Goal: Task Accomplishment & Management: Use online tool/utility

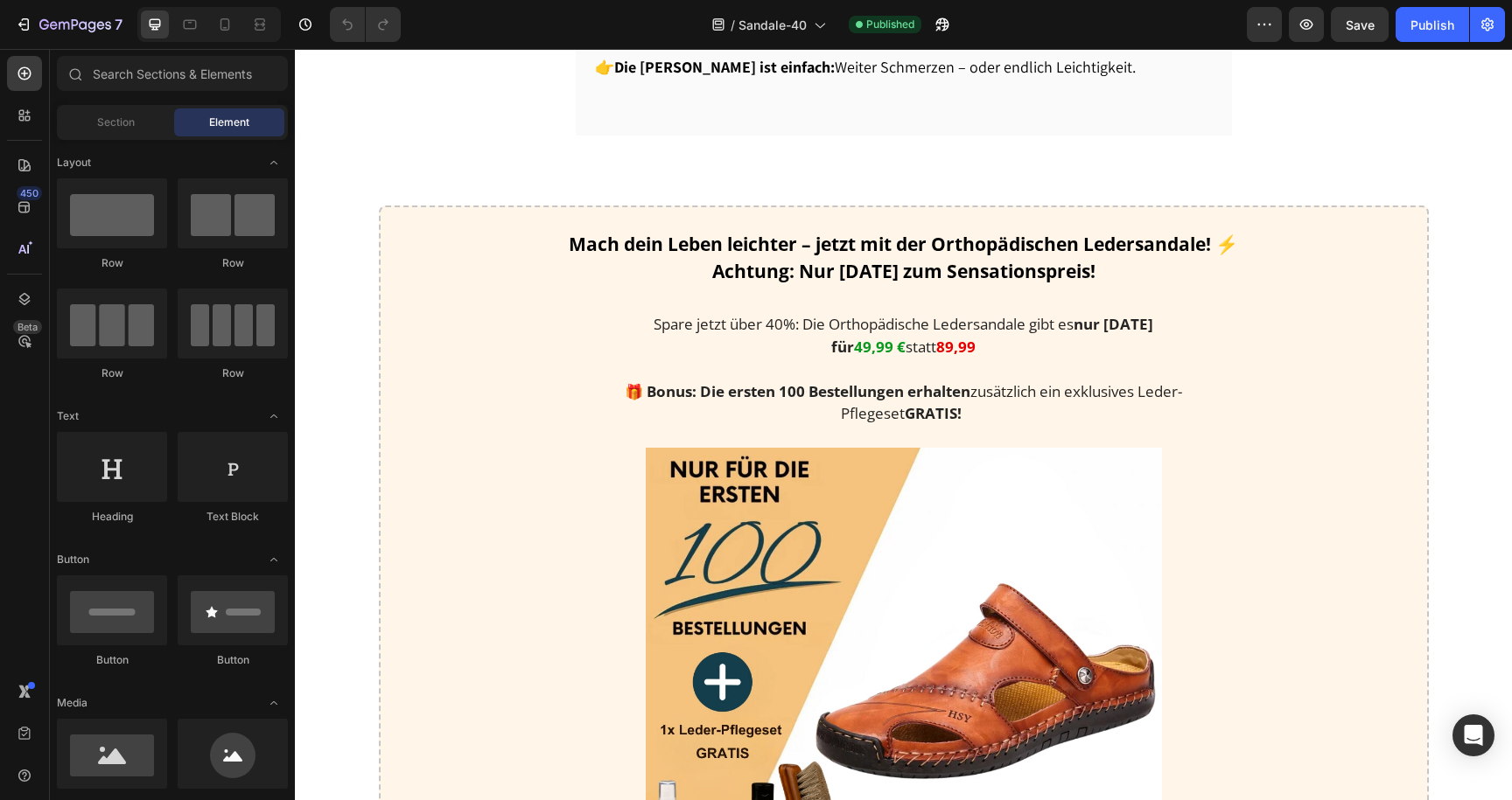
scroll to position [2290, 0]
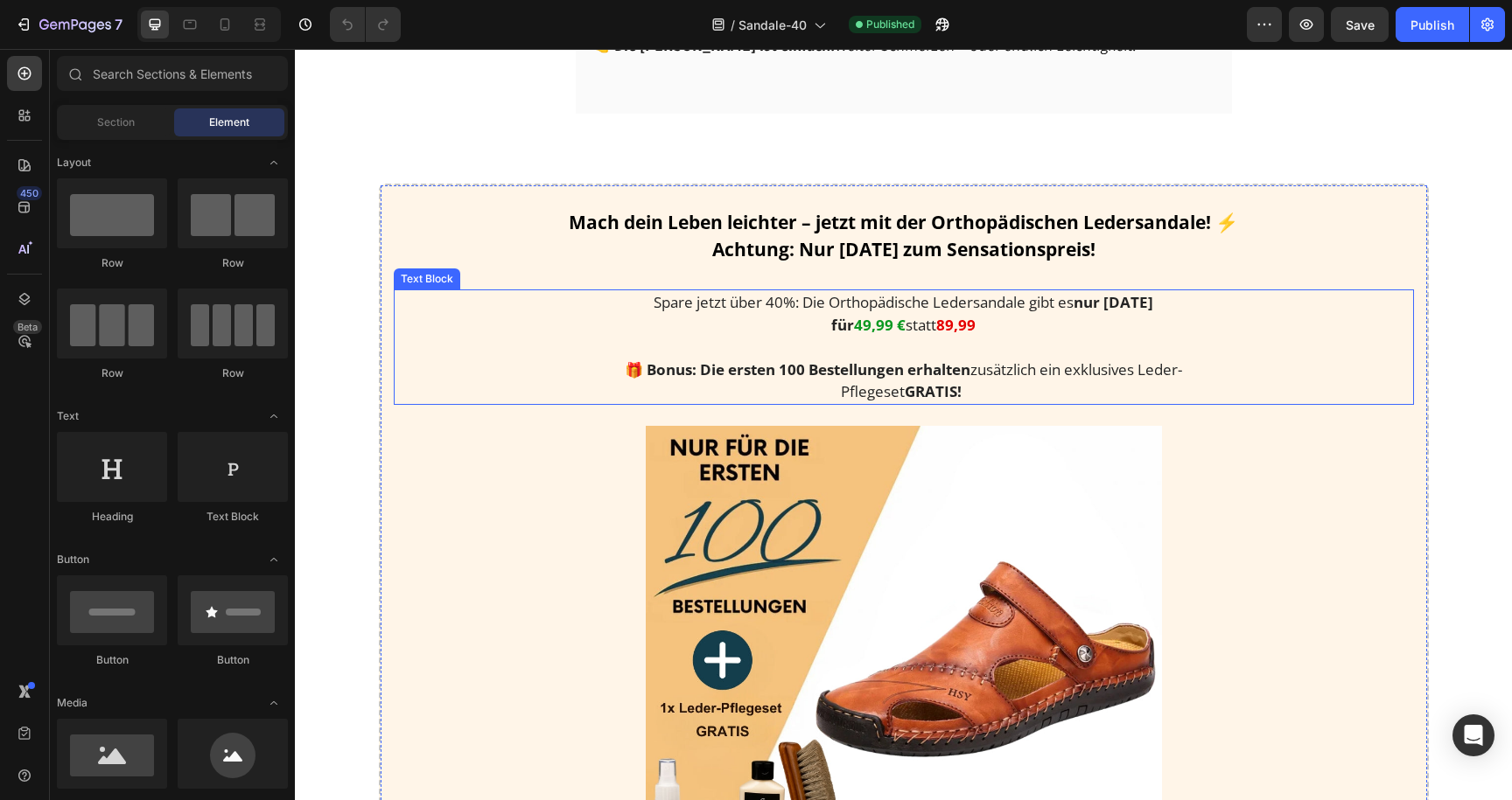
click at [861, 335] on strong "49,99 €" at bounding box center [880, 325] width 51 height 20
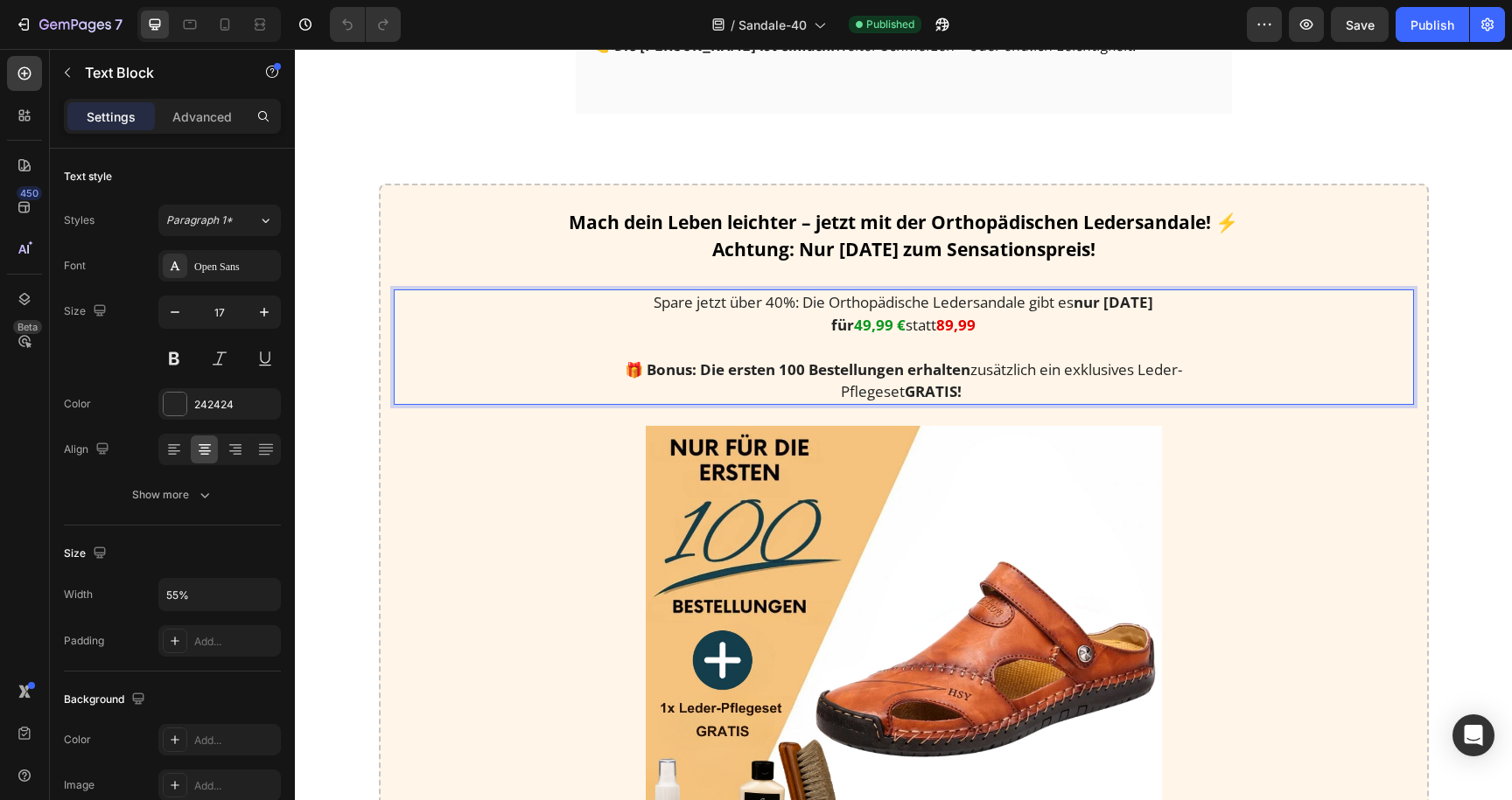
click at [854, 335] on strong "49,99 €" at bounding box center [880, 325] width 51 height 20
click at [47, 26] on icon "button" at bounding box center [44, 24] width 10 height 11
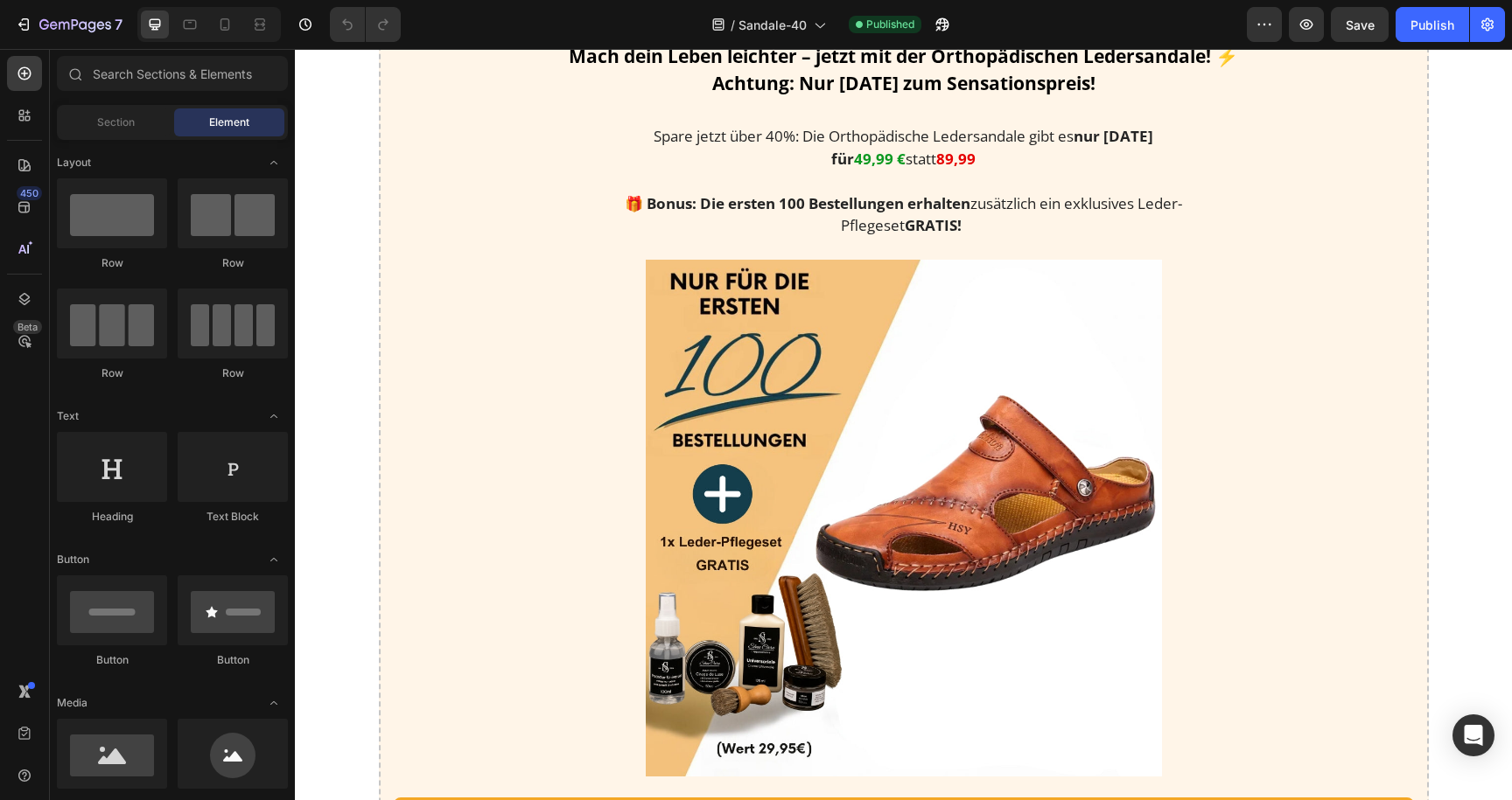
scroll to position [2411, 0]
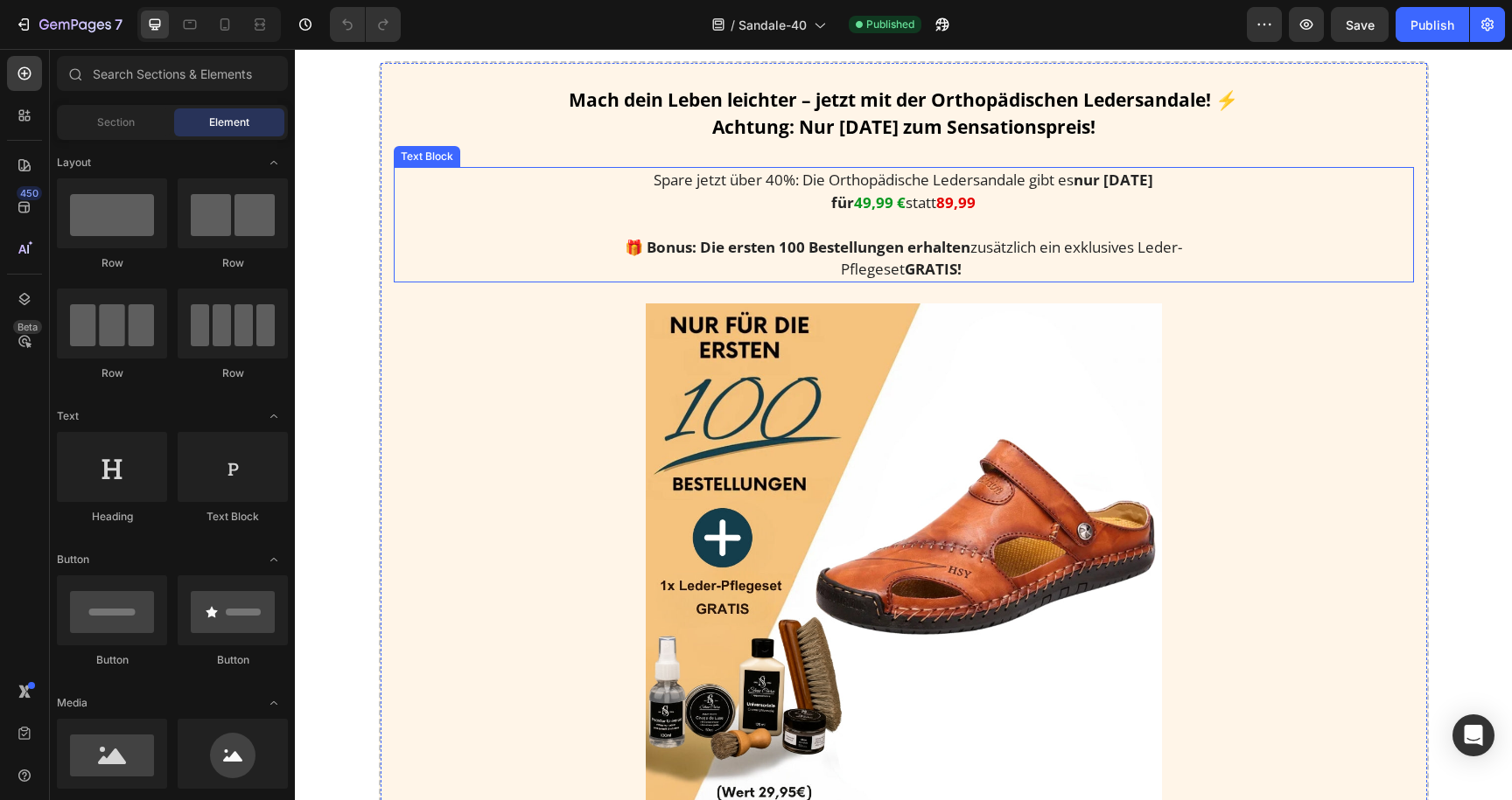
click at [876, 213] on p at bounding box center [903, 224] width 557 height 23
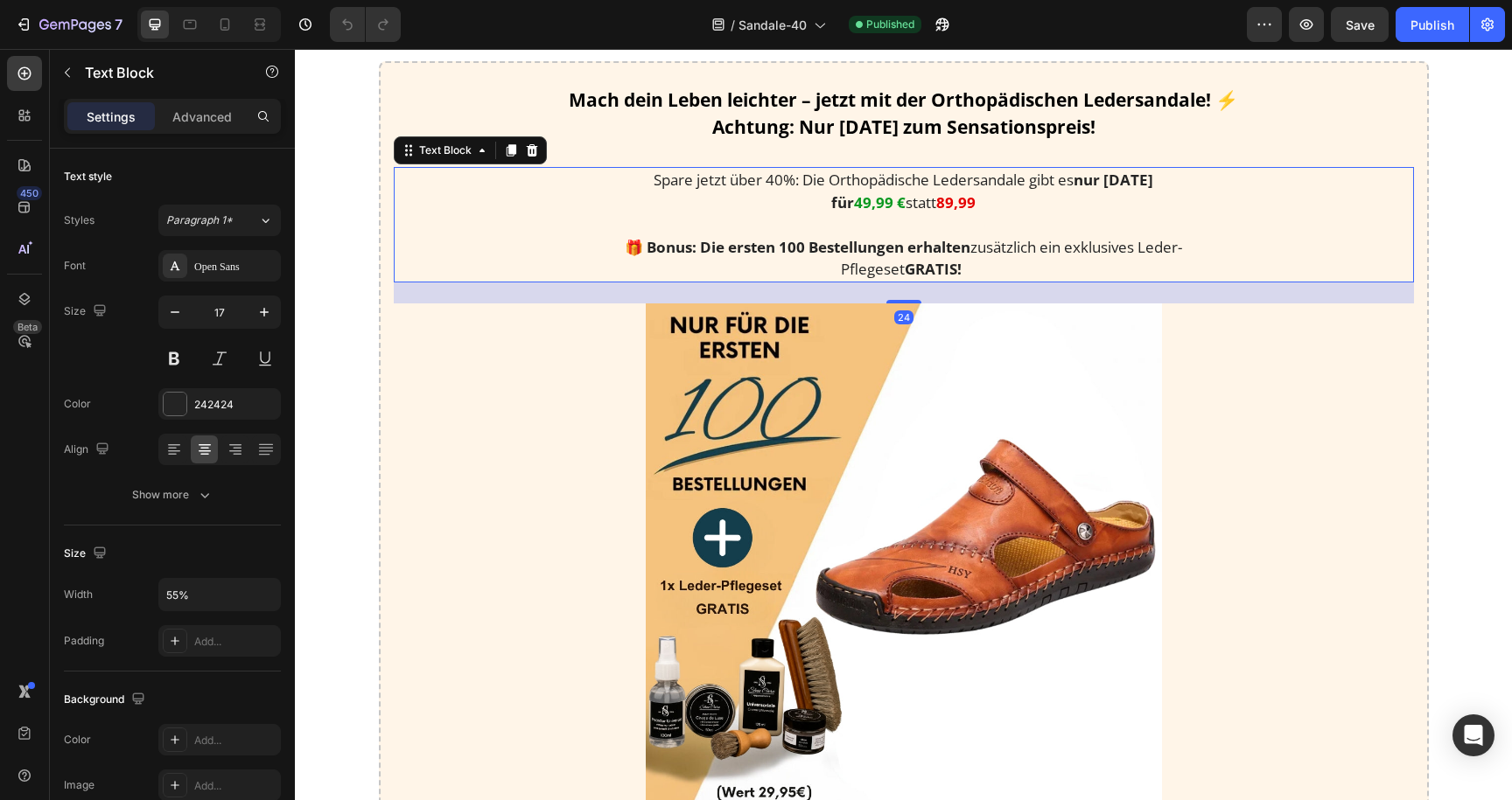
click at [854, 209] on strong "49,99 €" at bounding box center [880, 202] width 51 height 20
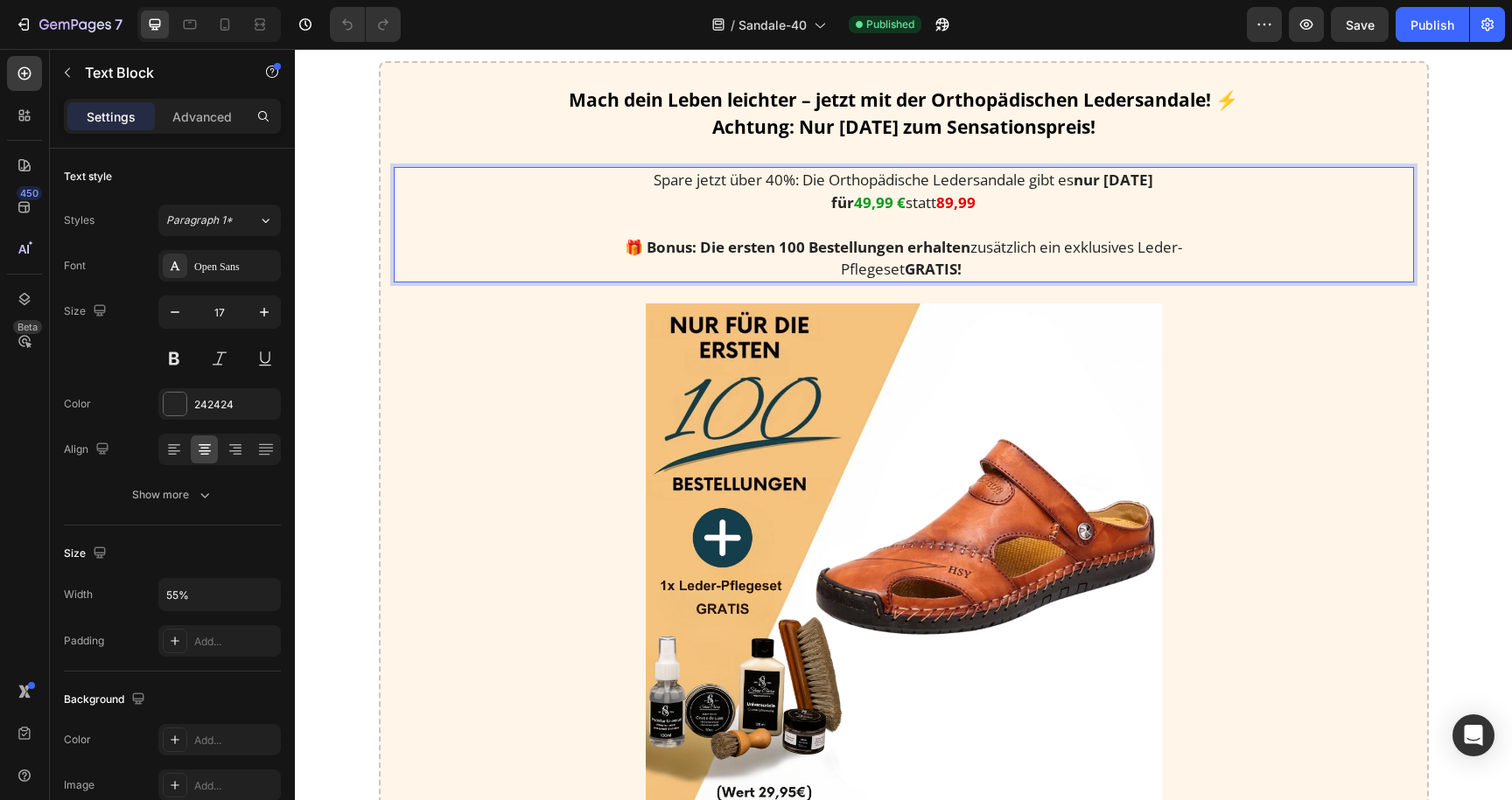
click at [854, 205] on strong "49,99 €" at bounding box center [880, 202] width 51 height 20
click at [937, 206] on strong "89,99" at bounding box center [957, 202] width 40 height 20
click at [942, 200] on strong "109,99" at bounding box center [956, 202] width 48 height 20
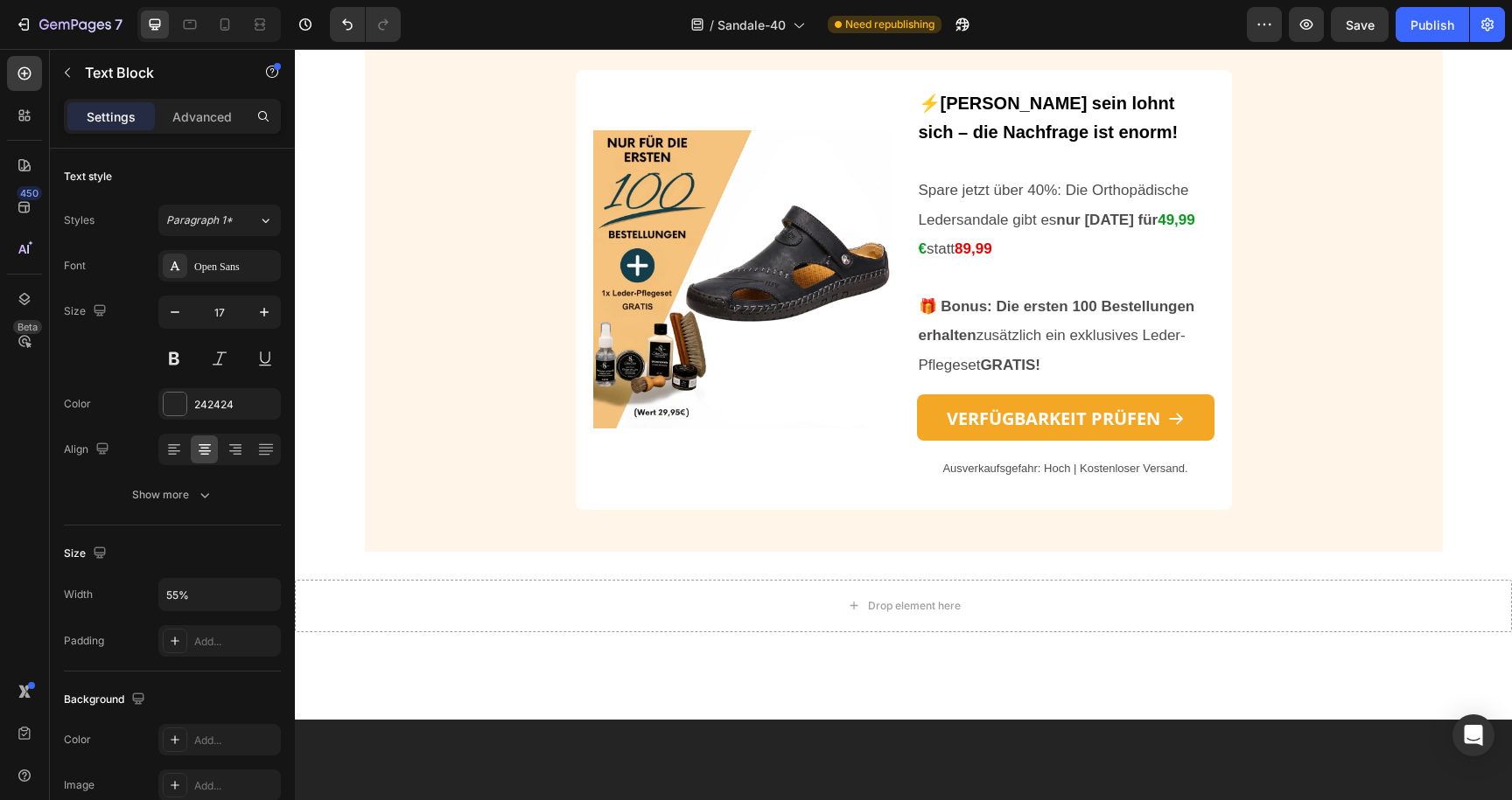
scroll to position [4701, 0]
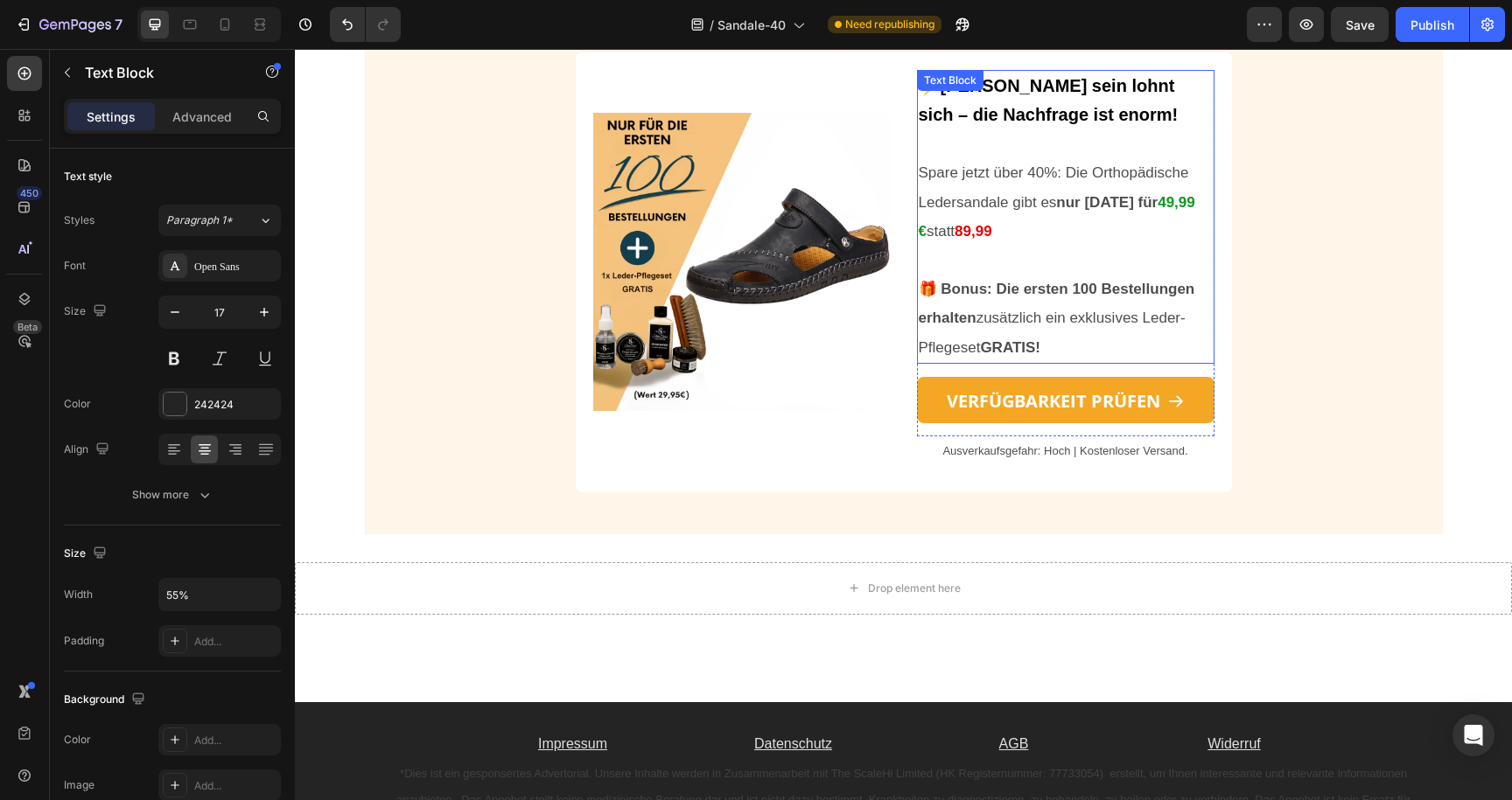
click at [957, 216] on p "Spare jetzt über 40%: Die Orthopädische Ledersandale gibt es nur heute für 49,9…" at bounding box center [1066, 201] width 294 height 88
click at [962, 232] on strong "89,99" at bounding box center [973, 231] width 38 height 17
click at [1164, 202] on strong "49,99 €" at bounding box center [1057, 217] width 277 height 45
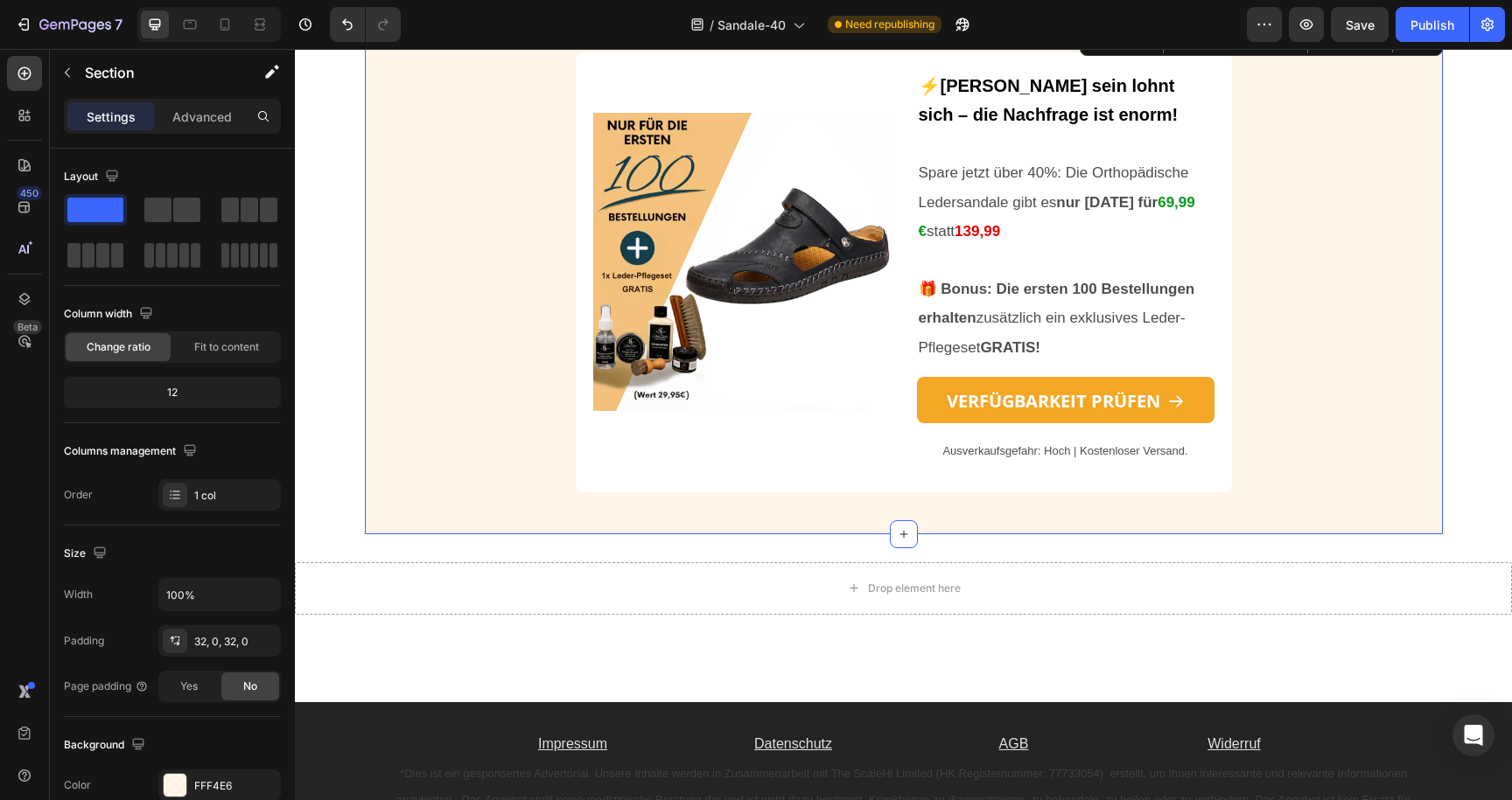
click at [1266, 263] on div "Image ⚡Schnell sein lohnt sich – die Nachfrage ist enorm! Spare jetzt über 40%:…" at bounding box center [903, 280] width 1078 height 454
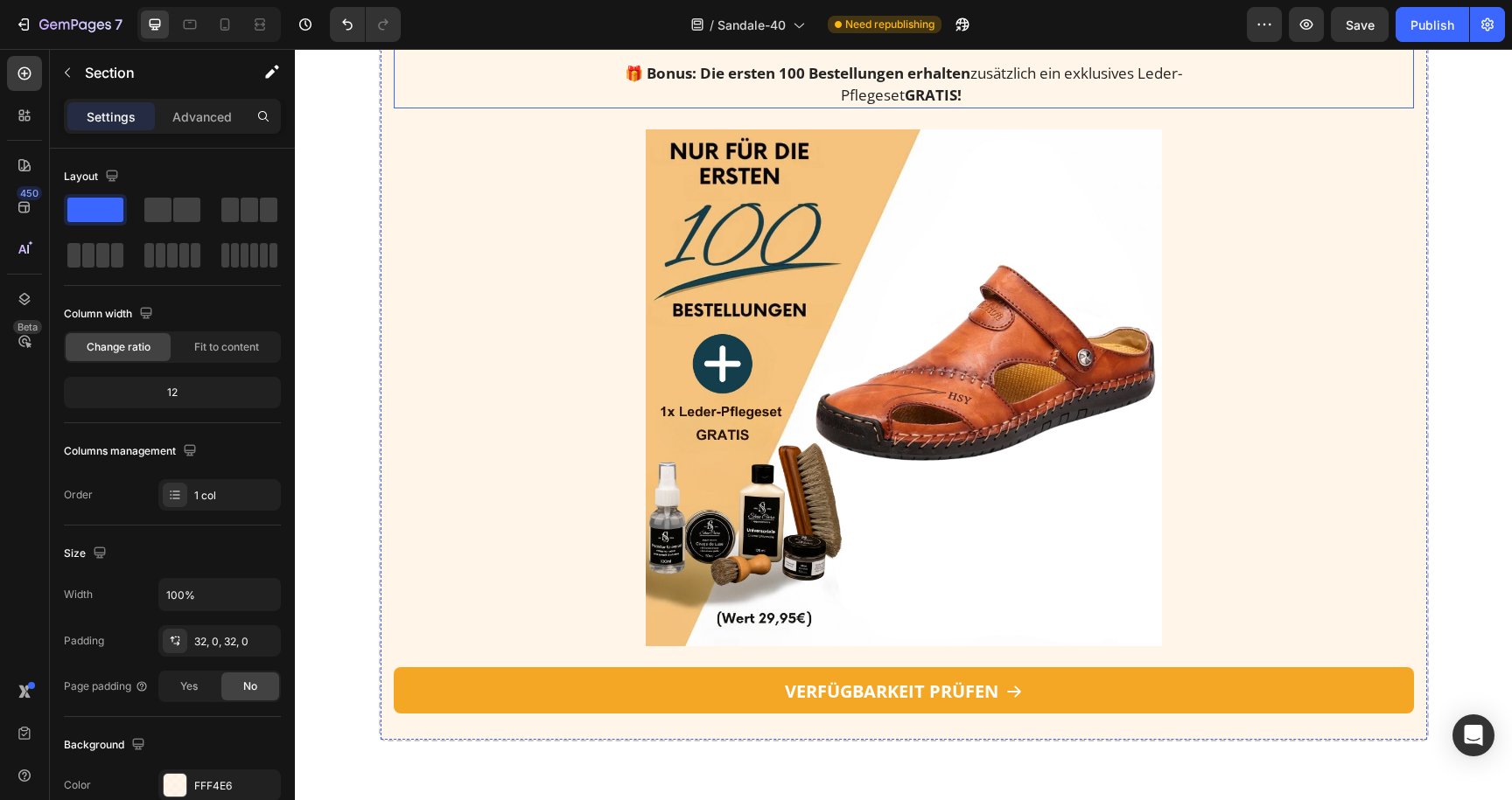
scroll to position [2657, 0]
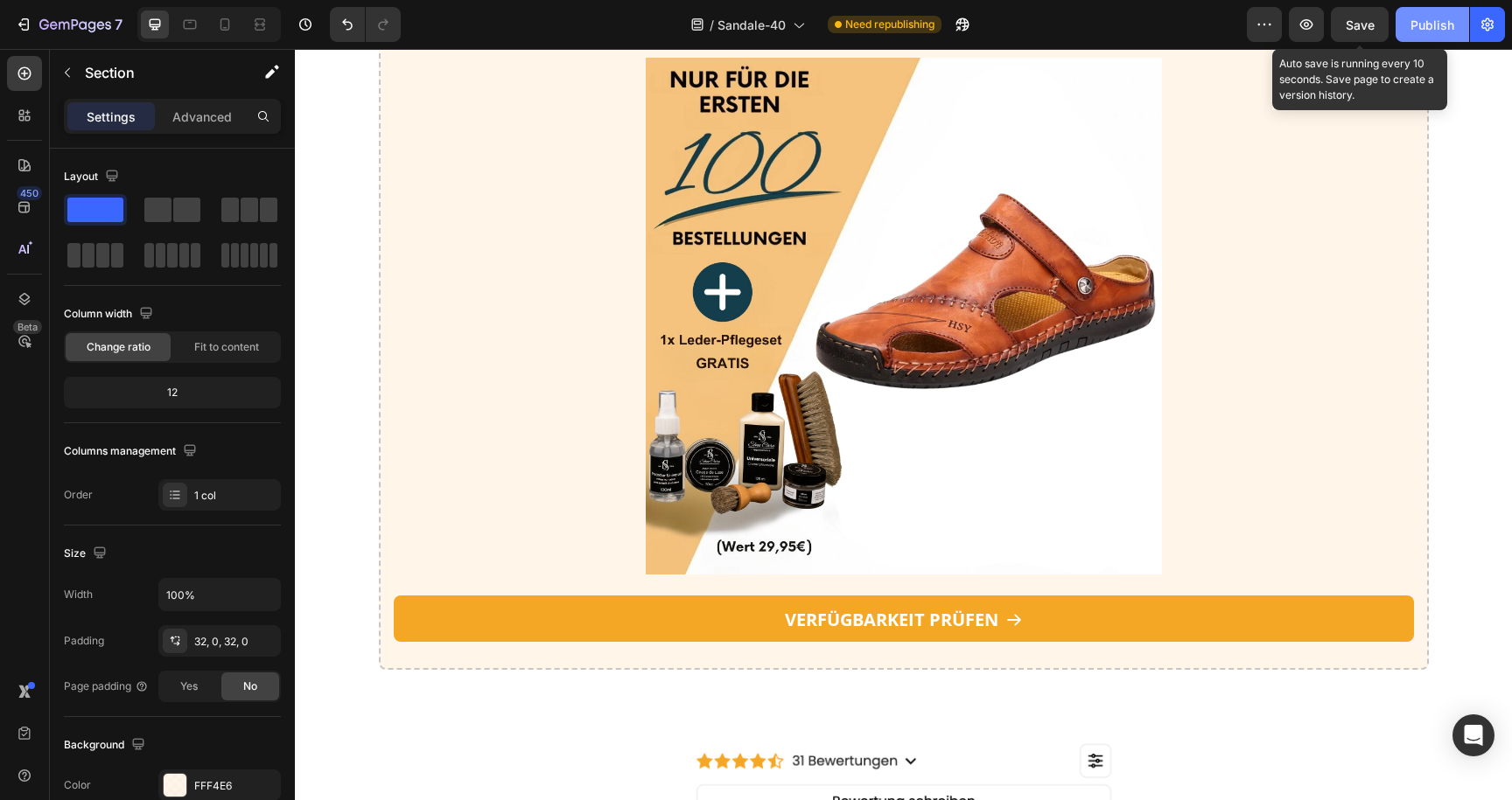
click at [1416, 20] on div "Publish" at bounding box center [1433, 25] width 43 height 19
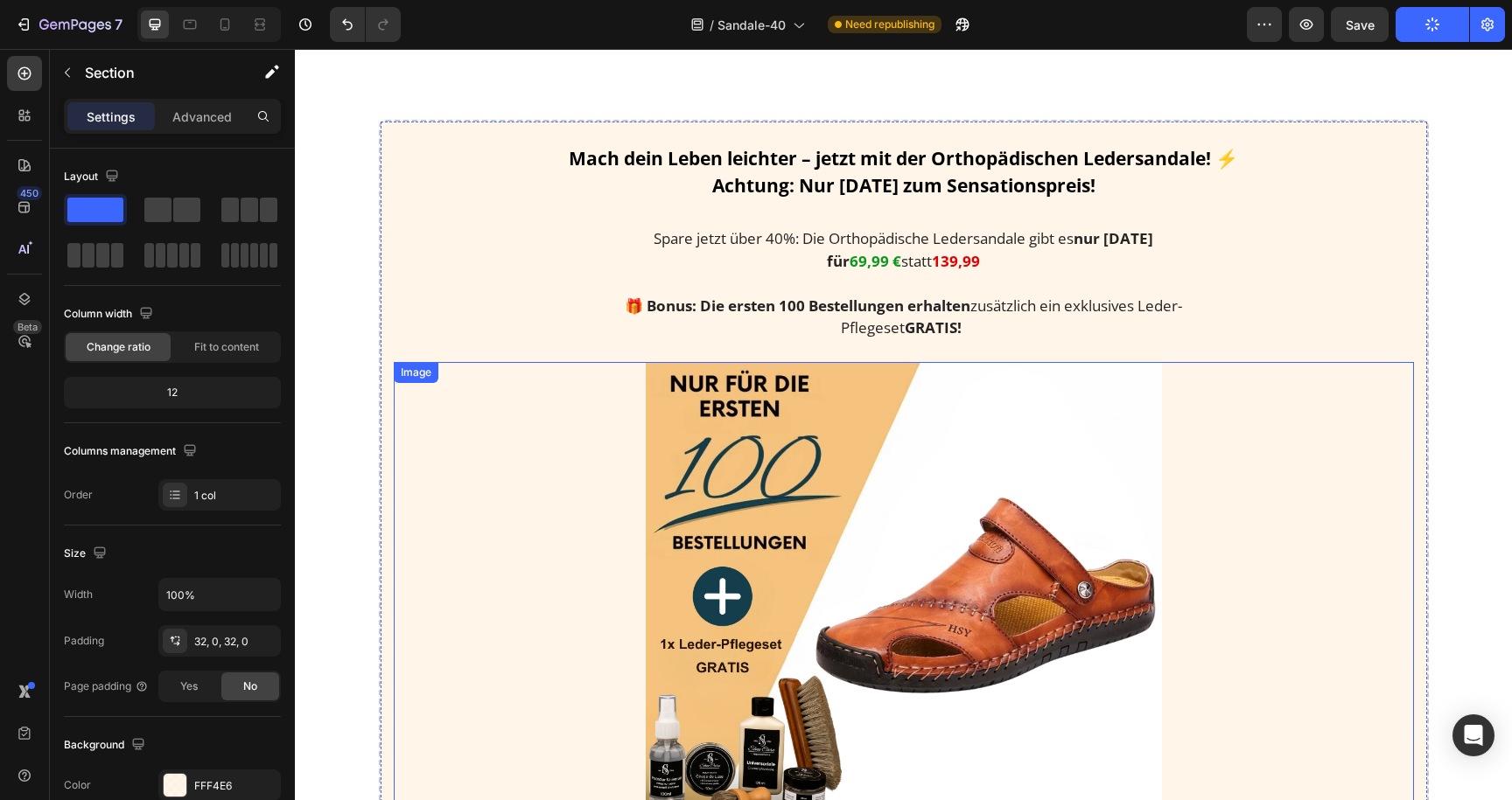
scroll to position [2349, 0]
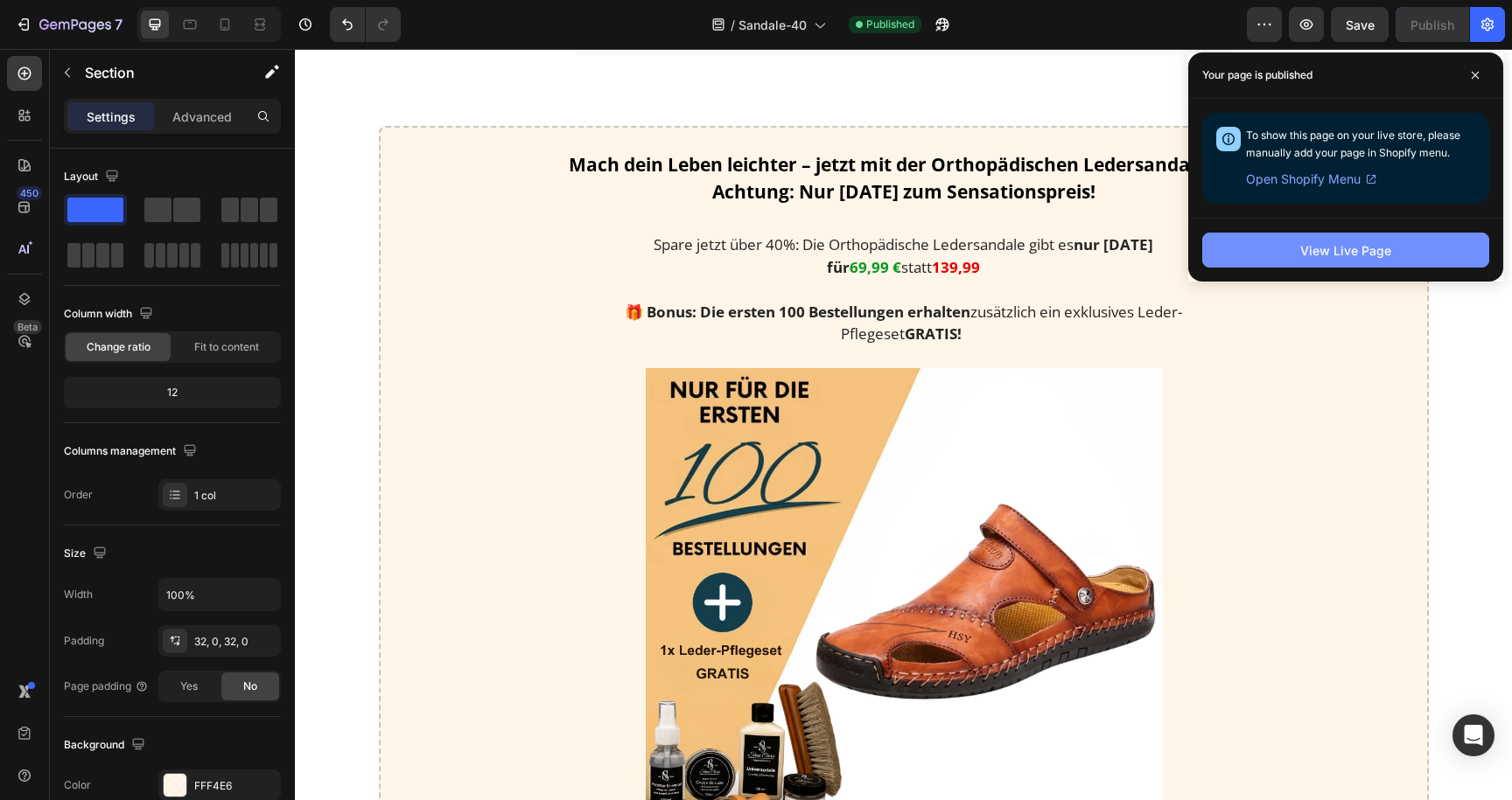
click at [1239, 261] on button "View Live Page" at bounding box center [1346, 250] width 287 height 35
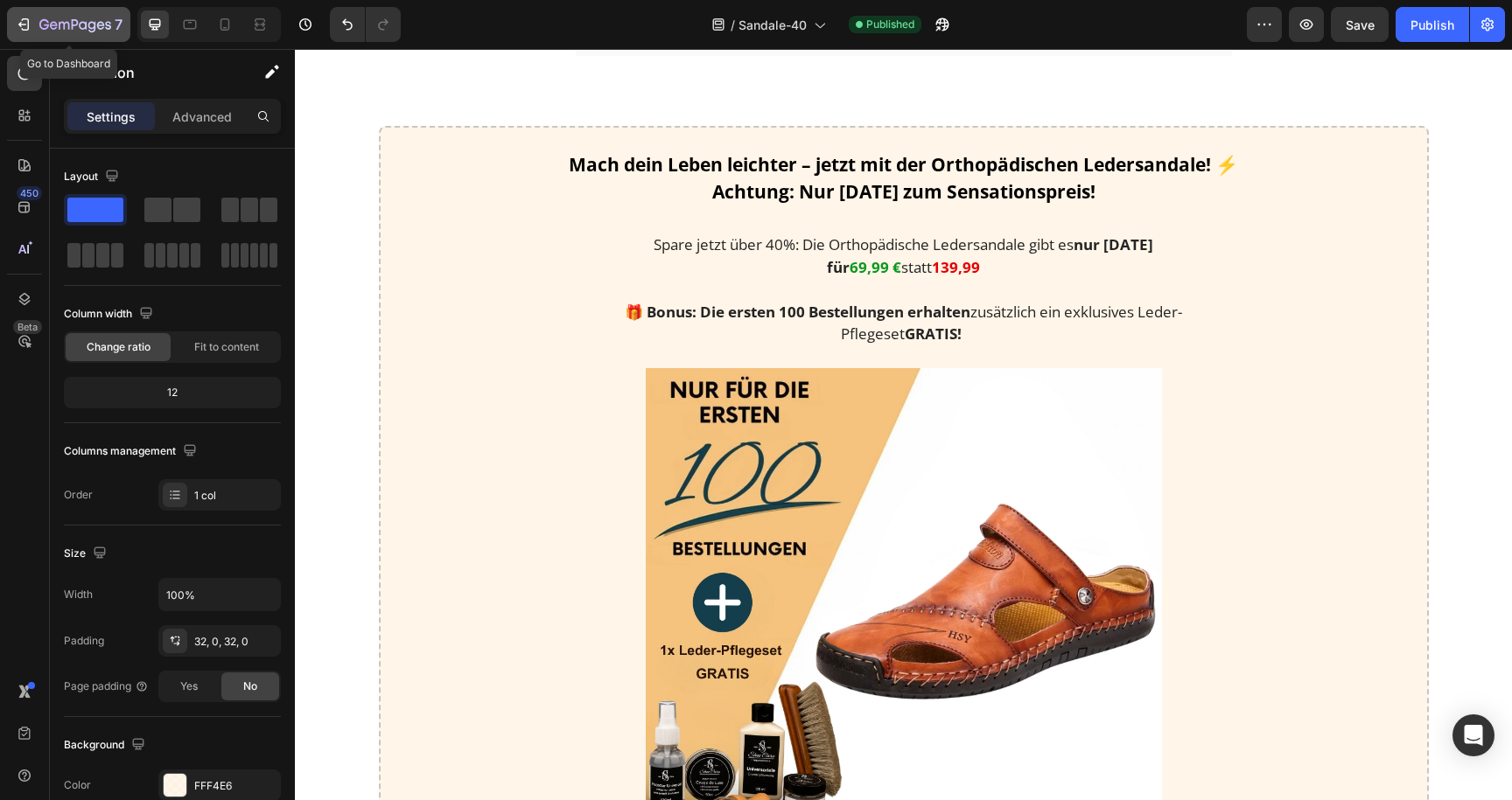
click at [57, 24] on icon "button" at bounding box center [75, 26] width 72 height 15
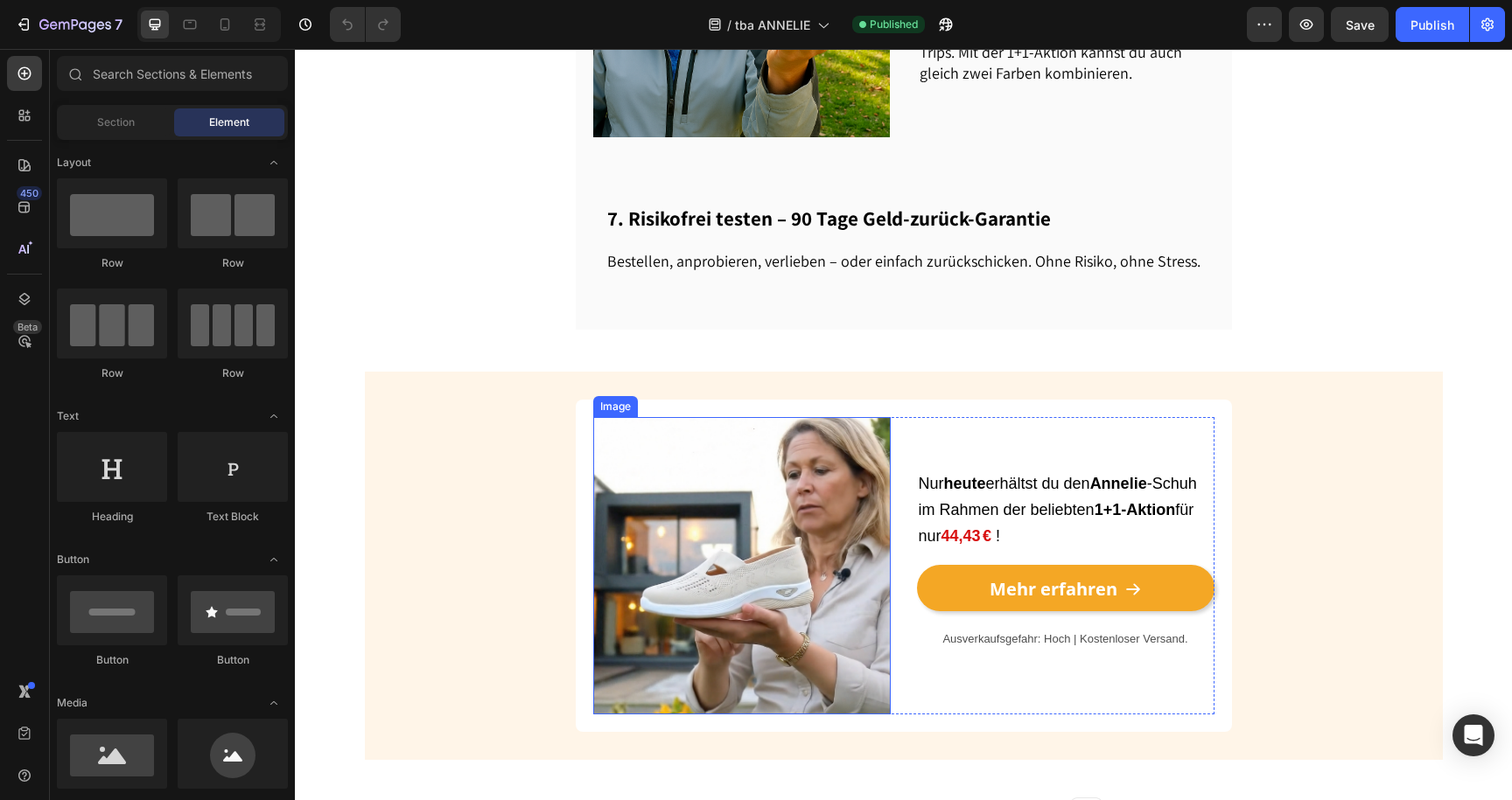
scroll to position [2342, 0]
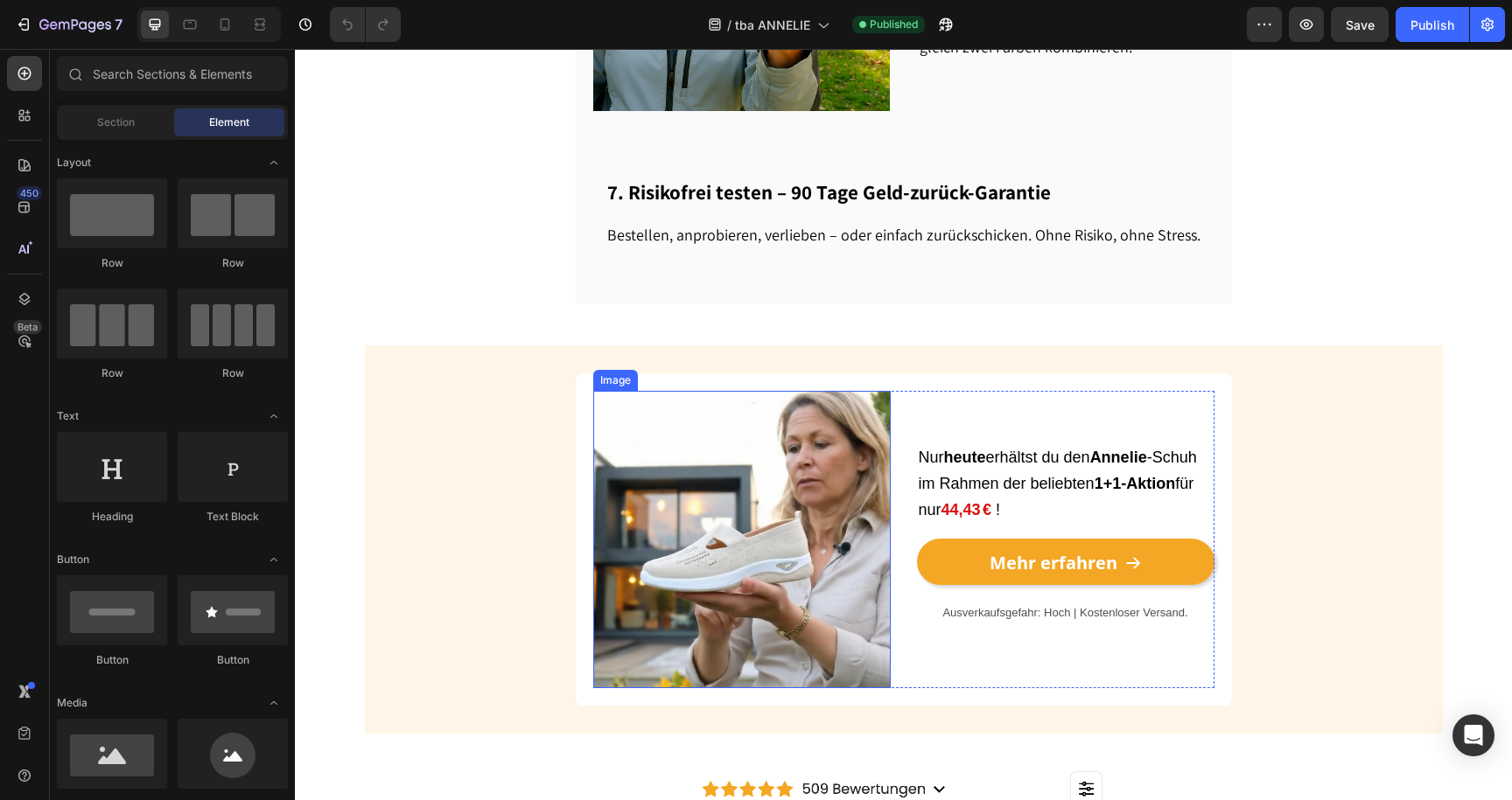
click at [773, 412] on img at bounding box center [741, 539] width 297 height 297
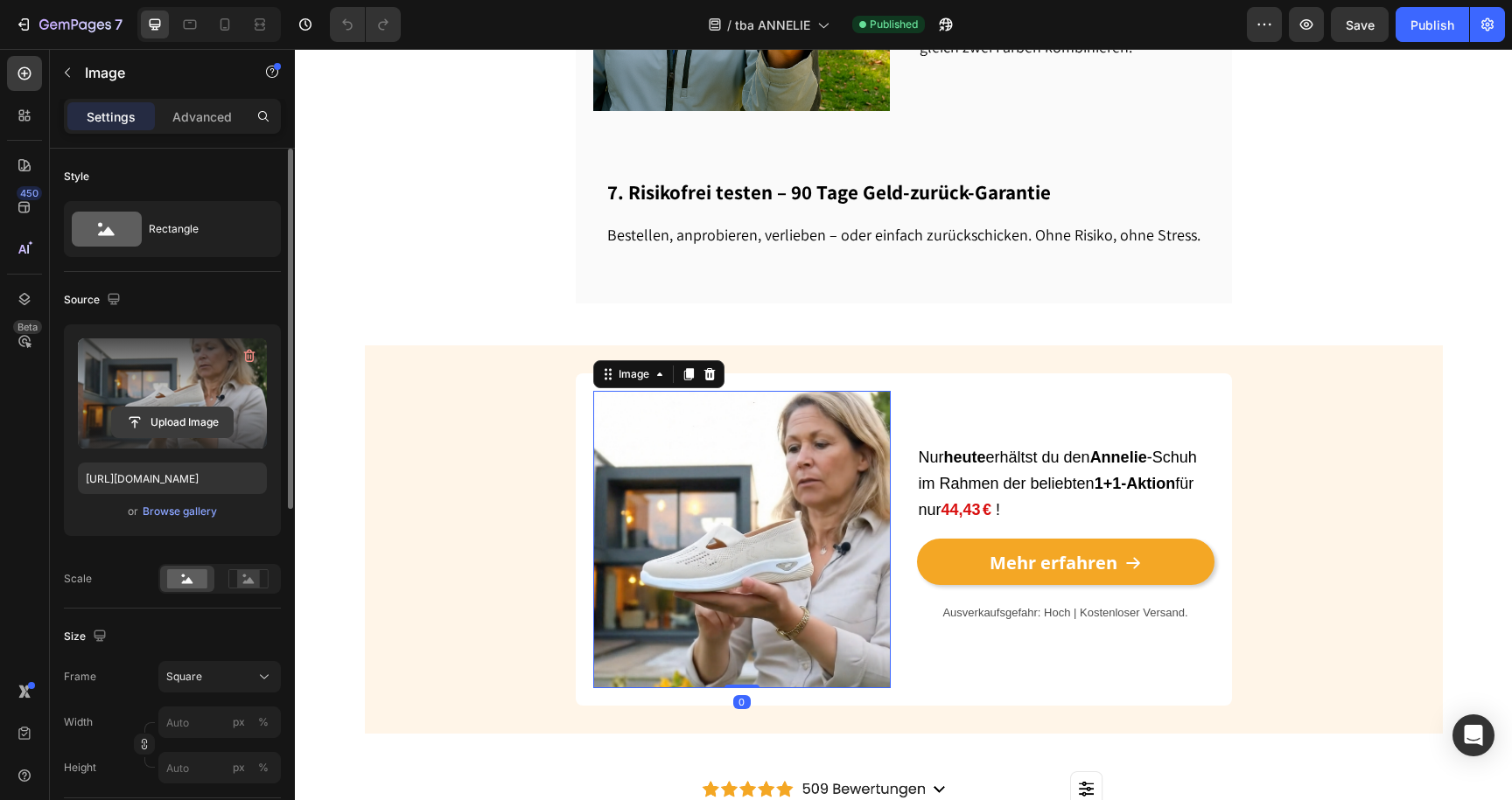
click at [196, 416] on input "file" at bounding box center [172, 423] width 121 height 30
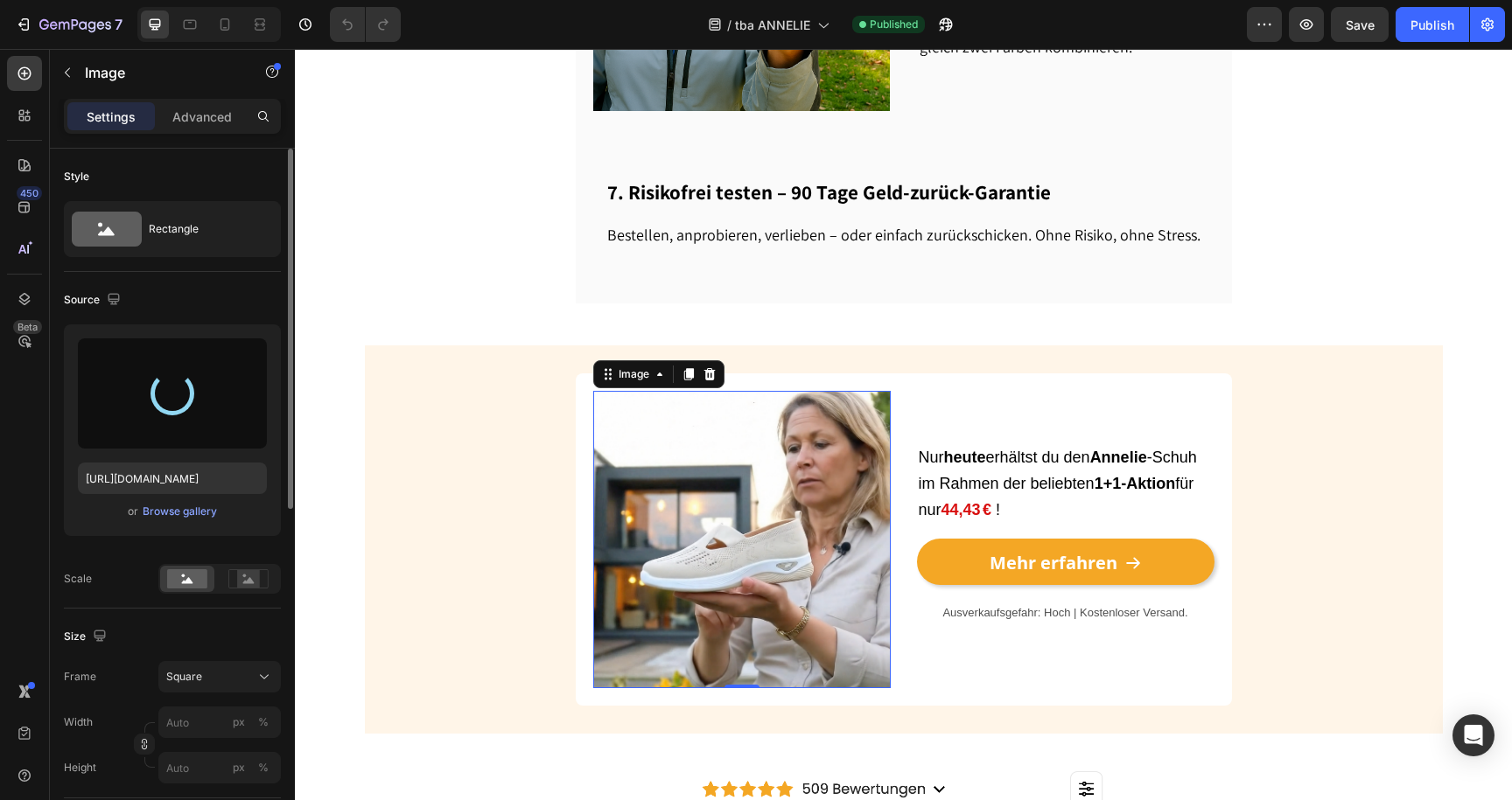
type input "[URL][DOMAIN_NAME]"
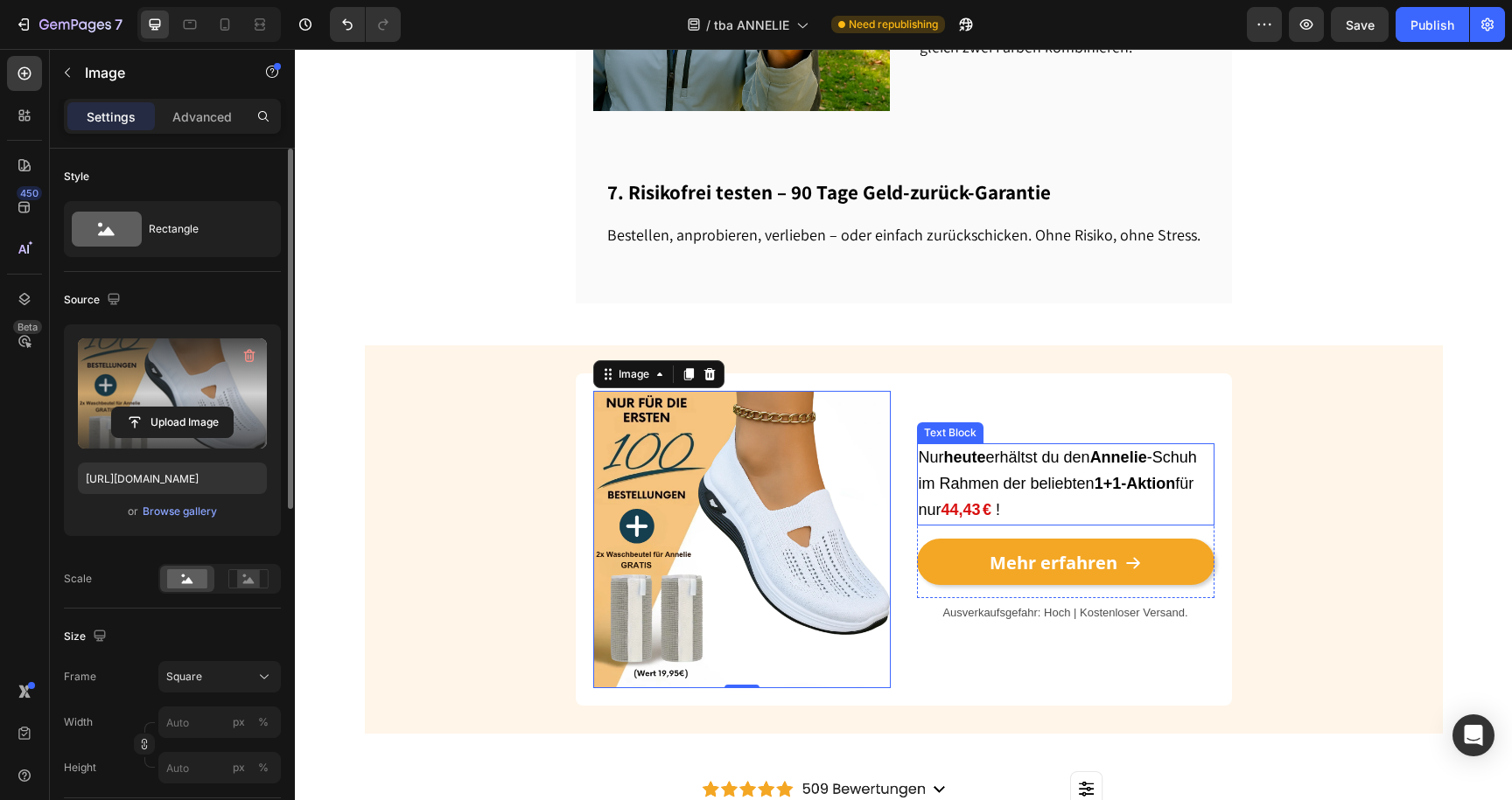
click at [984, 448] on span "Nur heute erhältst du den Annelie -Schuh im Rahmen der beliebten 1+1-Aktion für…" at bounding box center [1058, 483] width 279 height 70
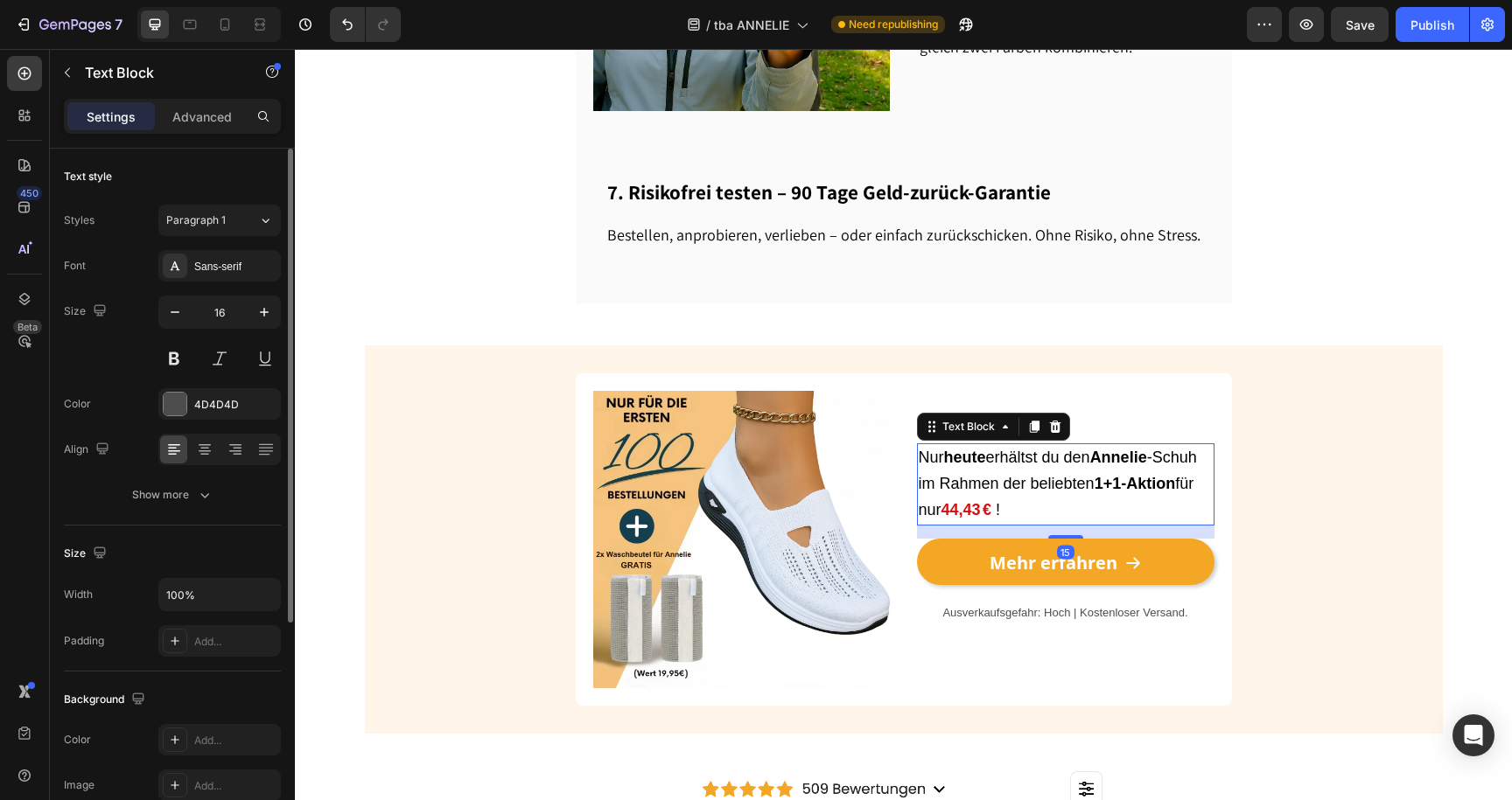
click at [958, 501] on strong "44,43 €" at bounding box center [966, 510] width 50 height 18
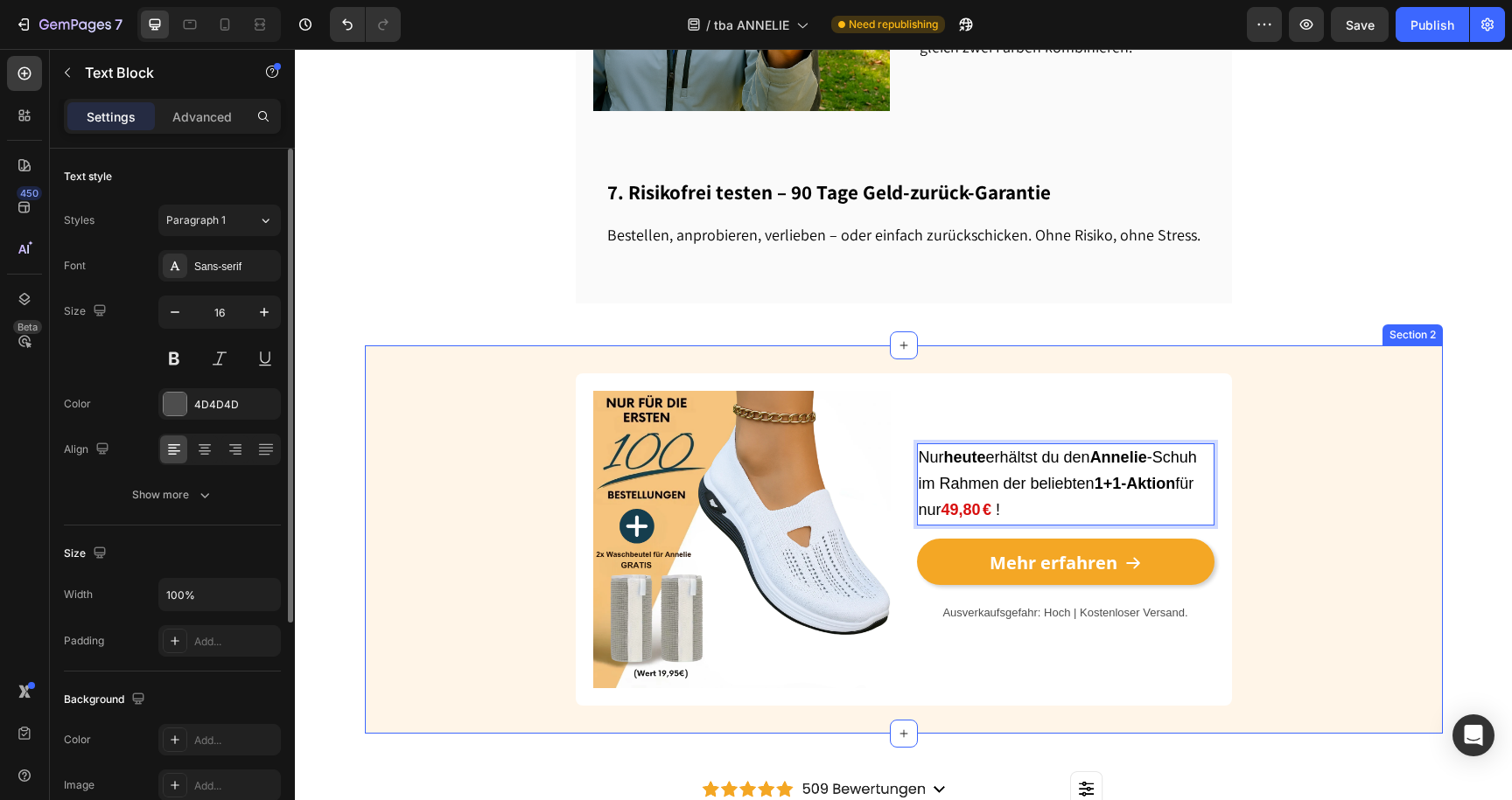
click at [1287, 378] on div "Image Nur heute erhältst du den Annelie -Schuh im Rahmen der beliebten 1+1-Akti…" at bounding box center [903, 539] width 1078 height 333
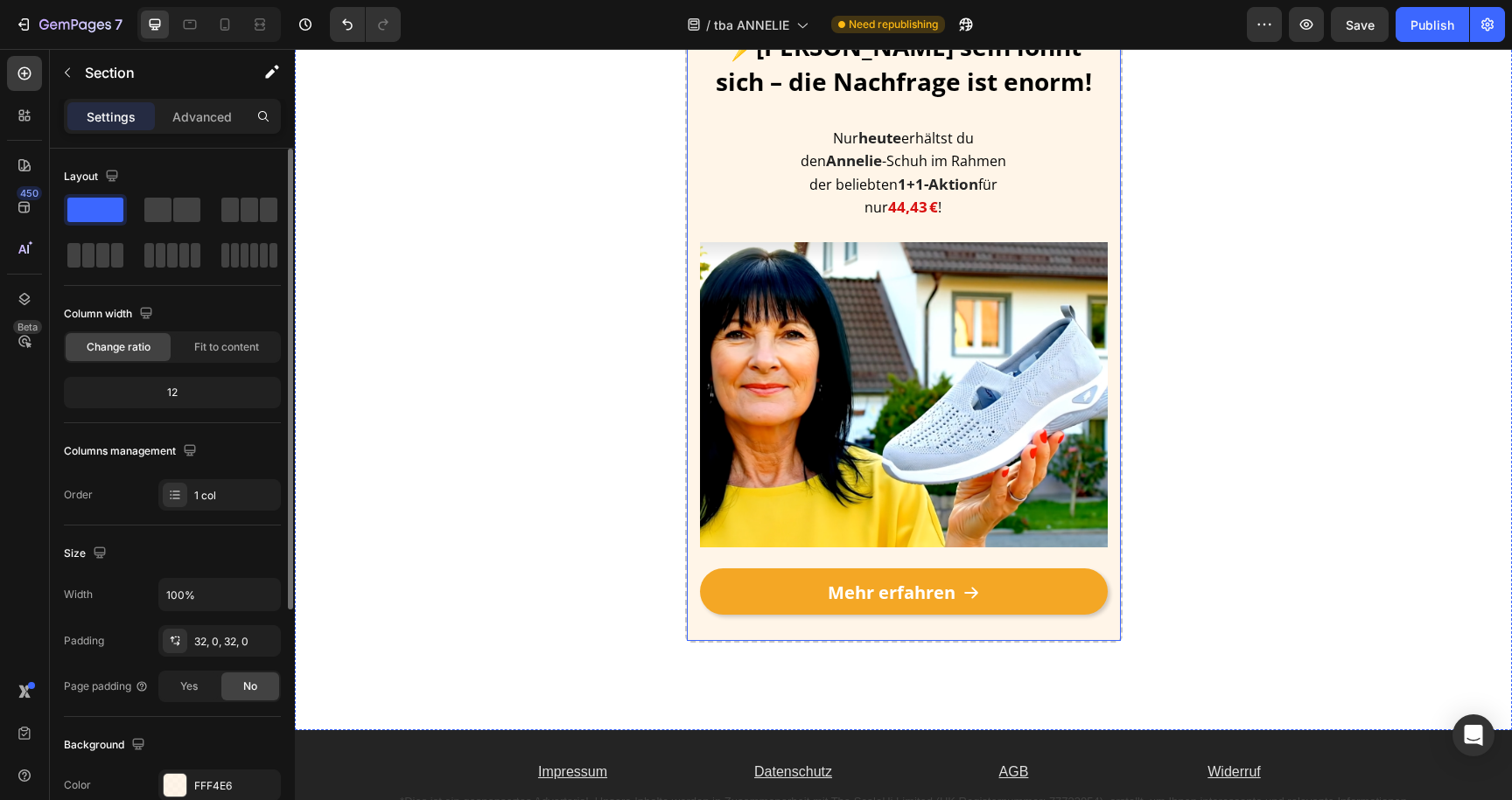
scroll to position [4460, 0]
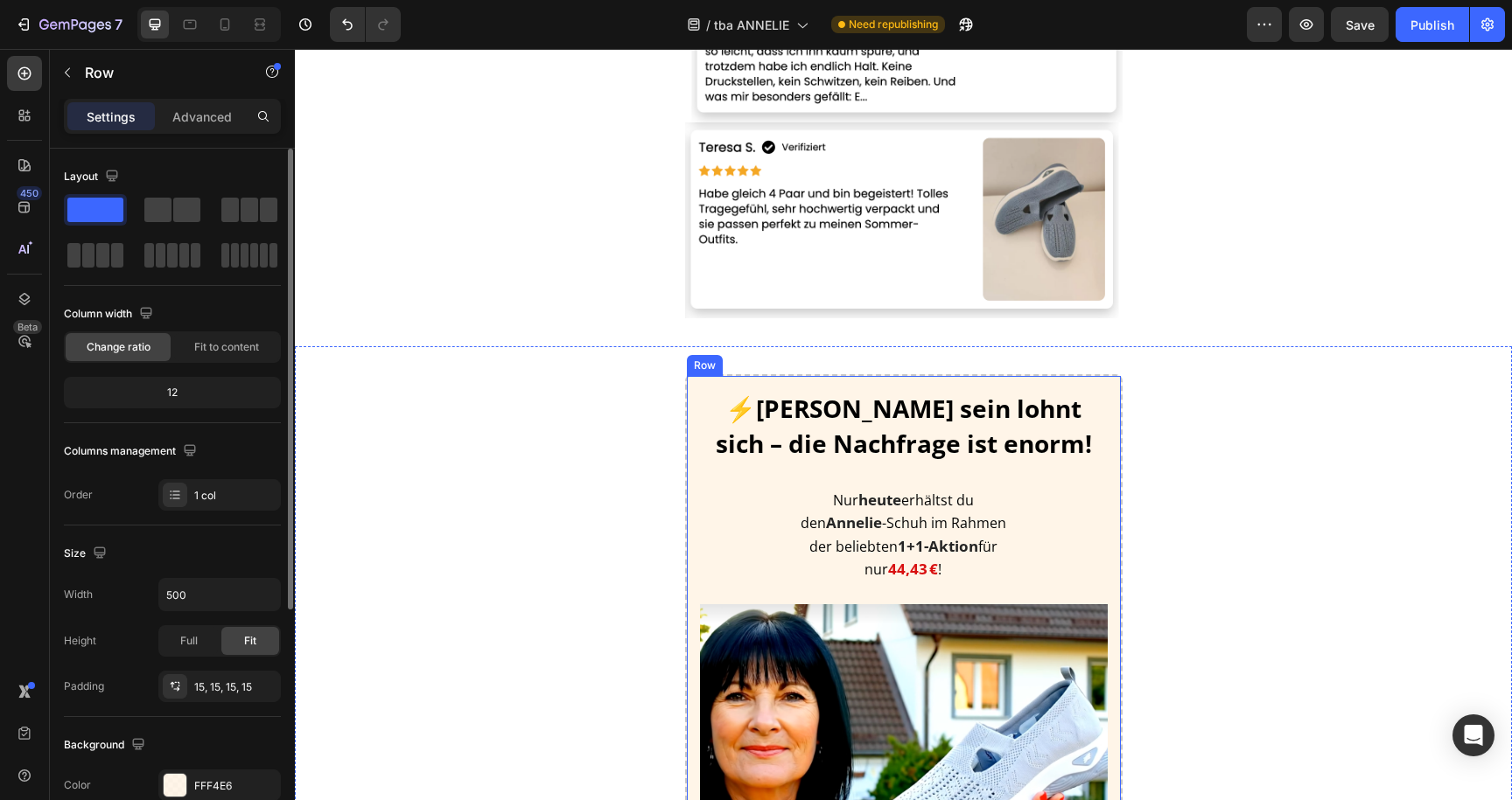
click at [872, 588] on div "⚡Schnell sein lohnt sich – die Nachfrage ist enorm! Heading Nur heute erhältst …" at bounding box center [903, 689] width 408 height 601
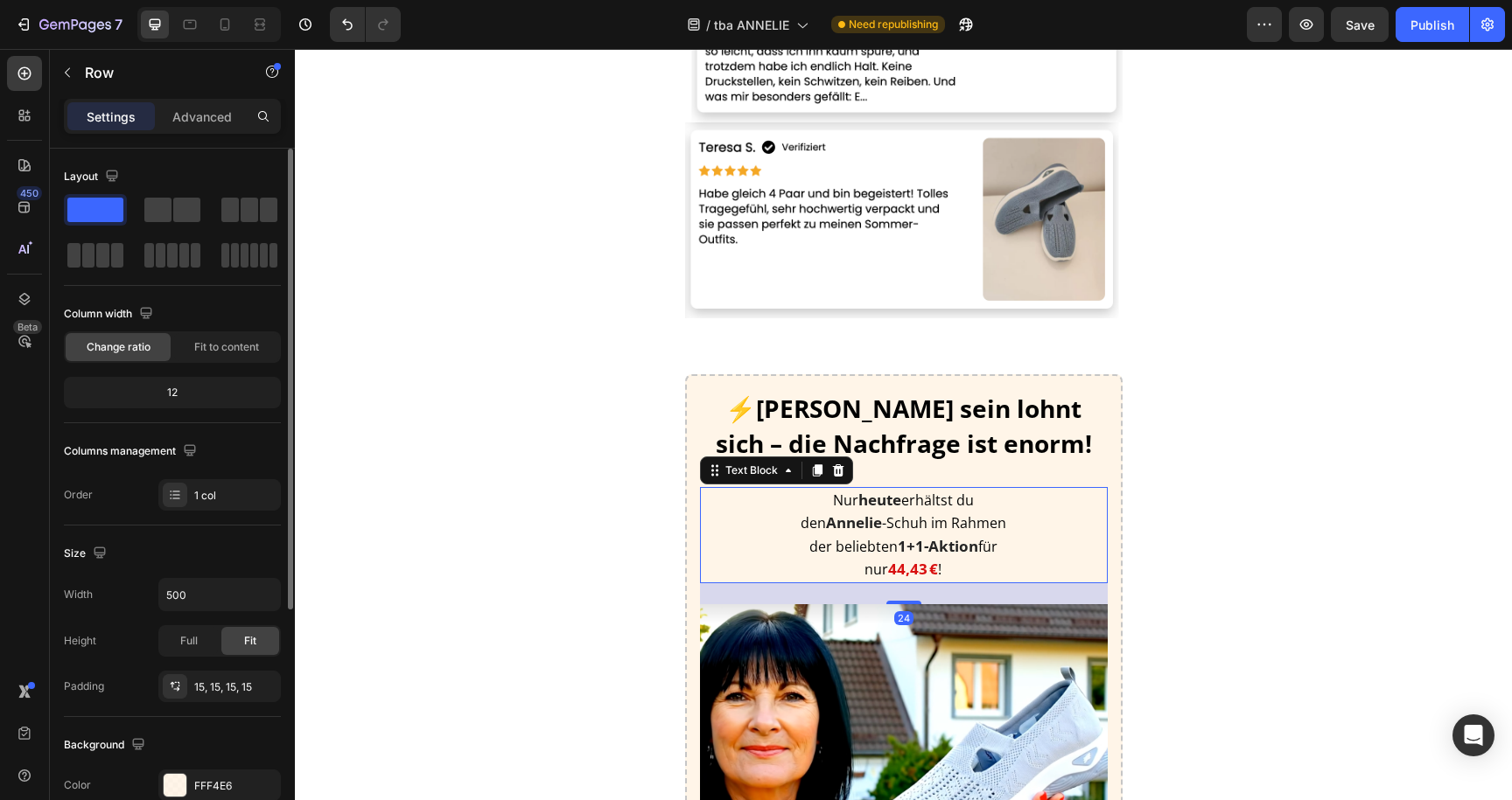
click at [888, 569] on strong "44,43 €" at bounding box center [913, 569] width 49 height 20
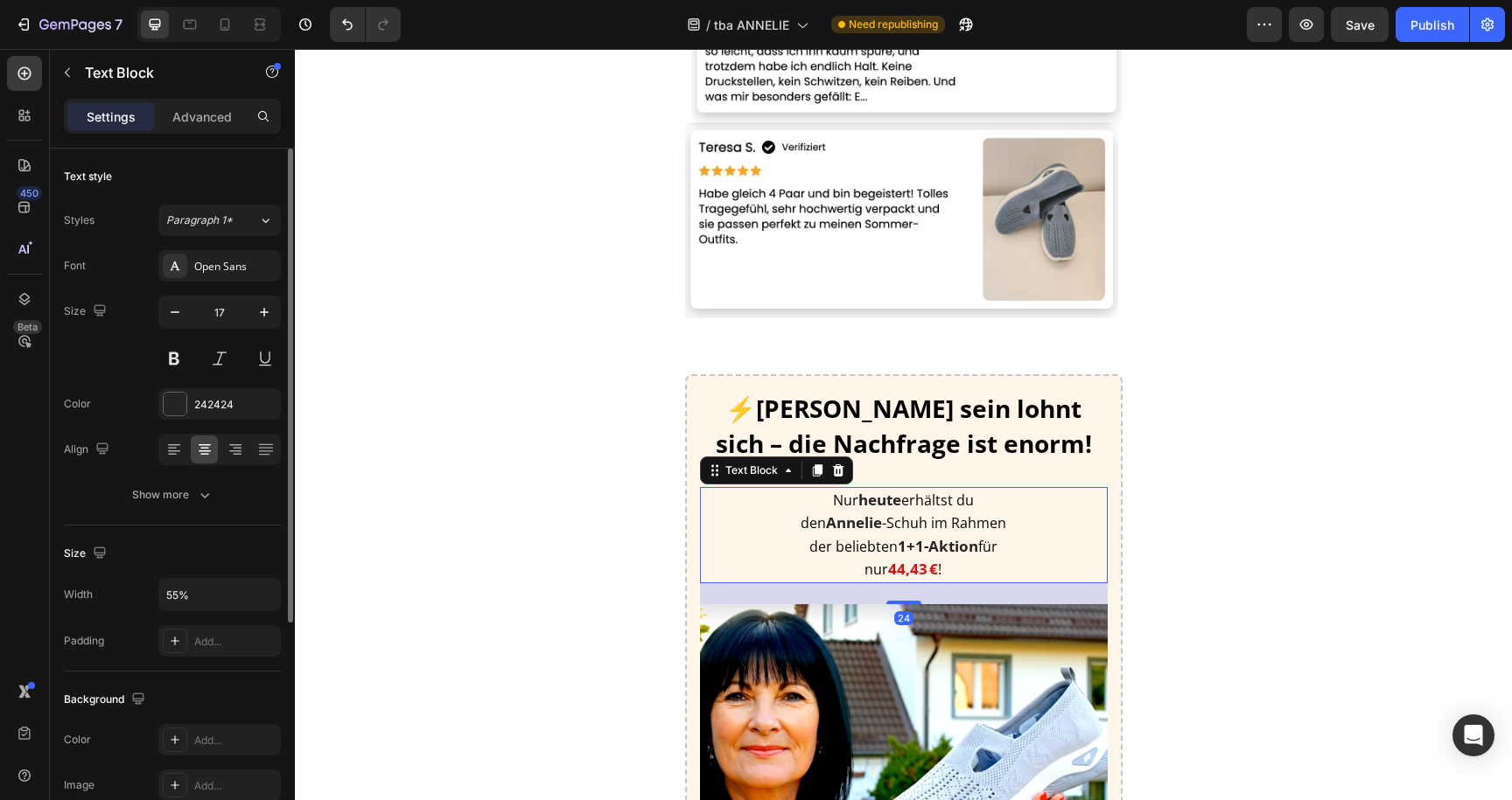
click at [888, 569] on strong "44,43 €" at bounding box center [913, 569] width 49 height 20
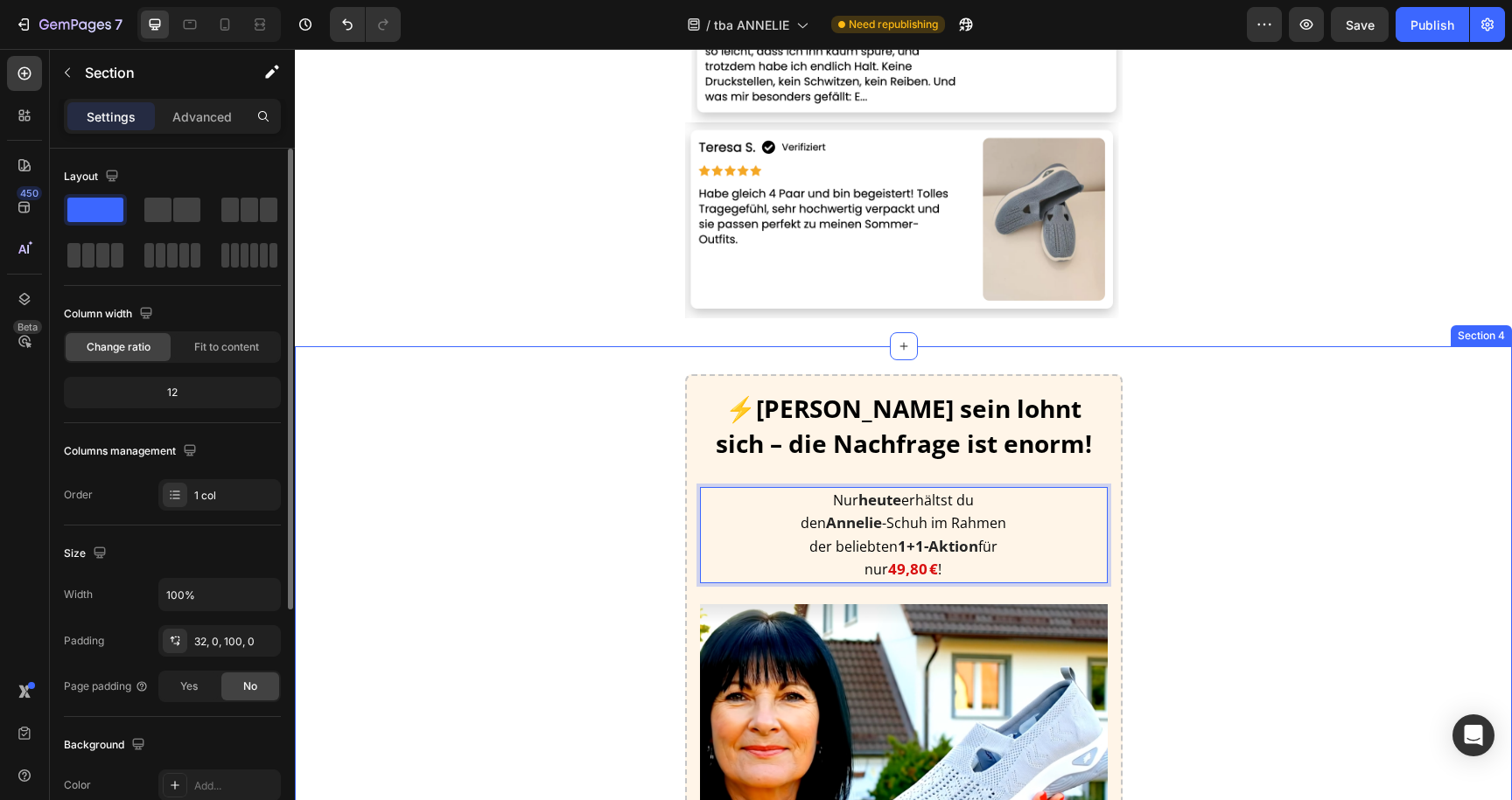
click at [1203, 509] on div "⚡[PERSON_NAME] sein lohnt sich – die Nachfrage ist enorm! Heading Nur [DATE] er…" at bounding box center [903, 689] width 1218 height 631
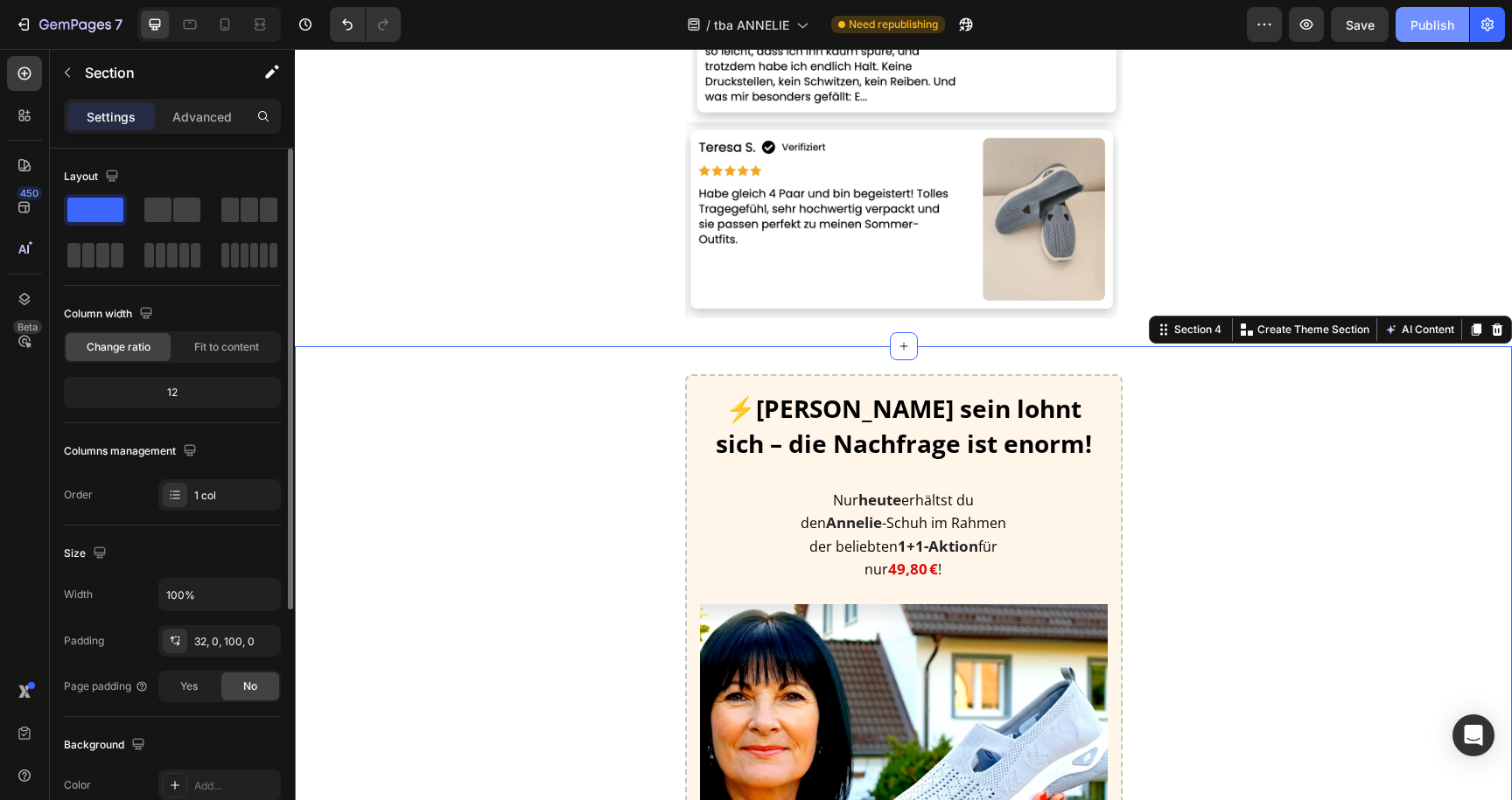
click at [1420, 30] on div "Publish" at bounding box center [1433, 25] width 43 height 19
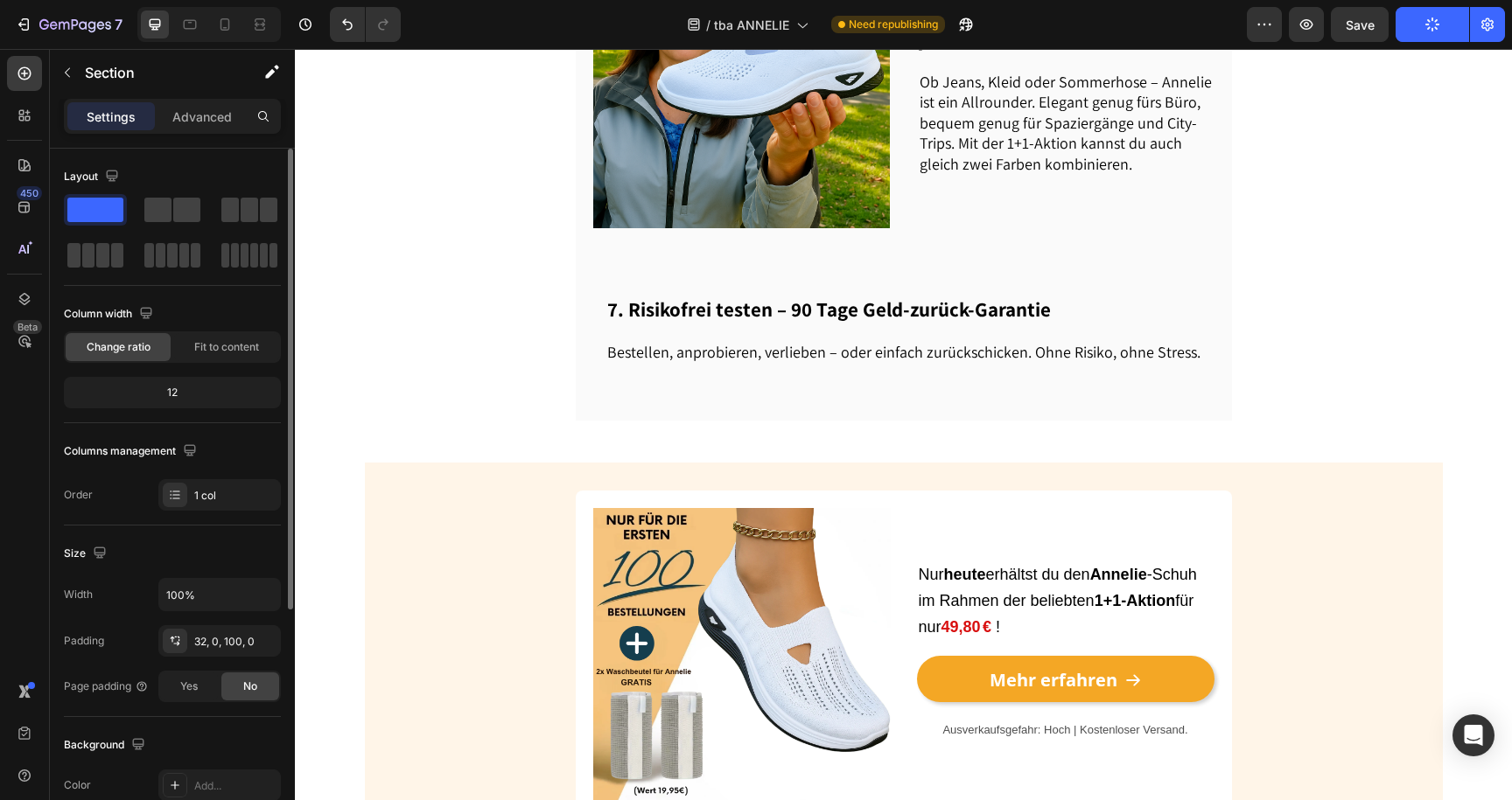
scroll to position [2252, 0]
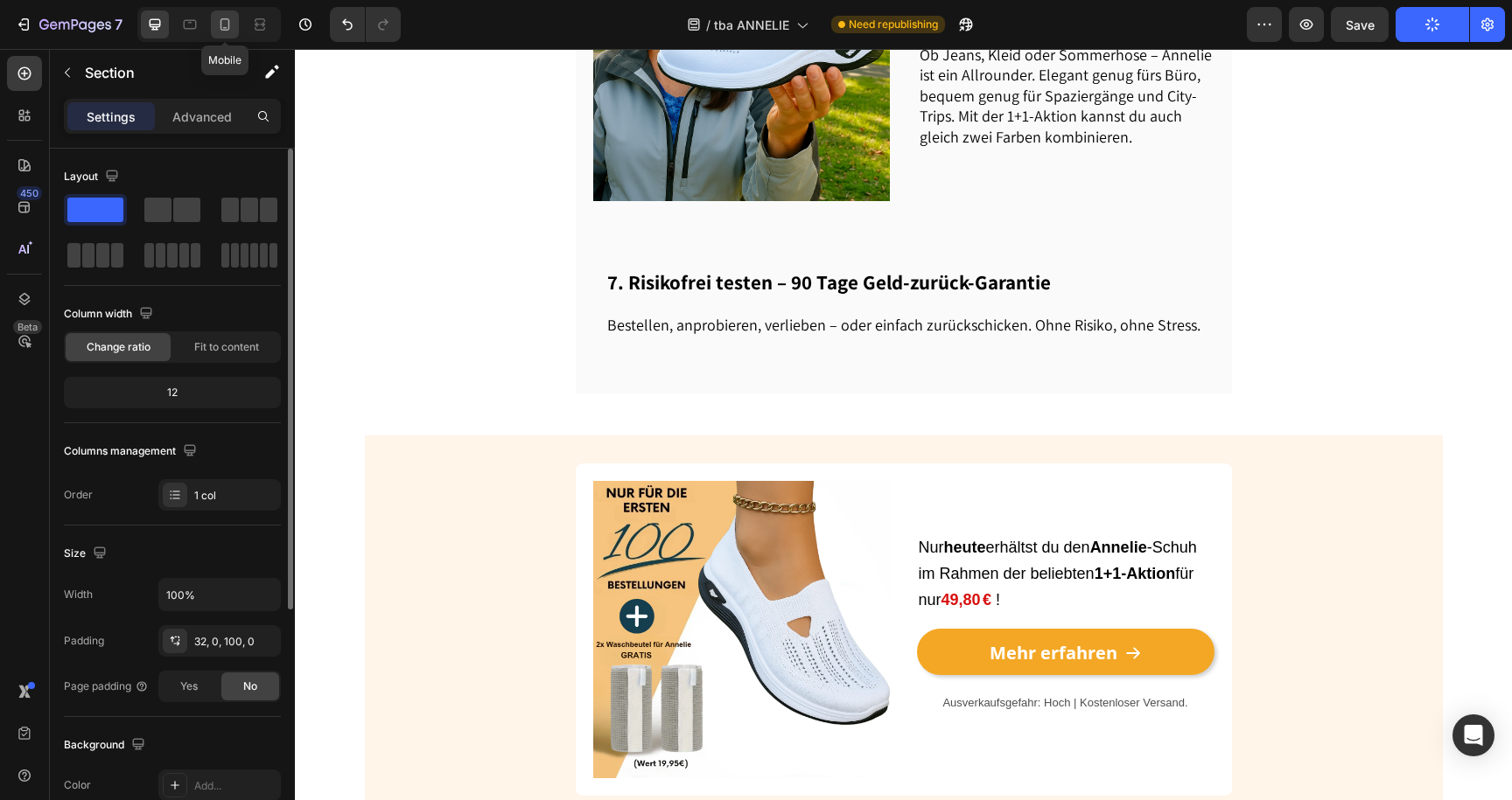
click at [226, 26] on icon at bounding box center [225, 25] width 18 height 18
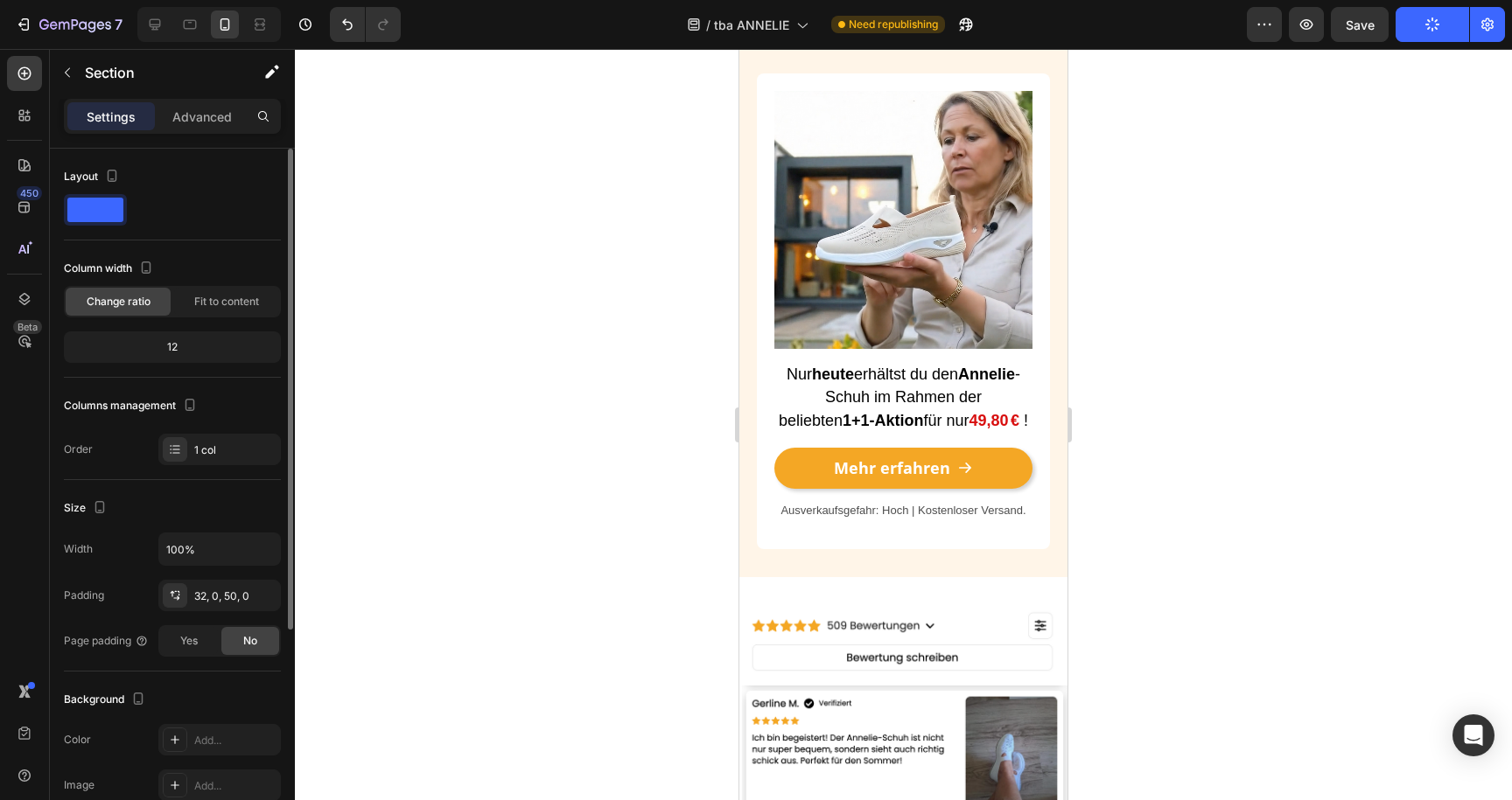
scroll to position [3480, 0]
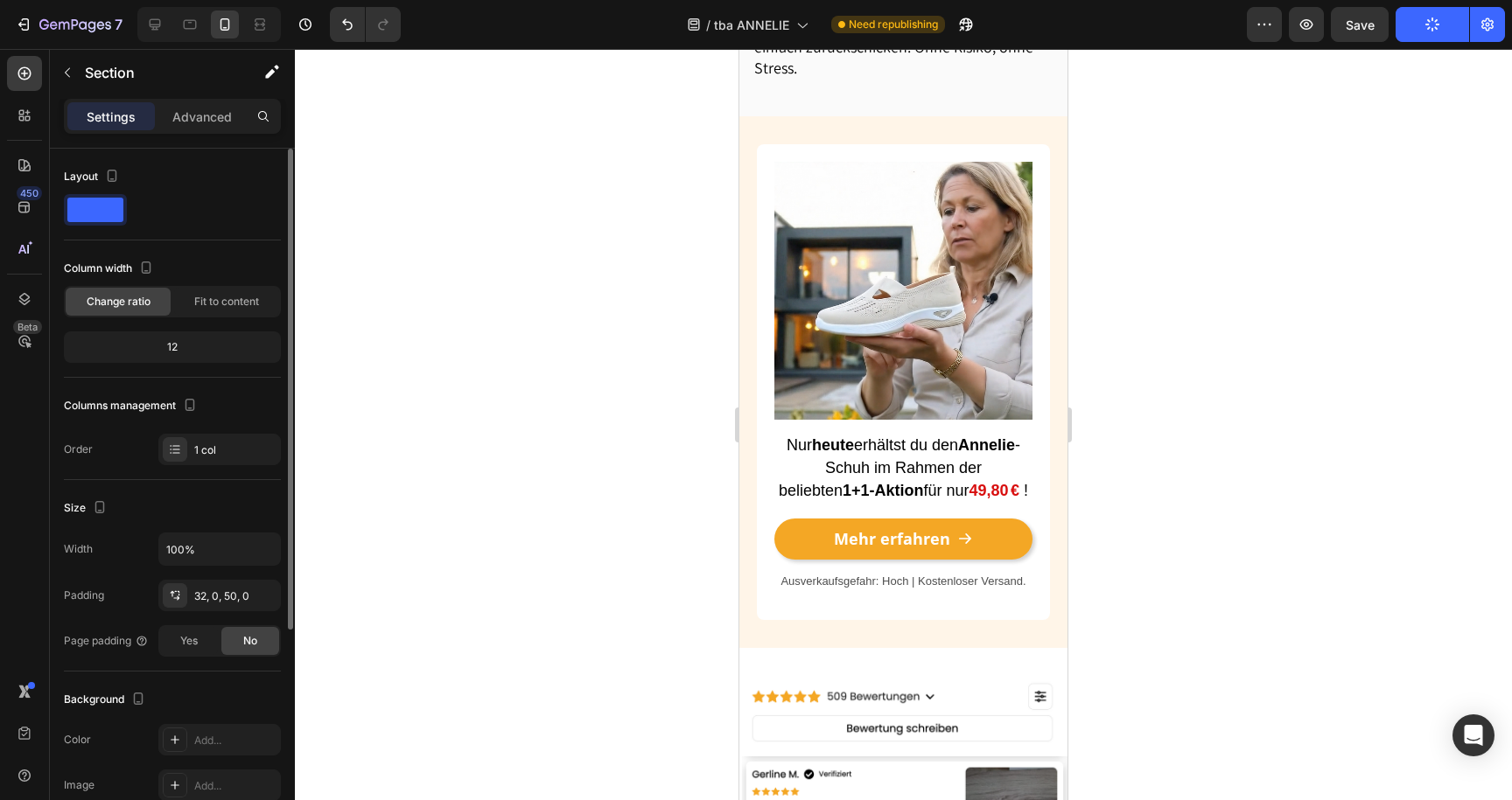
click at [872, 280] on img at bounding box center [903, 290] width 258 height 258
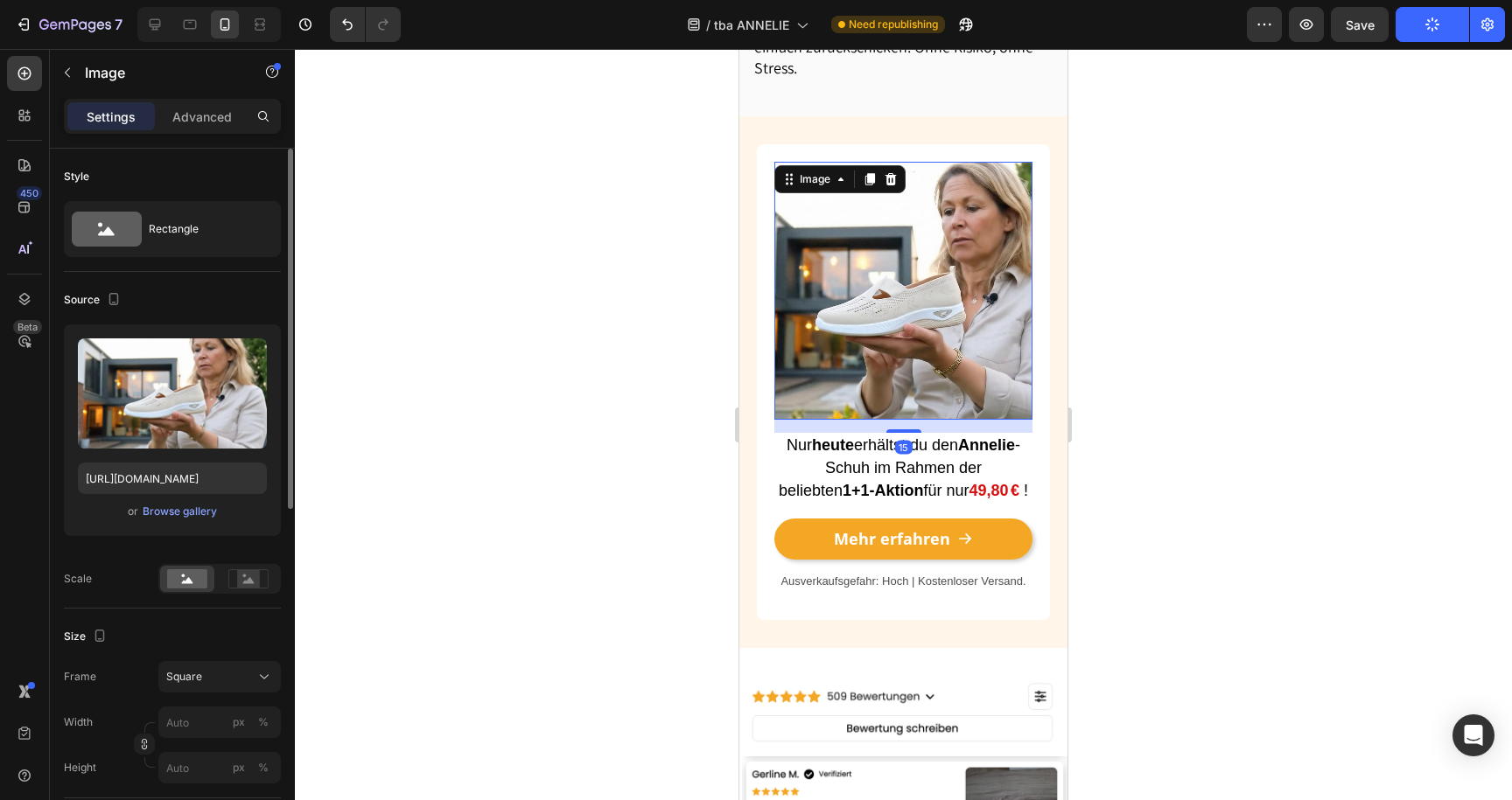
click at [188, 502] on div "or Browse gallery" at bounding box center [172, 511] width 189 height 21
click at [187, 509] on div "Browse gallery" at bounding box center [179, 512] width 74 height 16
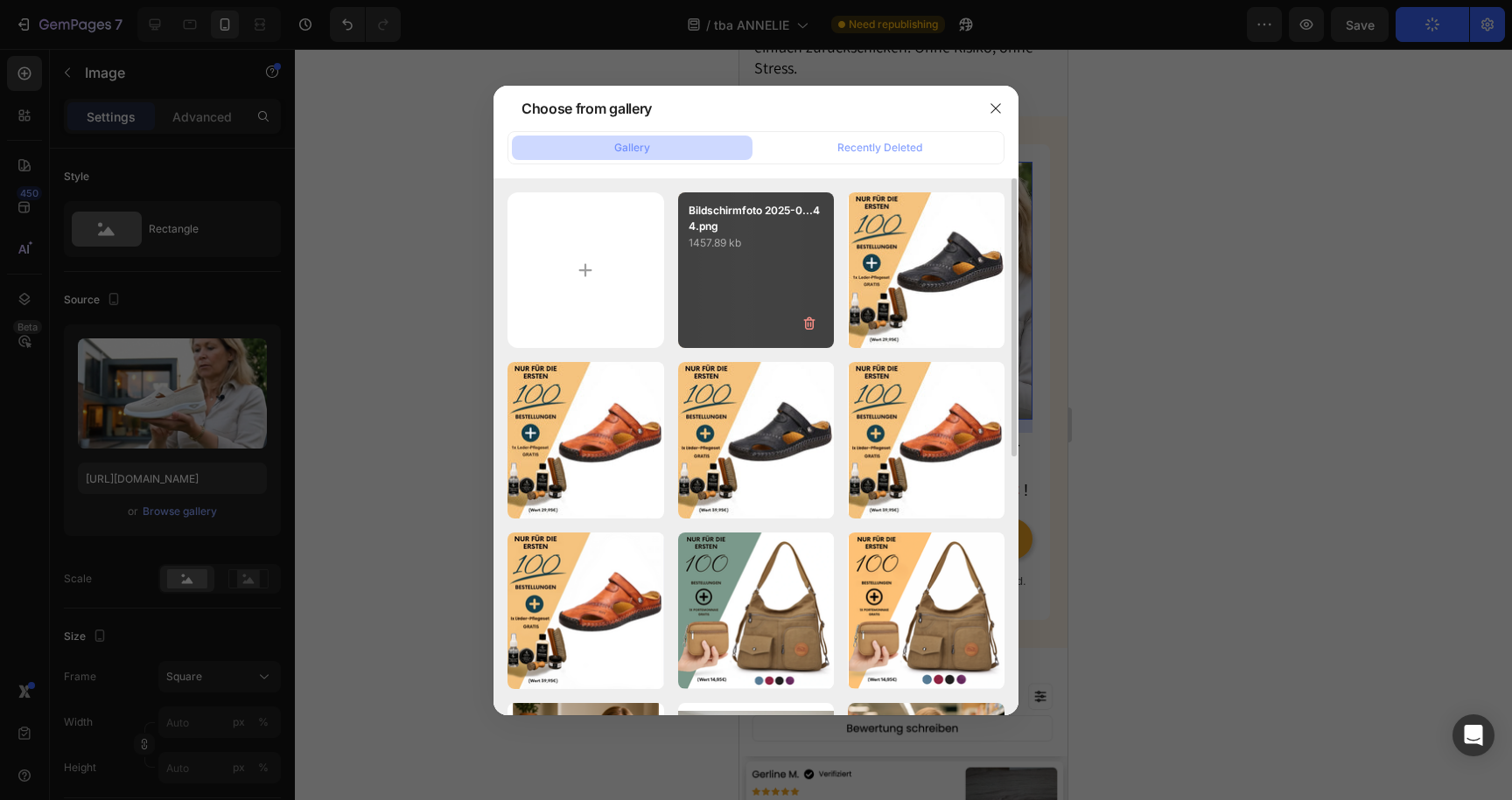
click at [741, 286] on div "Bildschirmfoto 2025-0...44.png 1457.89 kb" at bounding box center [756, 271] width 157 height 157
type input "[URL][DOMAIN_NAME]"
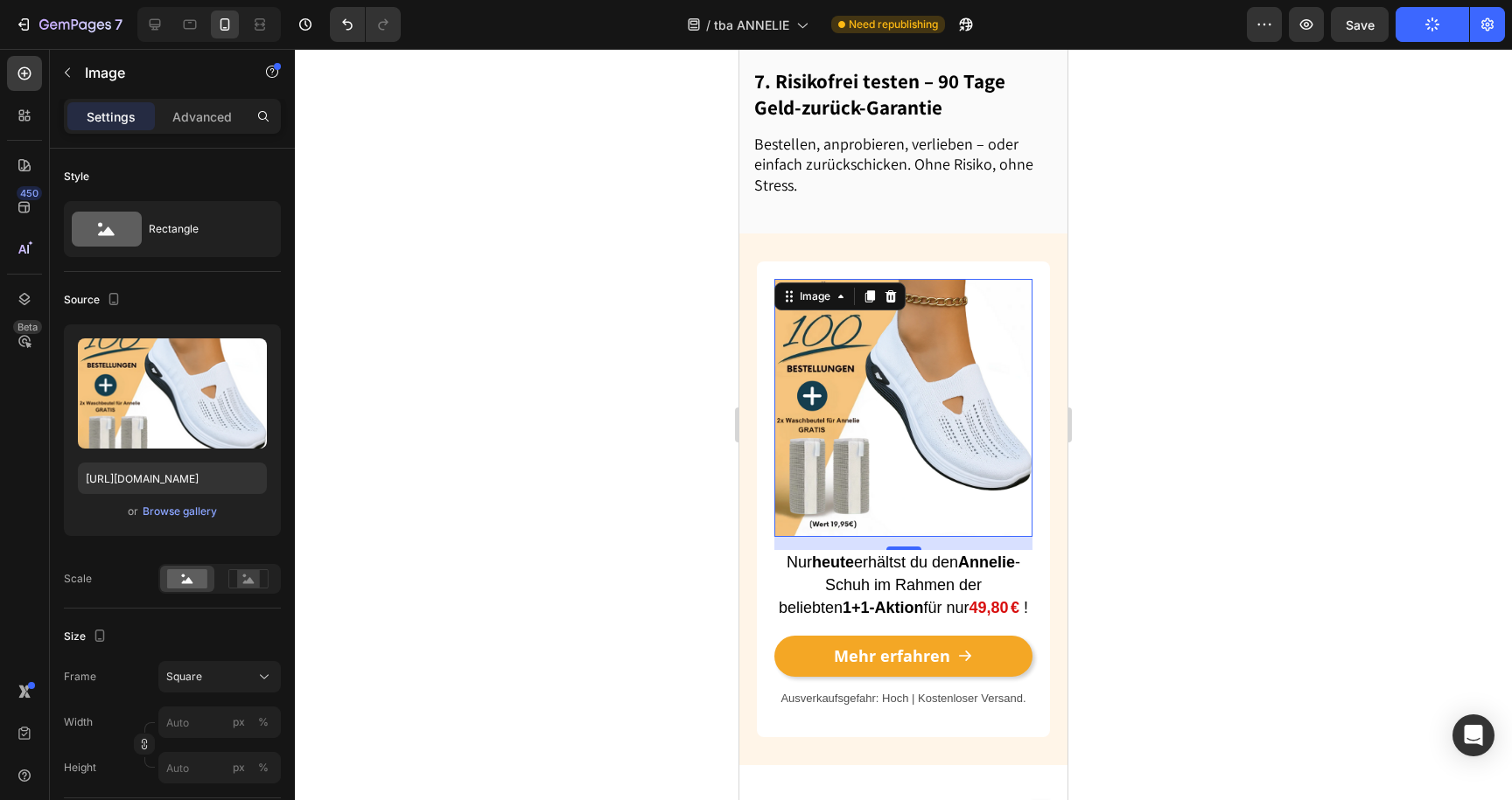
scroll to position [3298, 0]
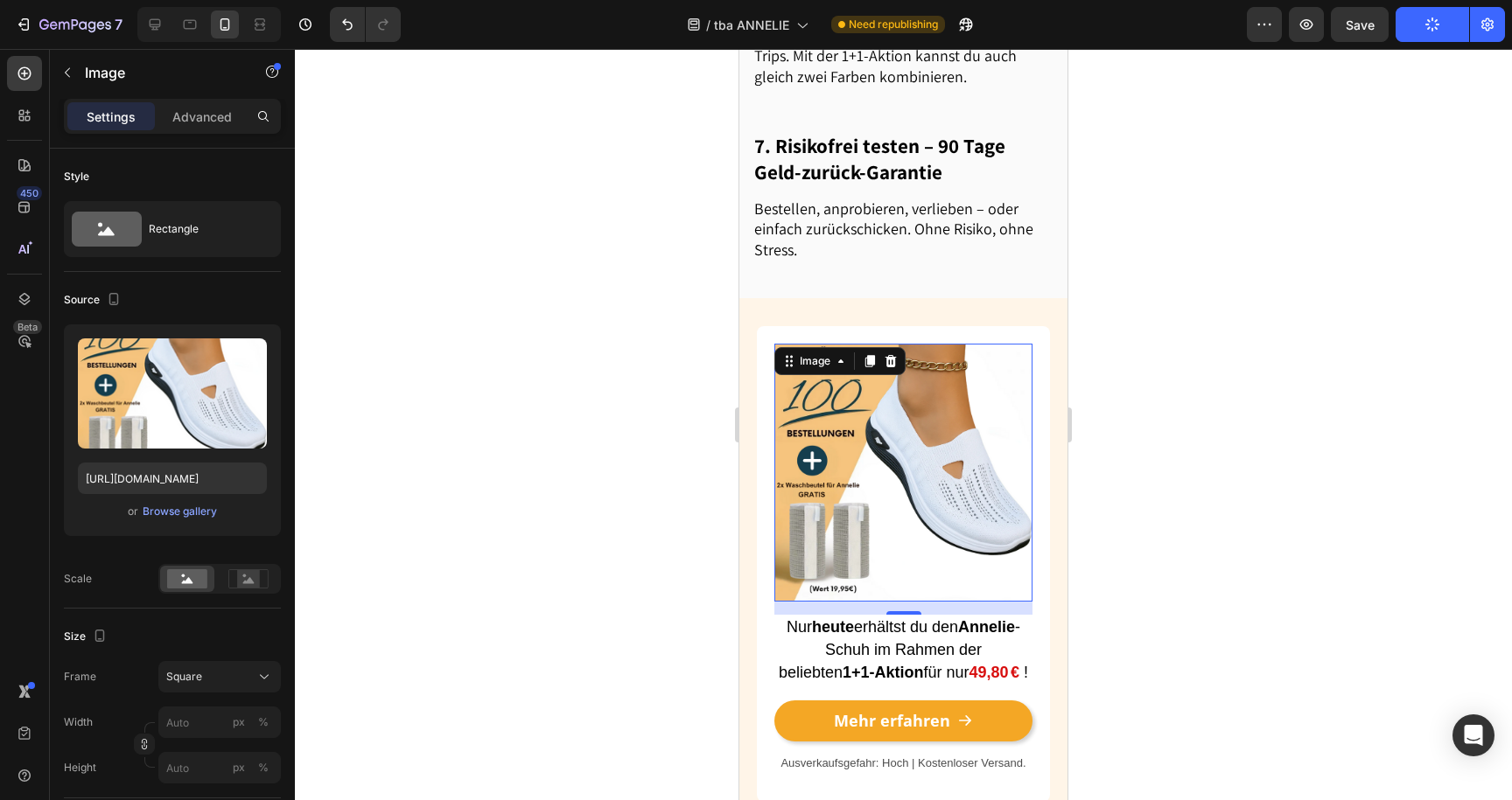
click at [649, 348] on div at bounding box center [903, 425] width 1218 height 752
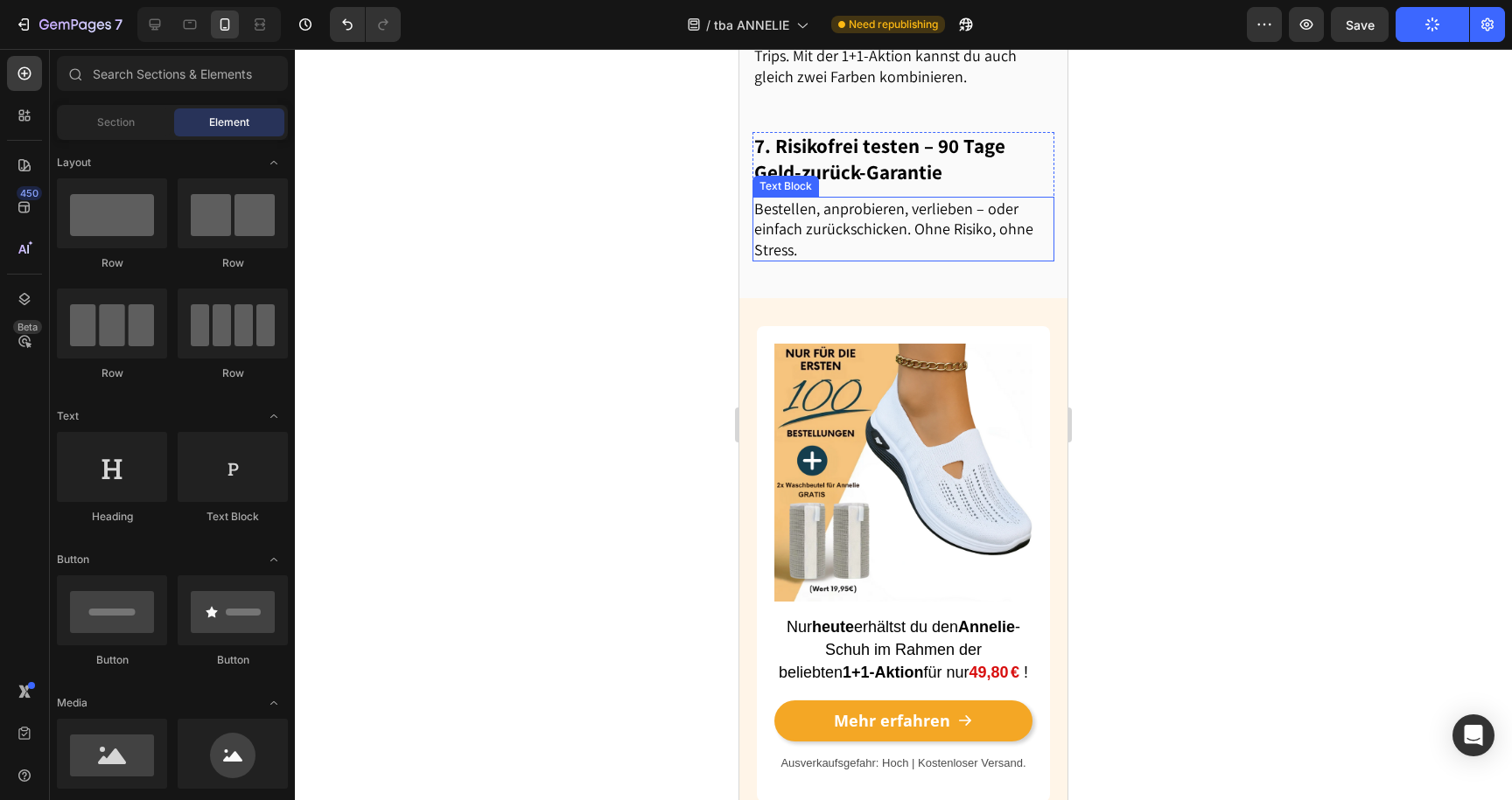
click at [880, 199] on p "Bestellen, anprobieren, verlieben – oder einfach zurückschicken. Ohne Risiko, o…" at bounding box center [903, 229] width 298 height 61
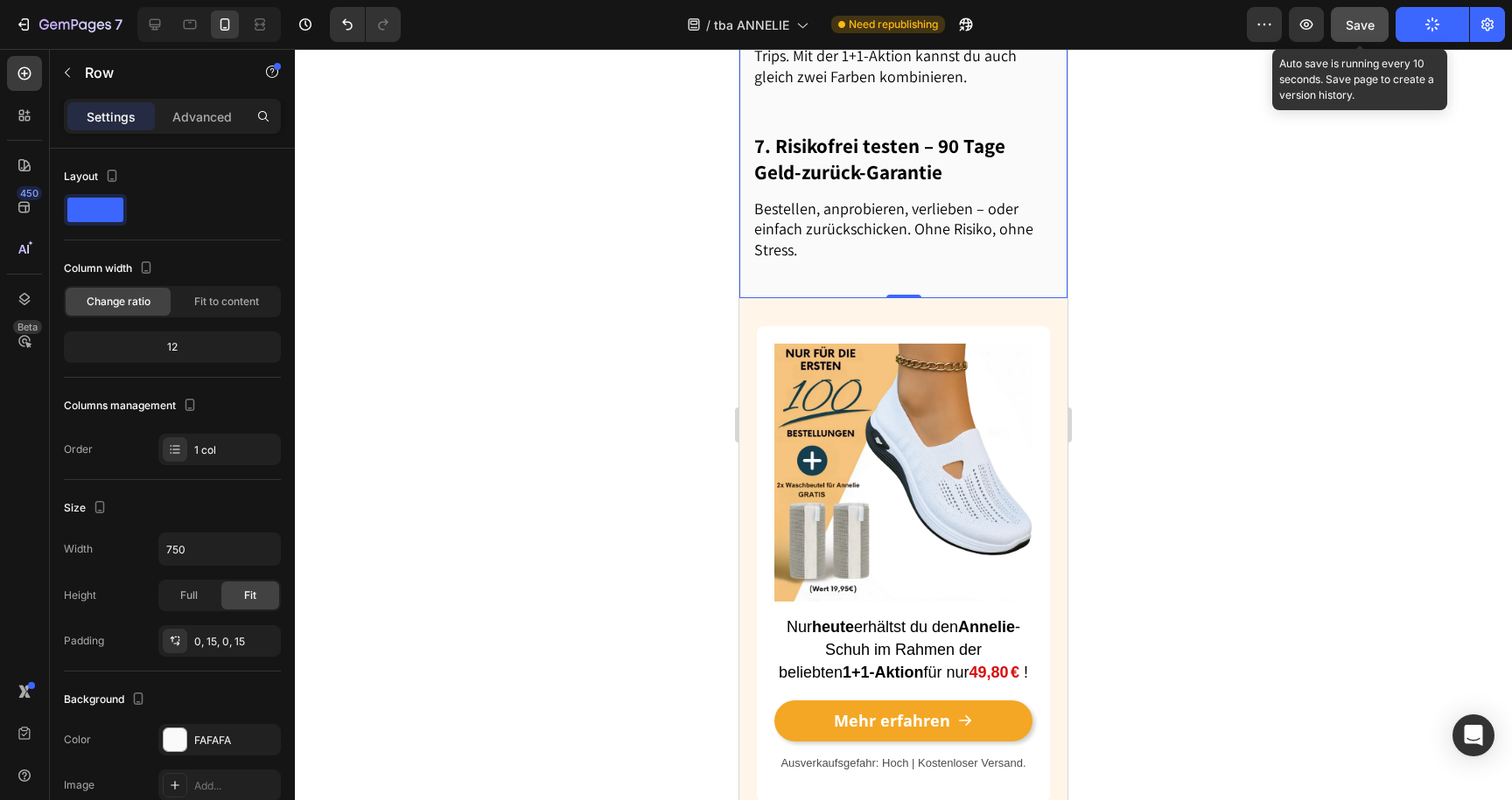
click at [1337, 18] on button "Save" at bounding box center [1360, 24] width 57 height 35
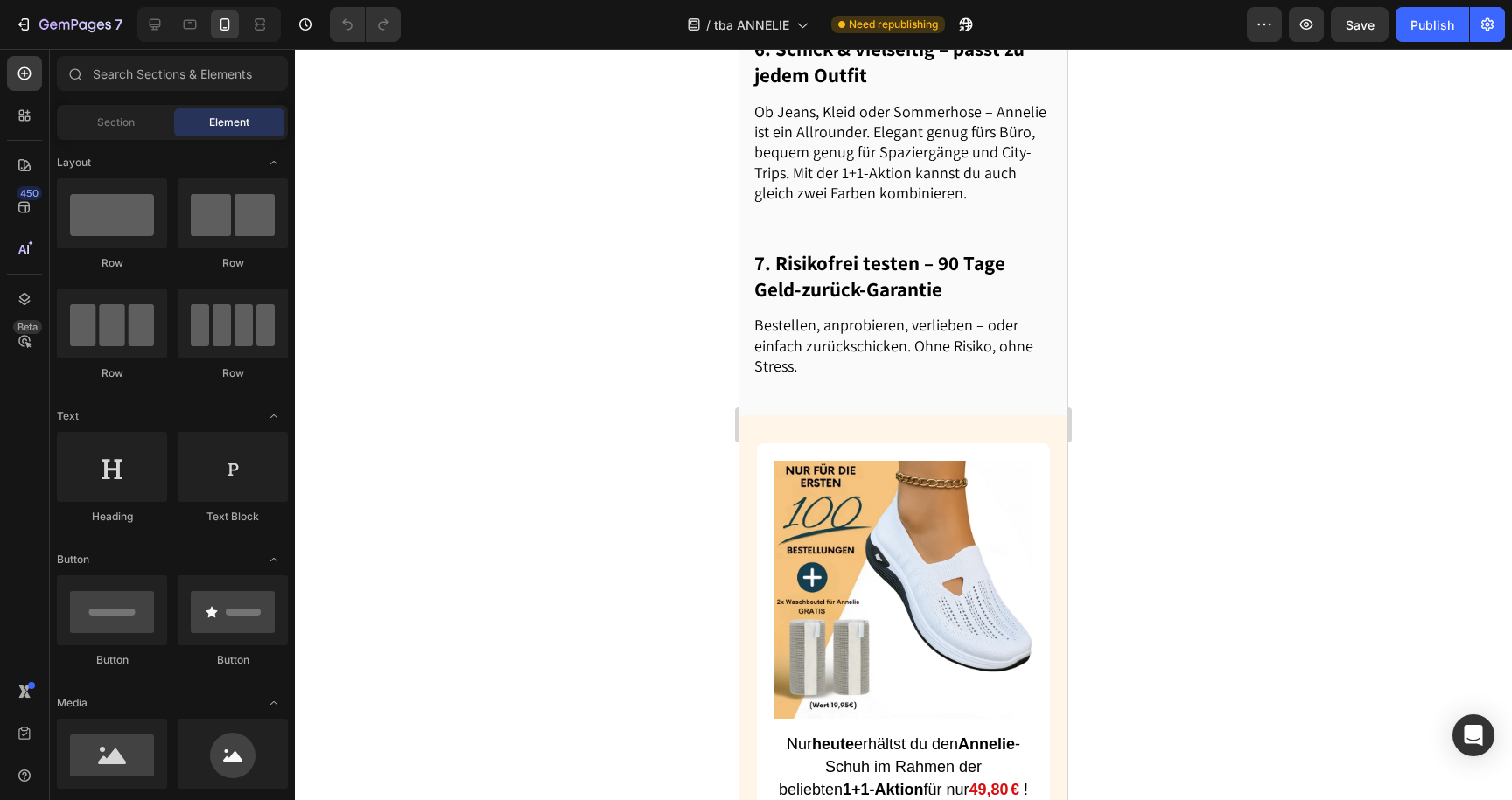
scroll to position [3260, 0]
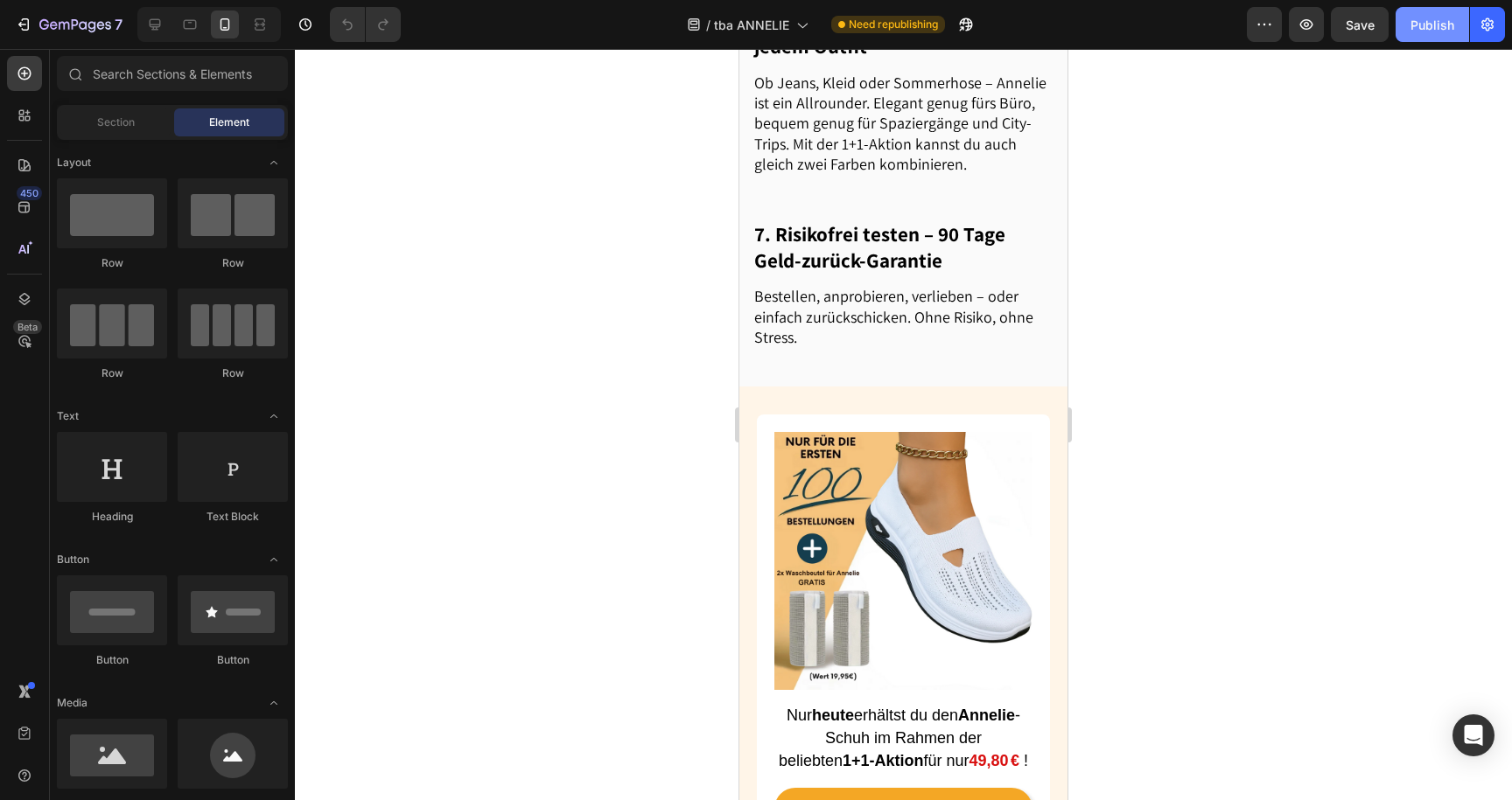
click at [1439, 29] on div "Publish" at bounding box center [1433, 25] width 43 height 19
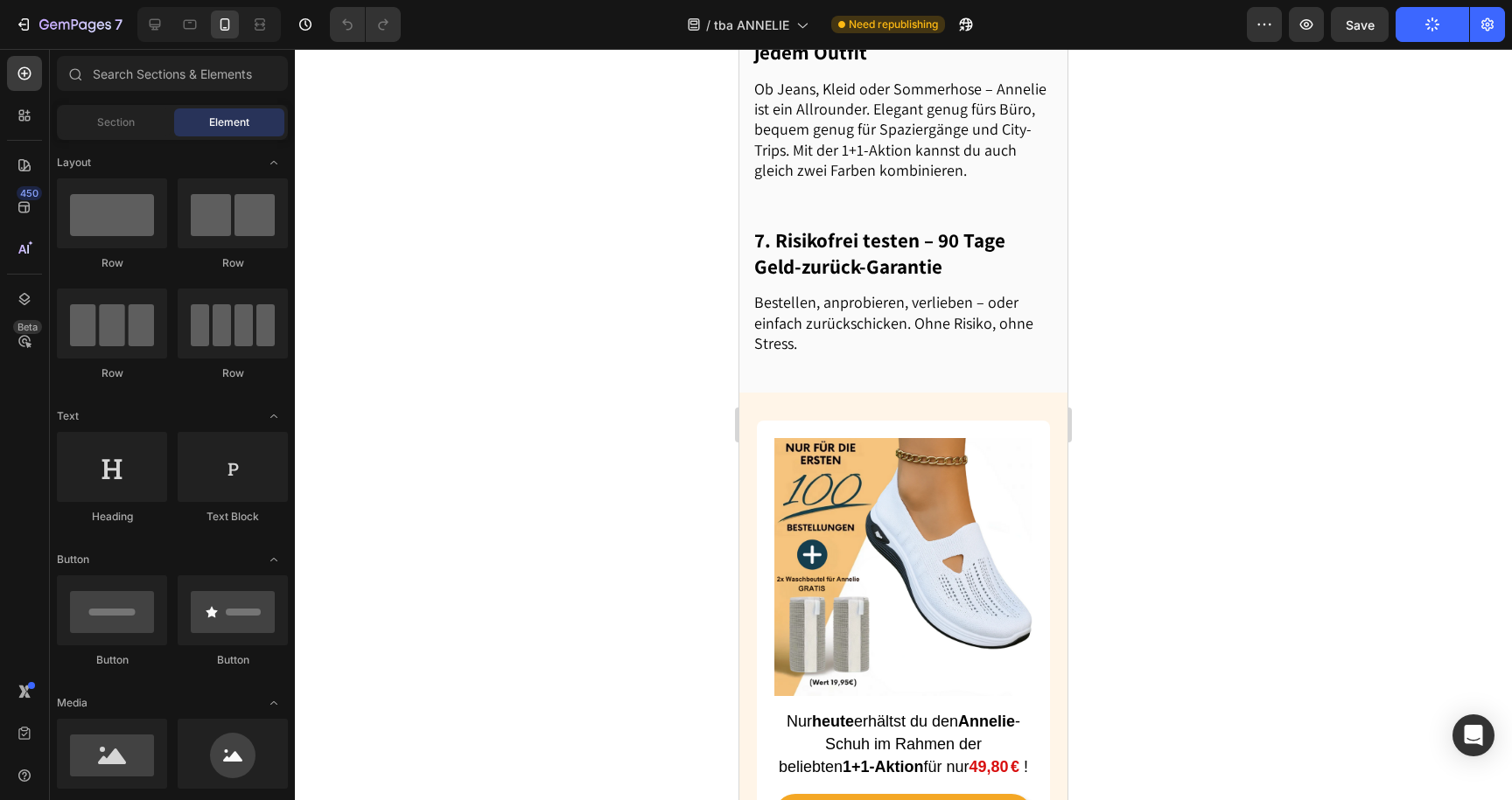
scroll to position [3234, 0]
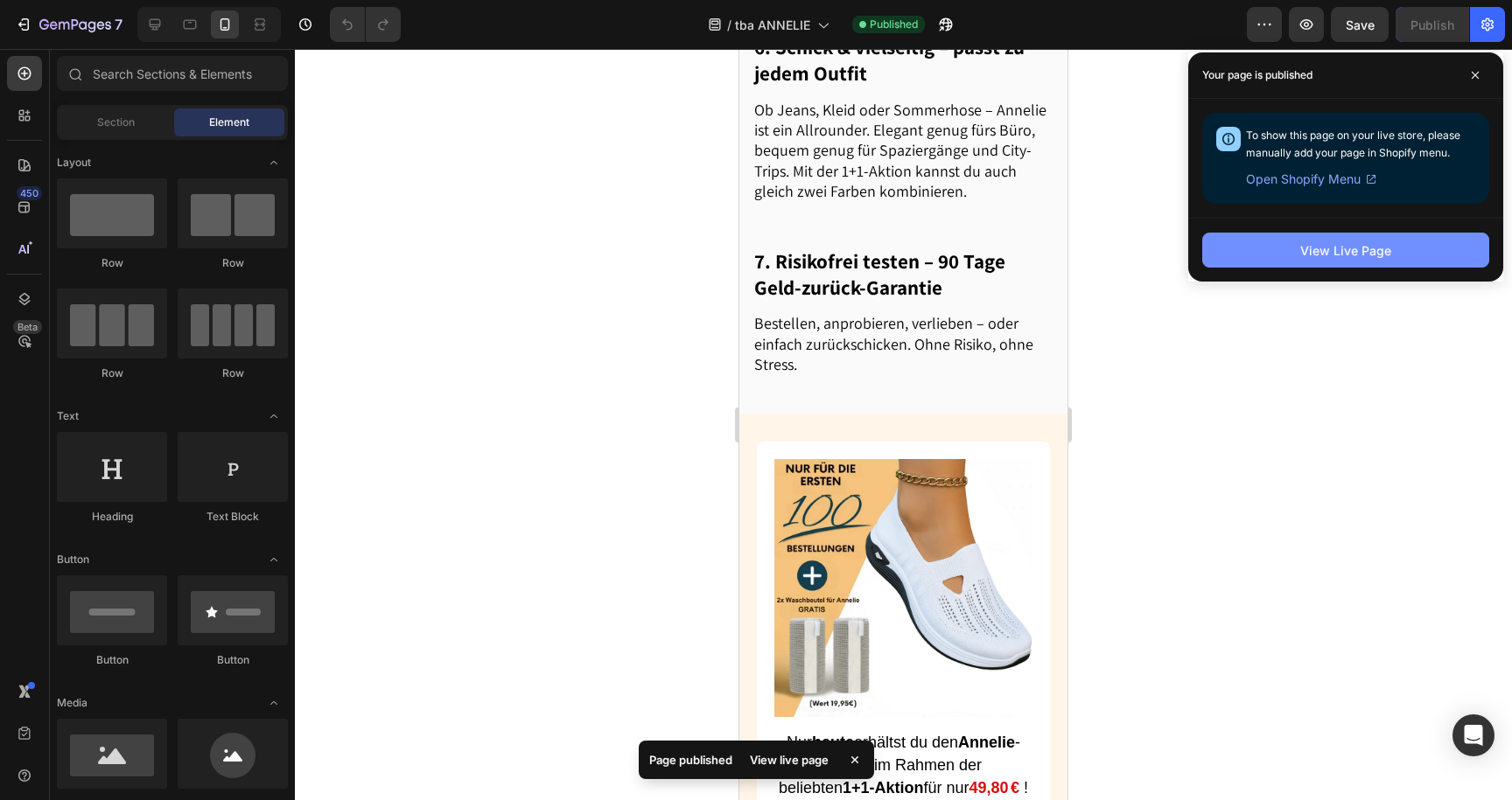
click at [1317, 253] on div "View Live Page" at bounding box center [1346, 250] width 91 height 19
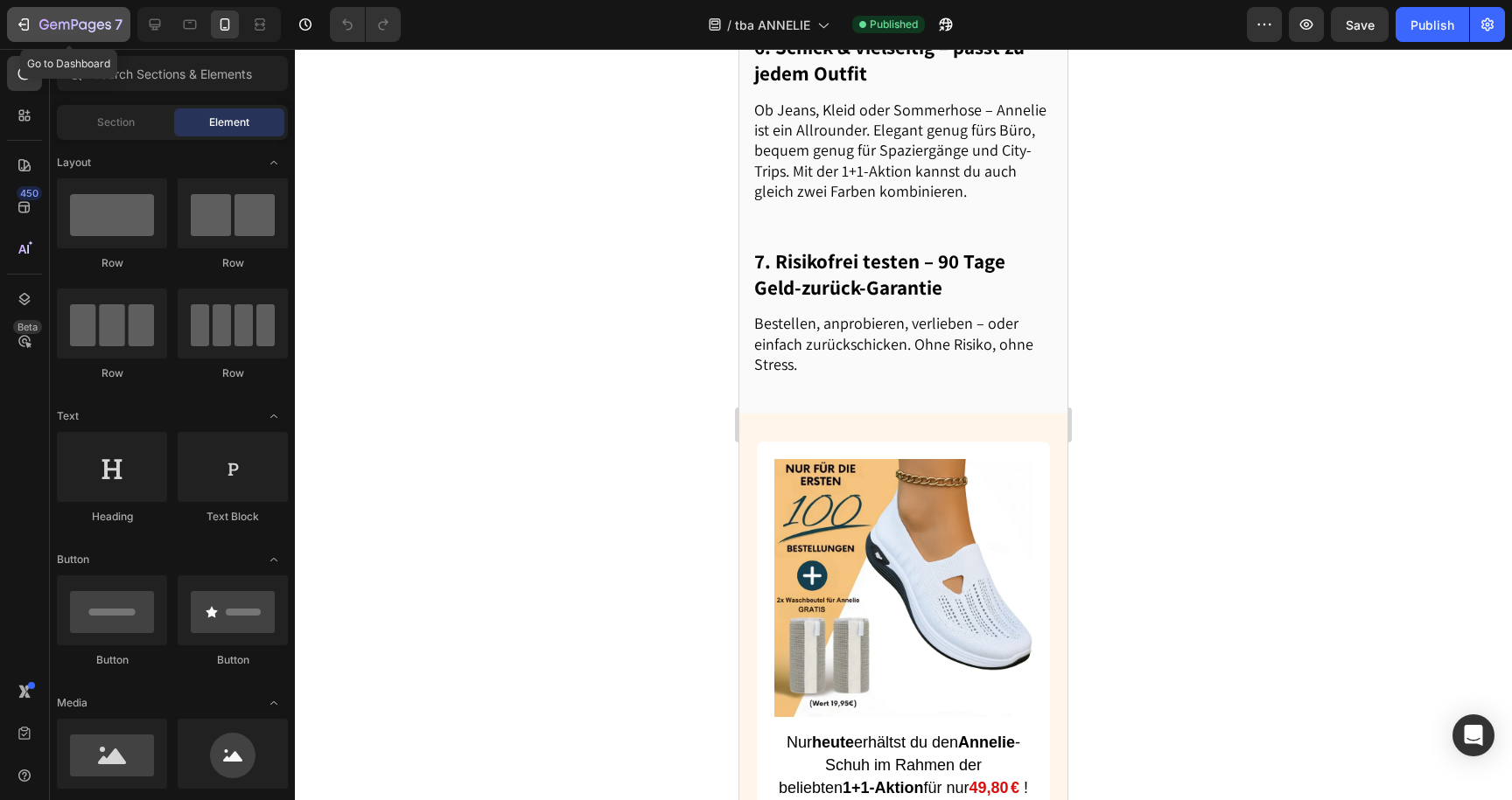
click at [55, 32] on icon "button" at bounding box center [75, 26] width 72 height 15
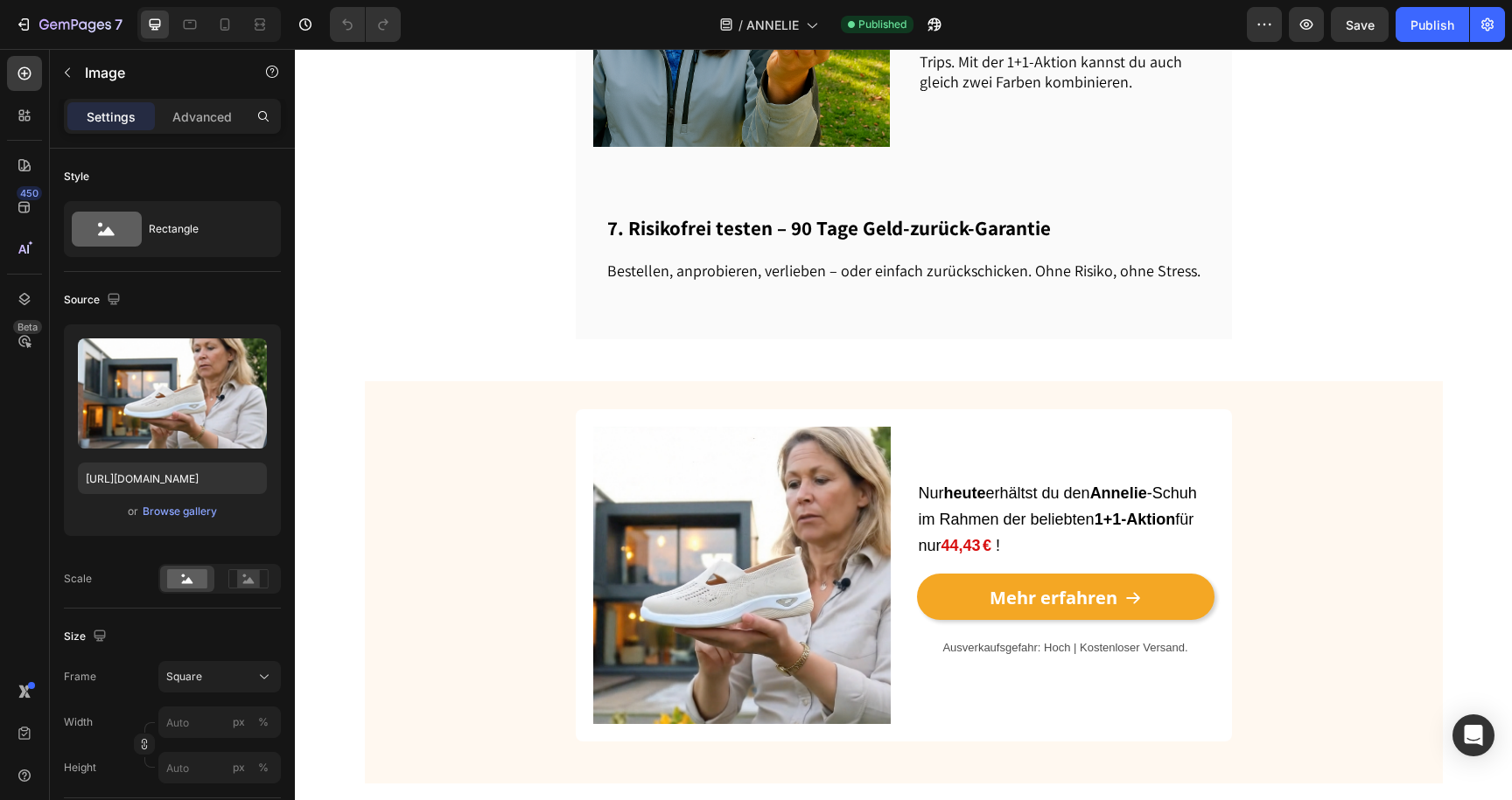
click at [737, 494] on img at bounding box center [741, 575] width 297 height 297
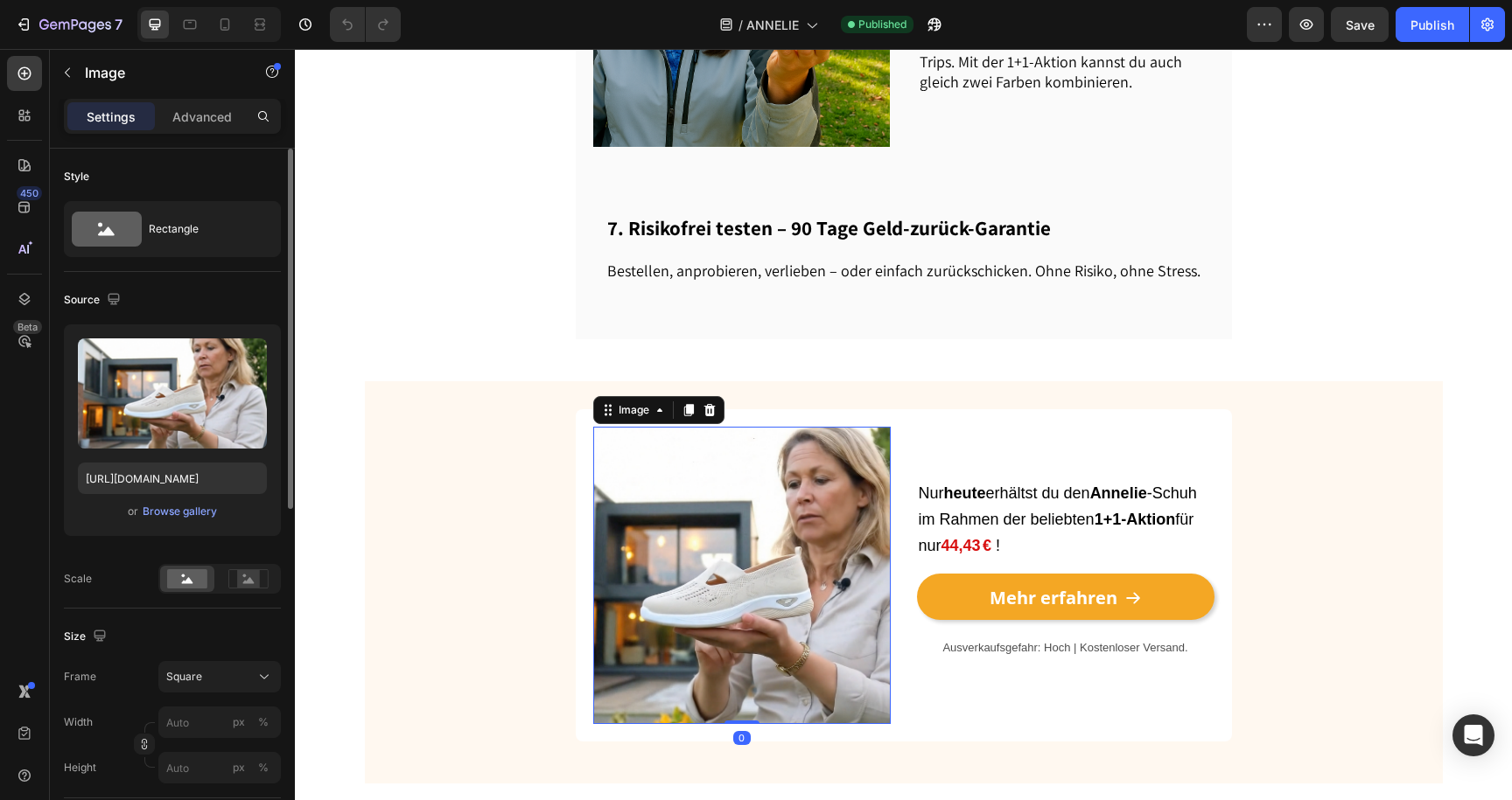
click at [177, 522] on div "Upload Image [URL][DOMAIN_NAME] or Browse gallery" at bounding box center [173, 431] width 217 height 211
click at [180, 509] on div "Browse gallery" at bounding box center [179, 512] width 74 height 16
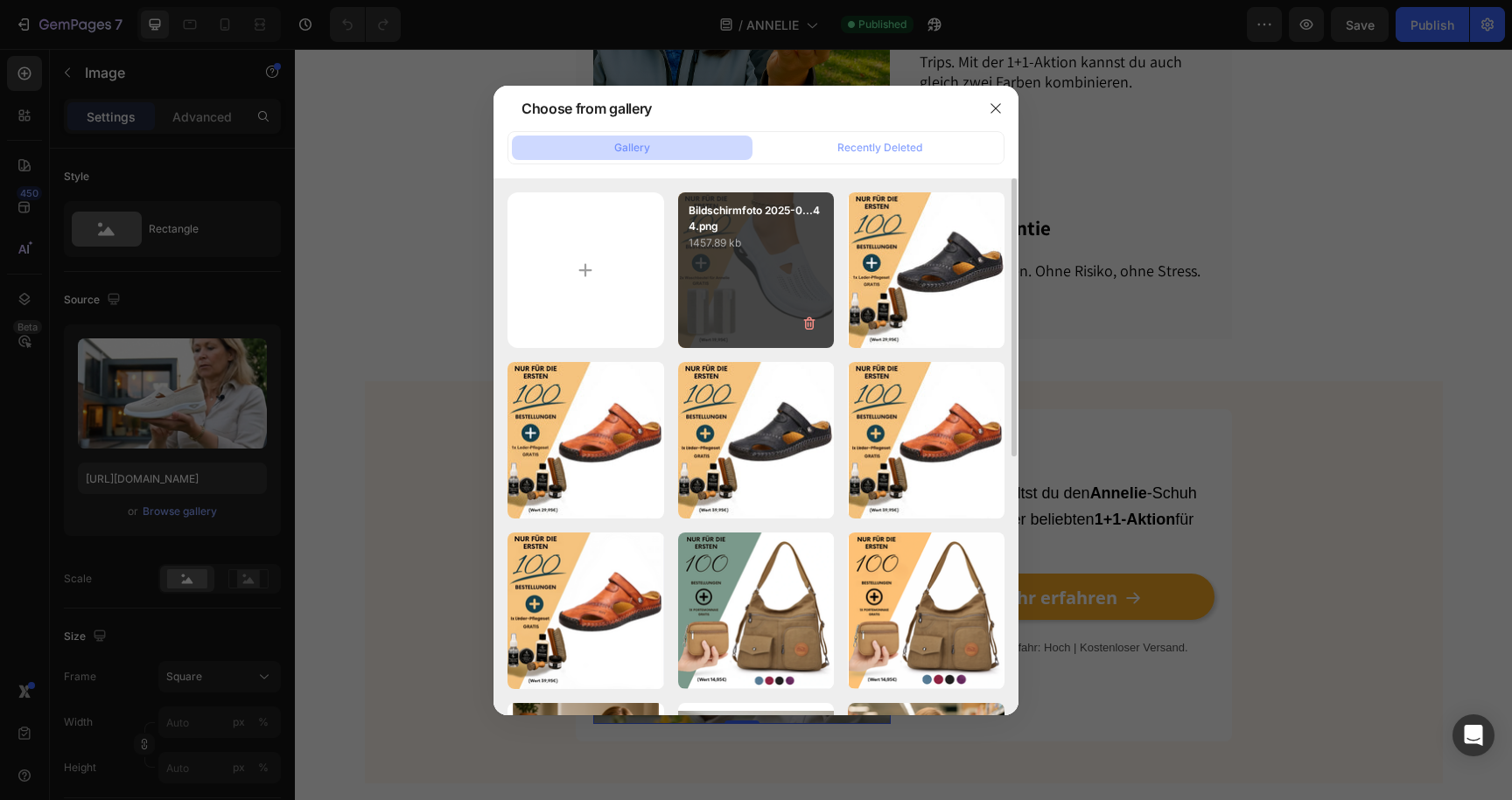
click at [726, 255] on div "Bildschirmfoto 2025-0...44.png 1457.89 kb" at bounding box center [756, 271] width 157 height 157
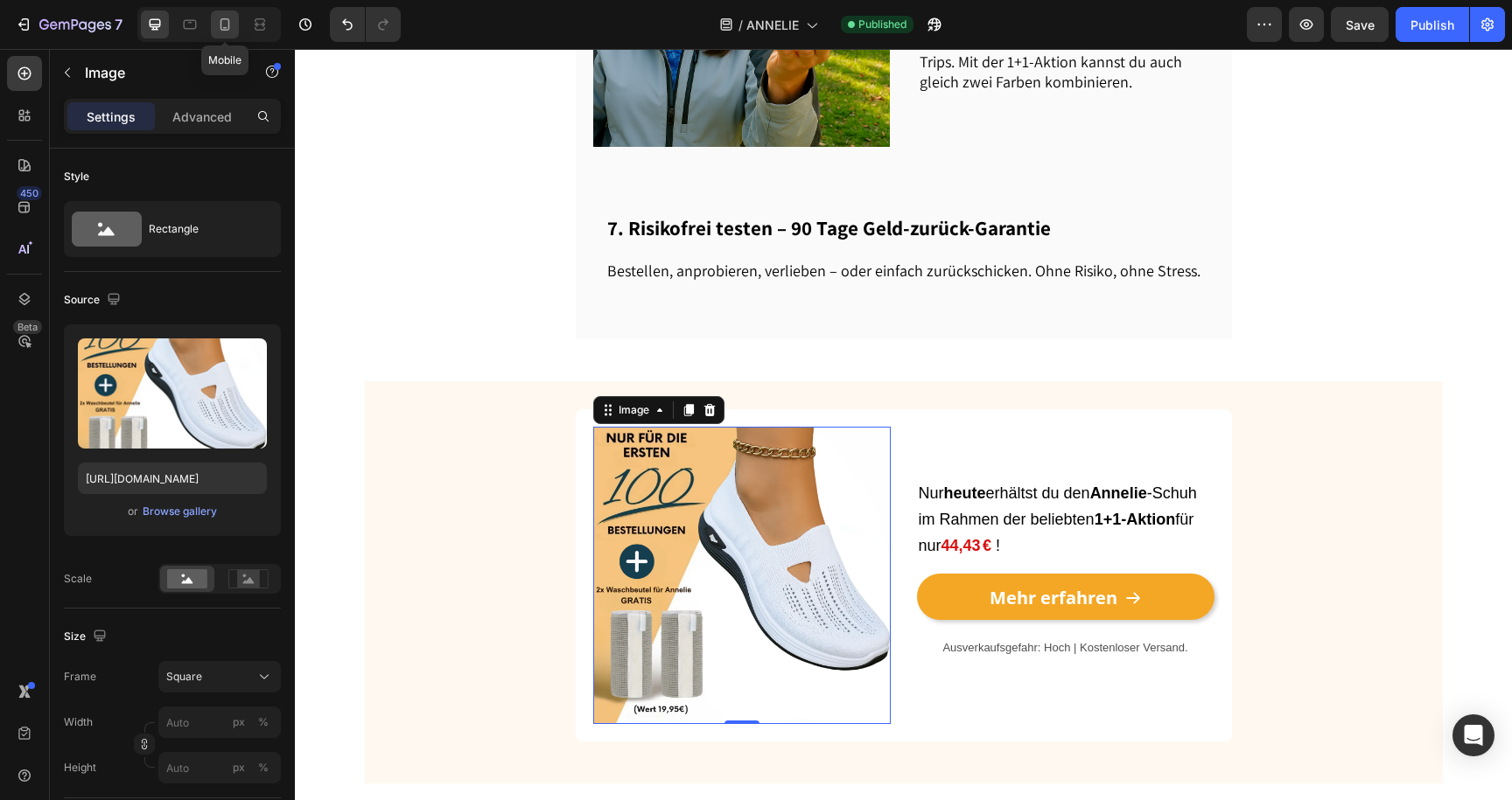
click at [226, 31] on icon at bounding box center [225, 25] width 18 height 18
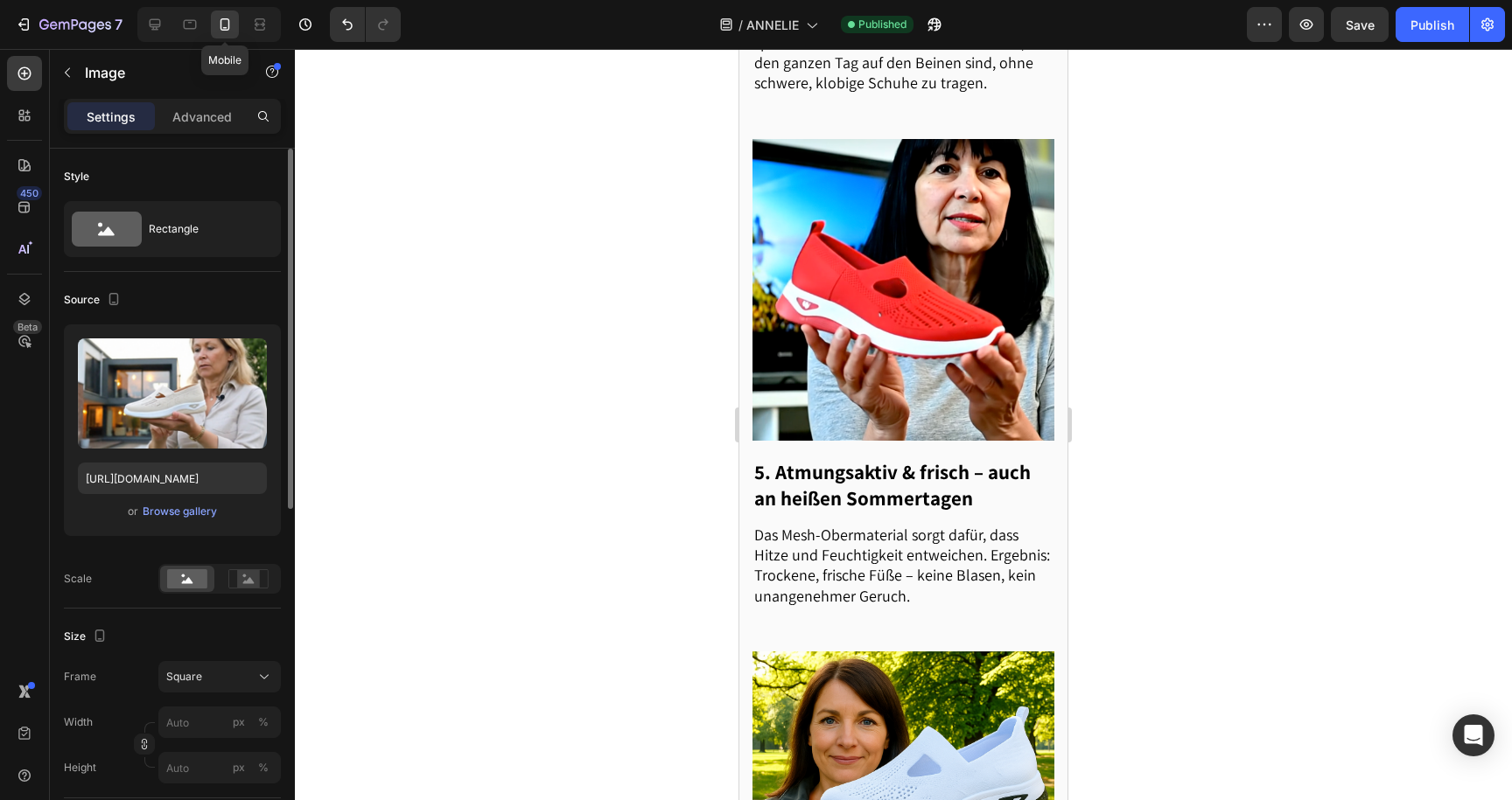
scroll to position [2146, 0]
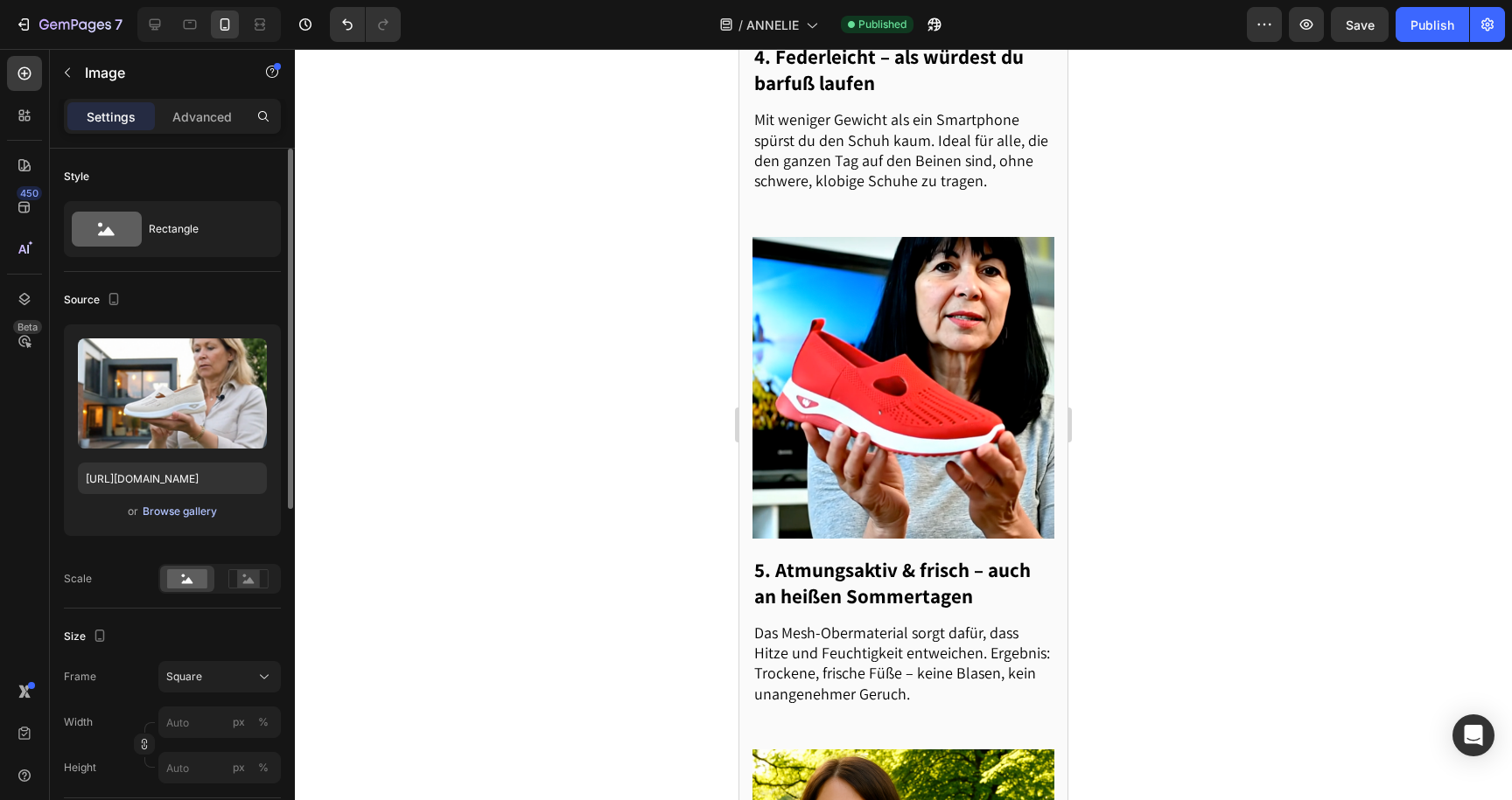
click at [164, 516] on div "Browse gallery" at bounding box center [179, 512] width 74 height 16
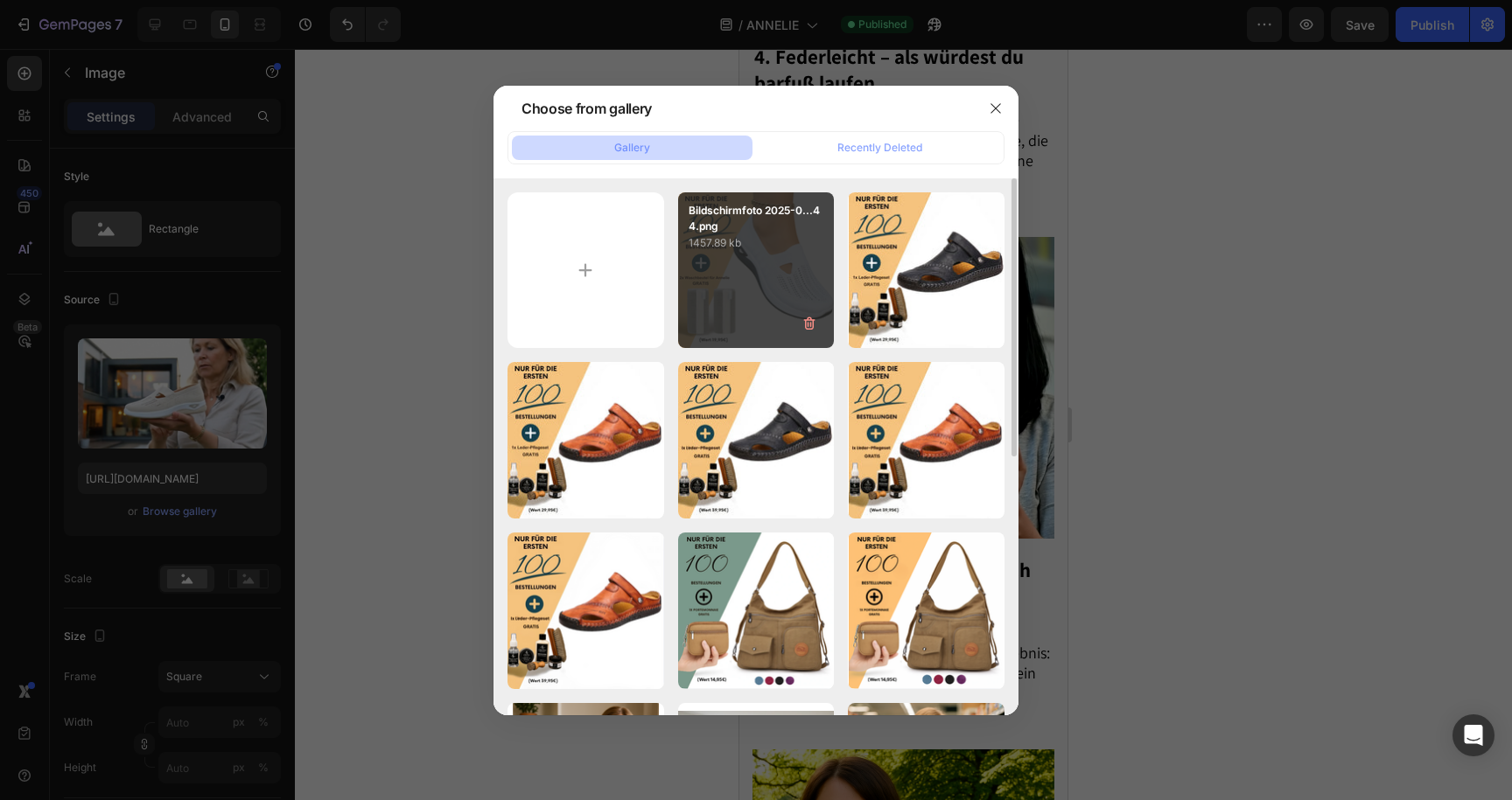
click at [714, 268] on div "Bildschirmfoto 2025-0...44.png 1457.89 kb" at bounding box center [756, 271] width 157 height 157
type input "[URL][DOMAIN_NAME]"
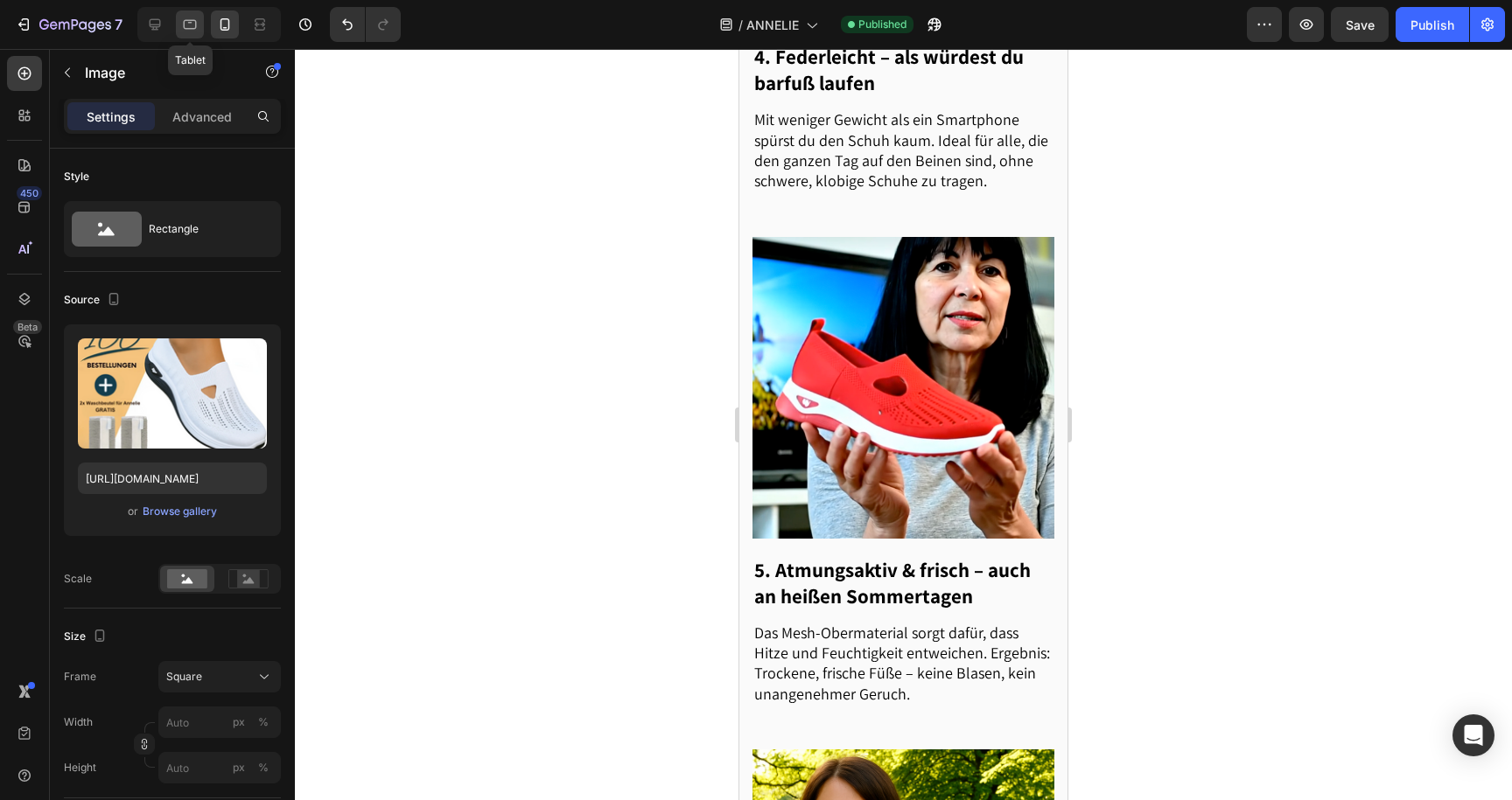
click at [195, 22] on icon at bounding box center [190, 25] width 18 height 18
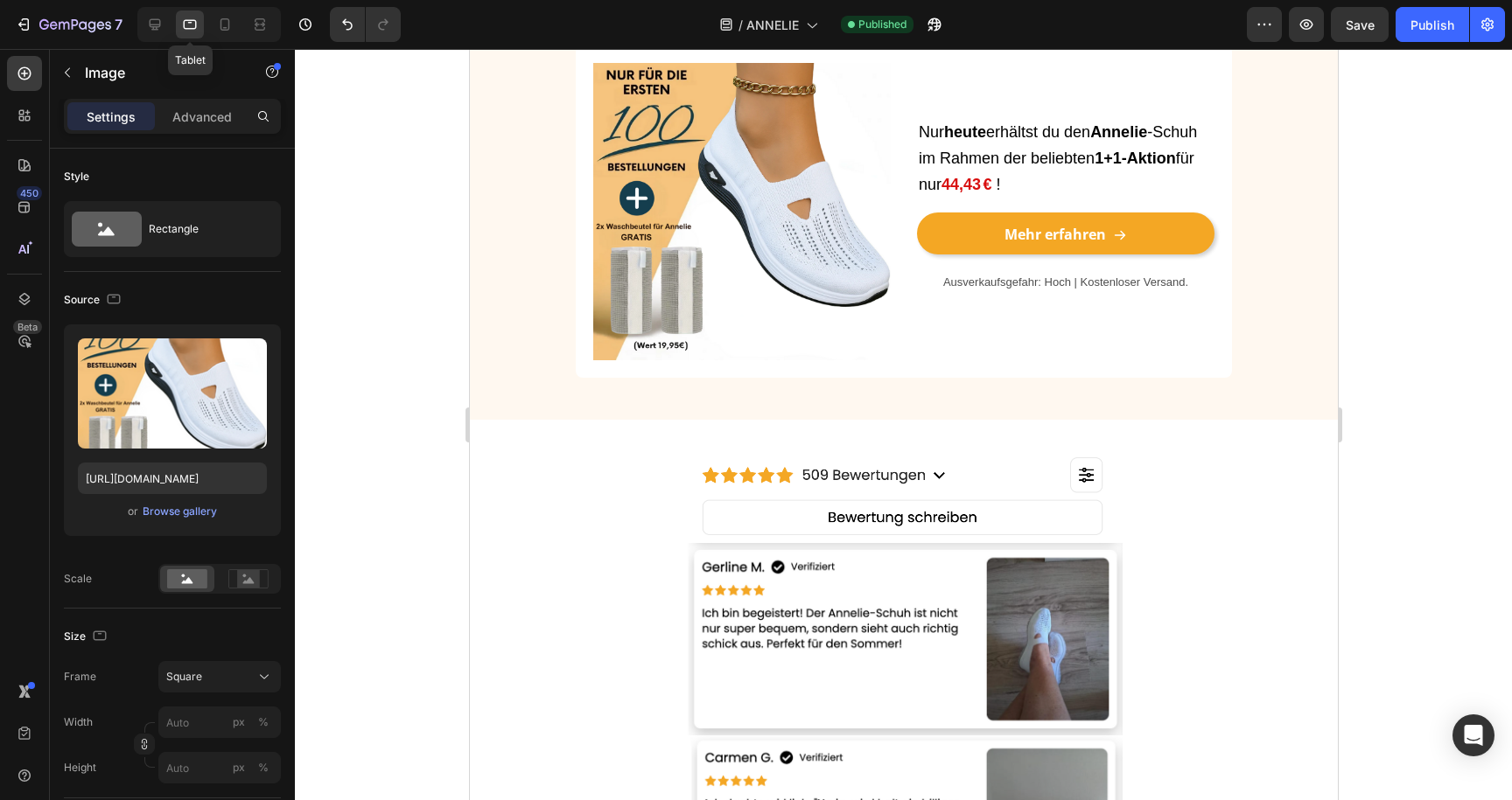
scroll to position [2539, 0]
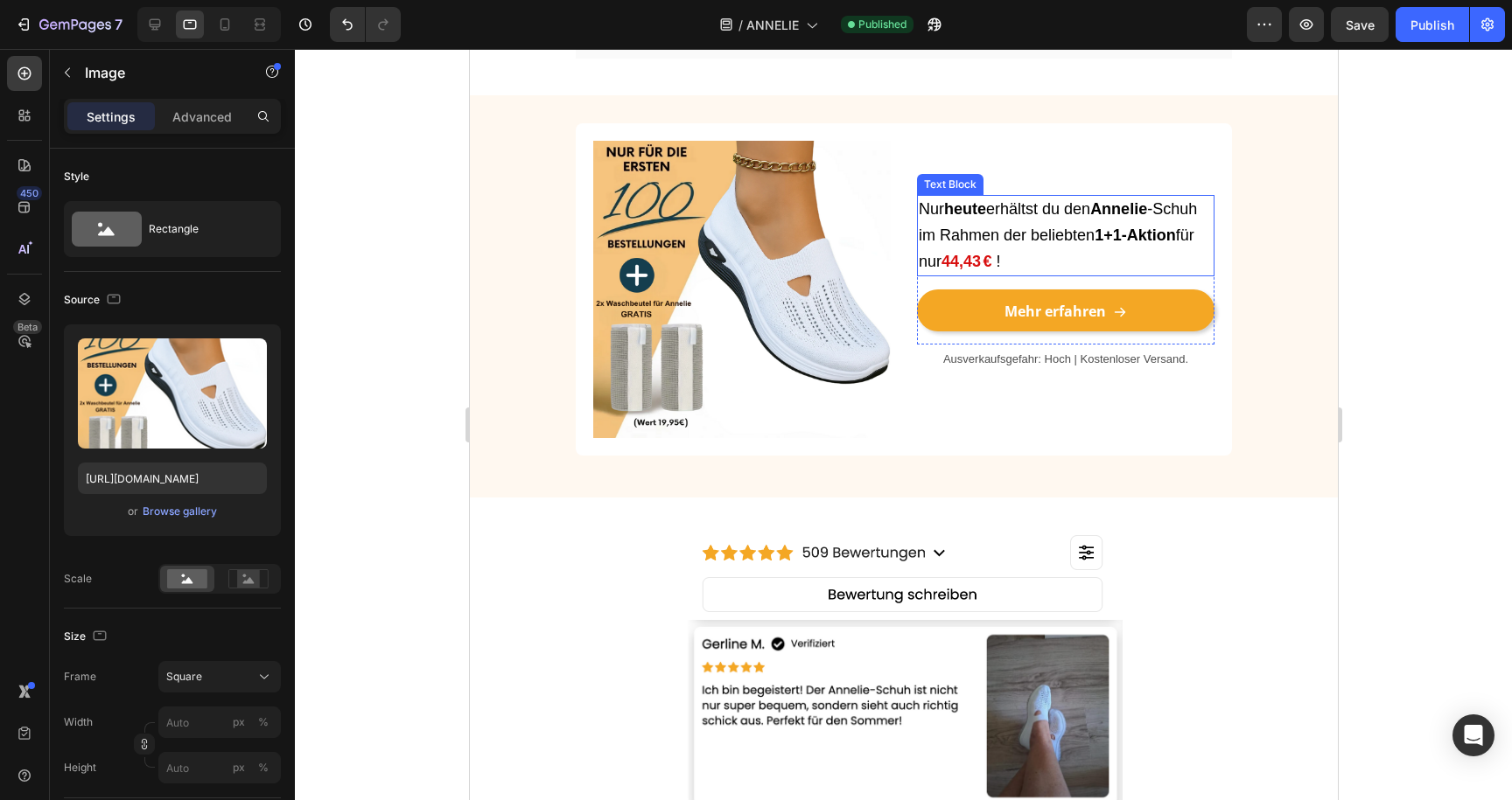
click at [951, 253] on strong "44,43 €" at bounding box center [966, 262] width 50 height 18
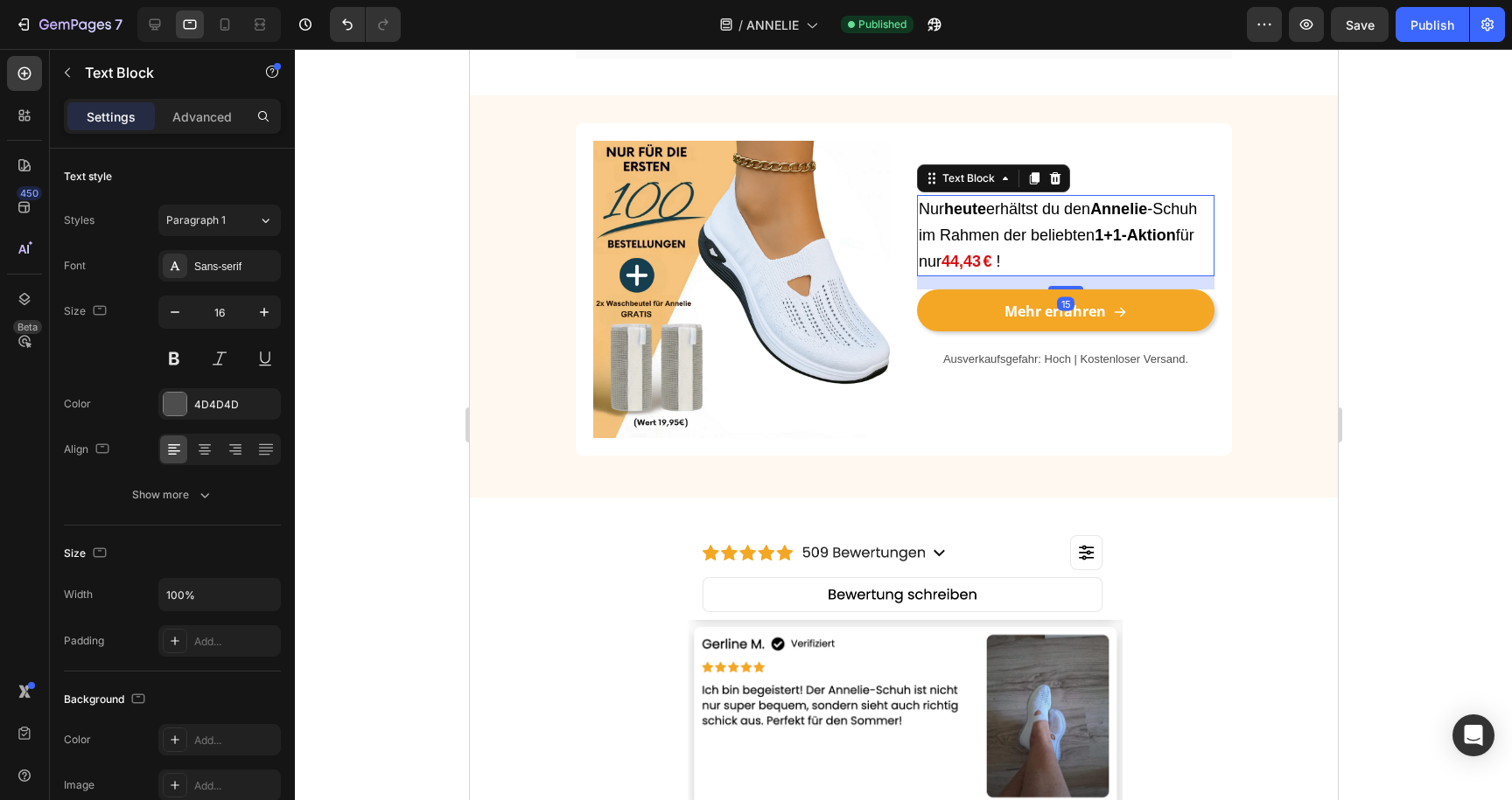
click at [956, 253] on strong "44,43 €" at bounding box center [966, 262] width 50 height 18
click at [960, 253] on strong "44,43 €" at bounding box center [966, 262] width 50 height 18
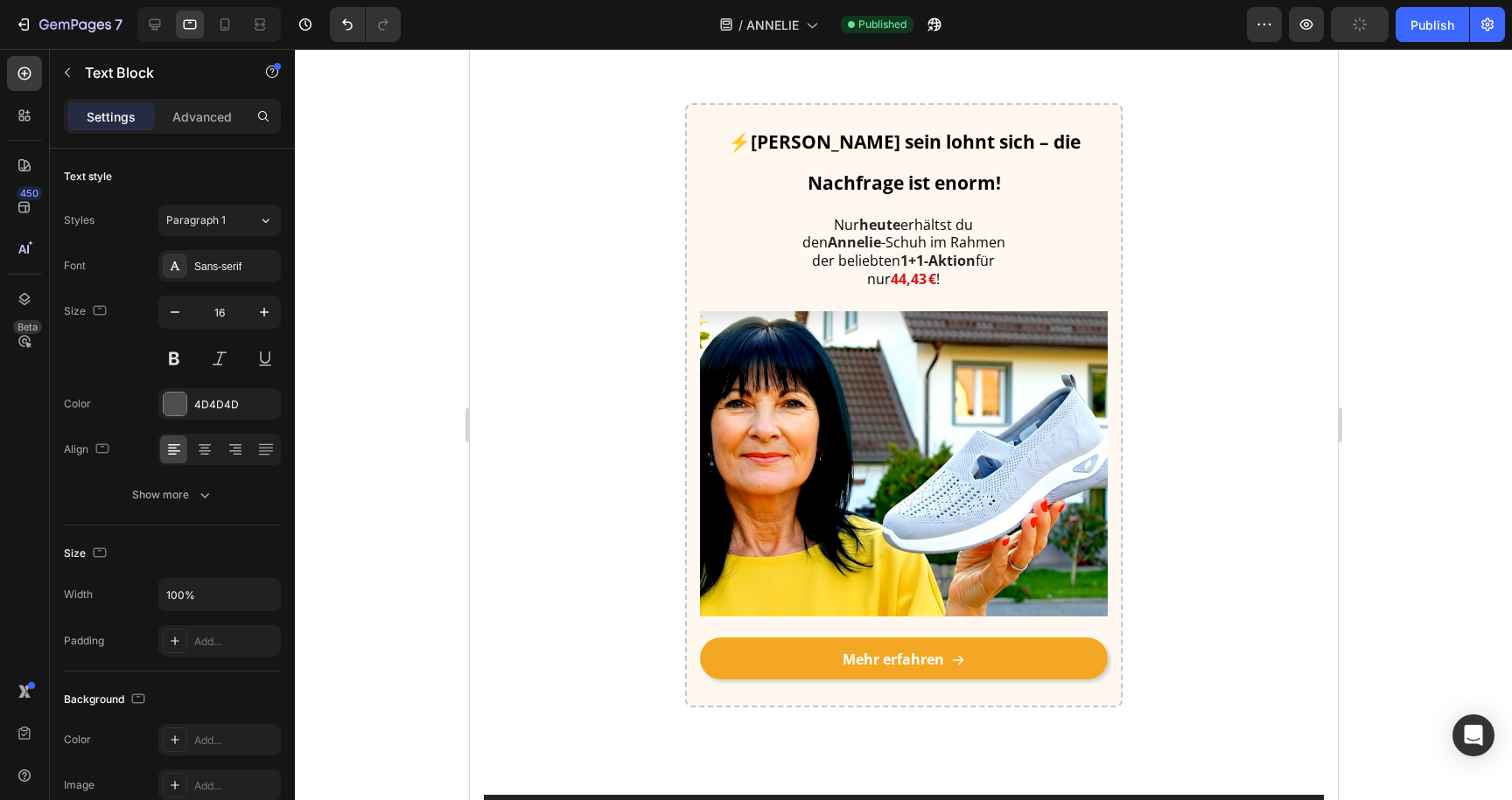
scroll to position [4707, 0]
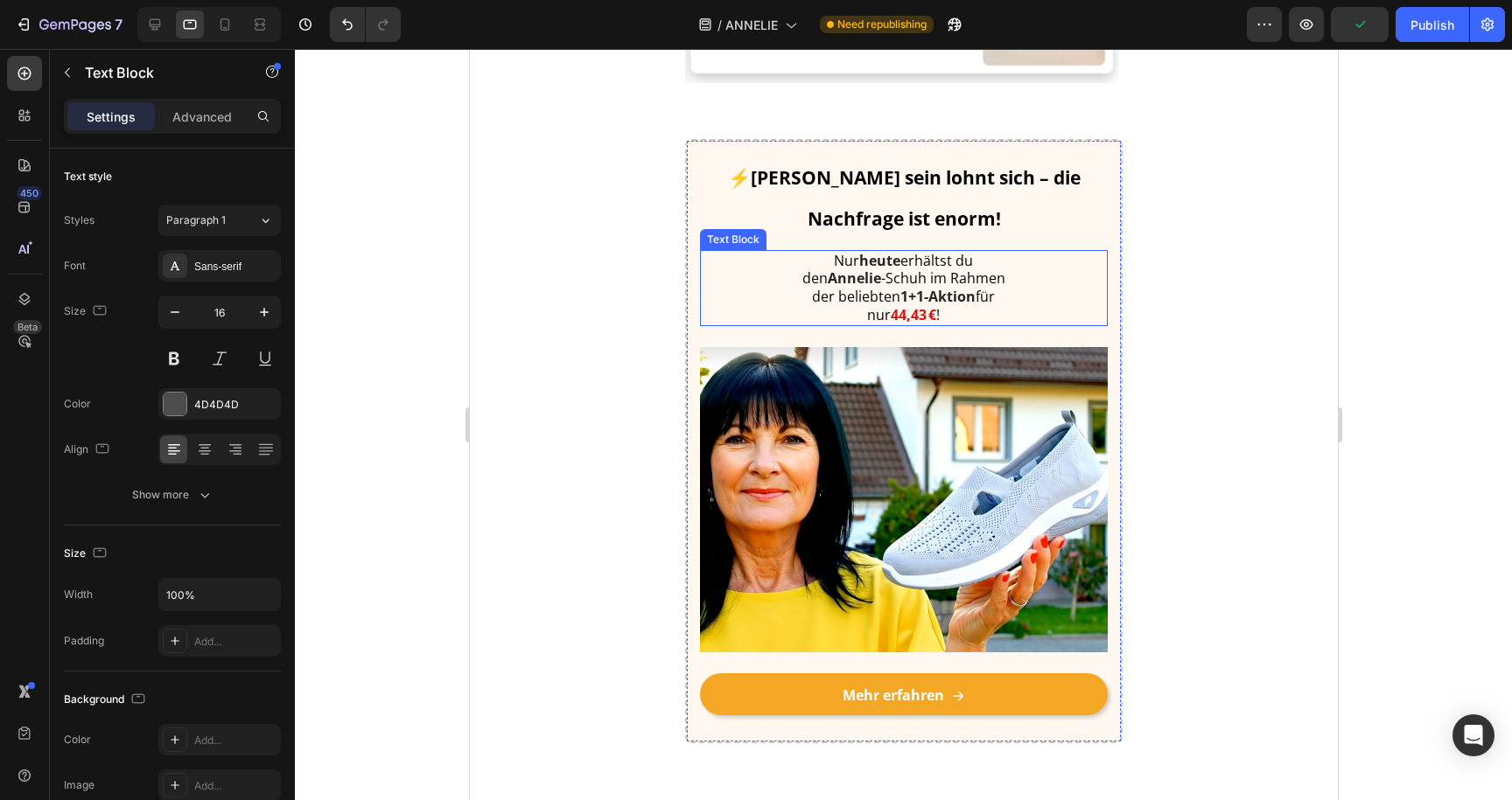
click at [890, 317] on strong "44,43 €" at bounding box center [913, 314] width 45 height 19
click at [1174, 280] on div "⚡[PERSON_NAME] sein lohnt sich – die Nachfrage ist enorm! Heading Nur [DATE] er…" at bounding box center [903, 441] width 869 height 604
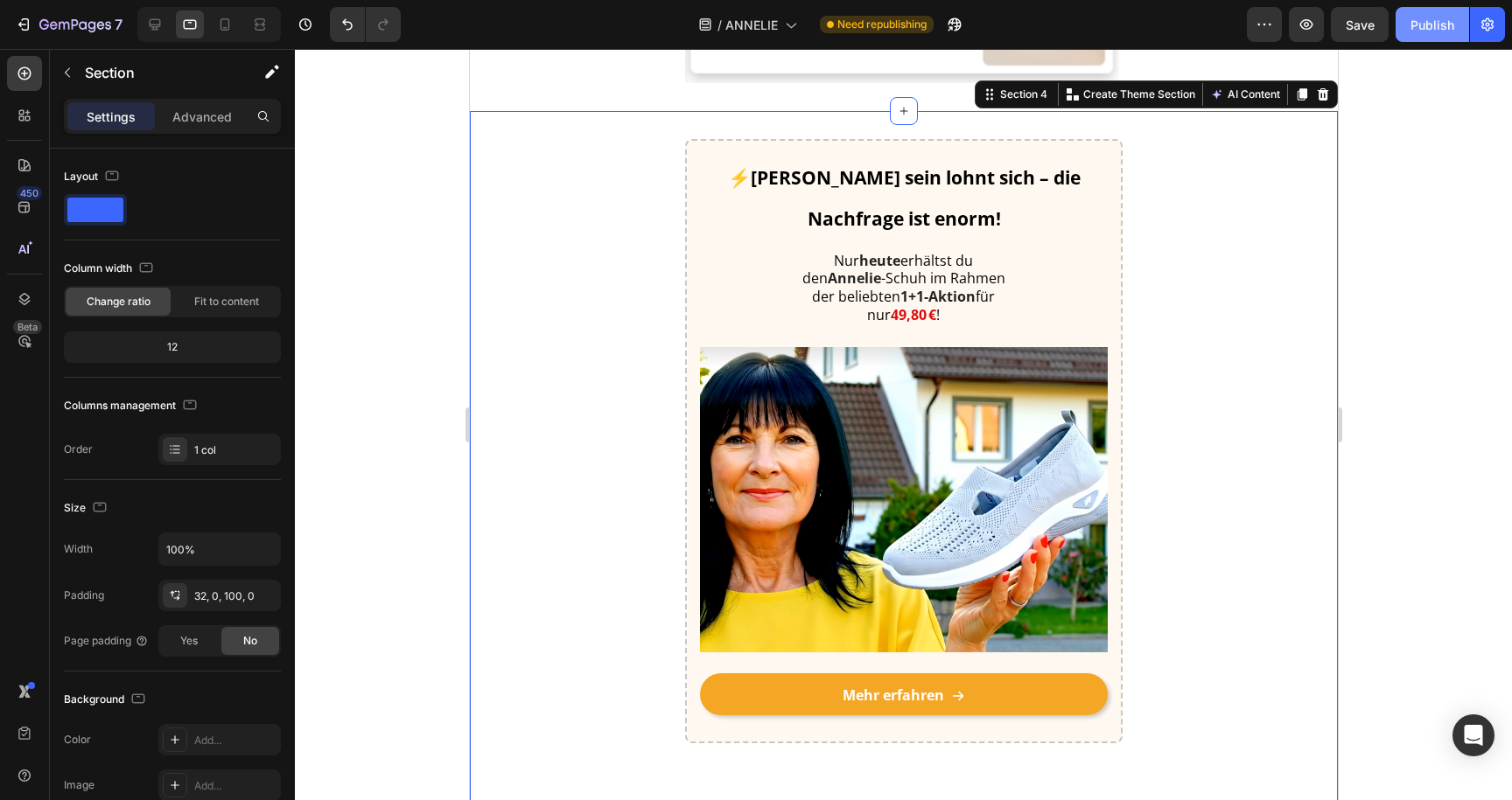
click at [1416, 24] on div "Publish" at bounding box center [1433, 25] width 43 height 19
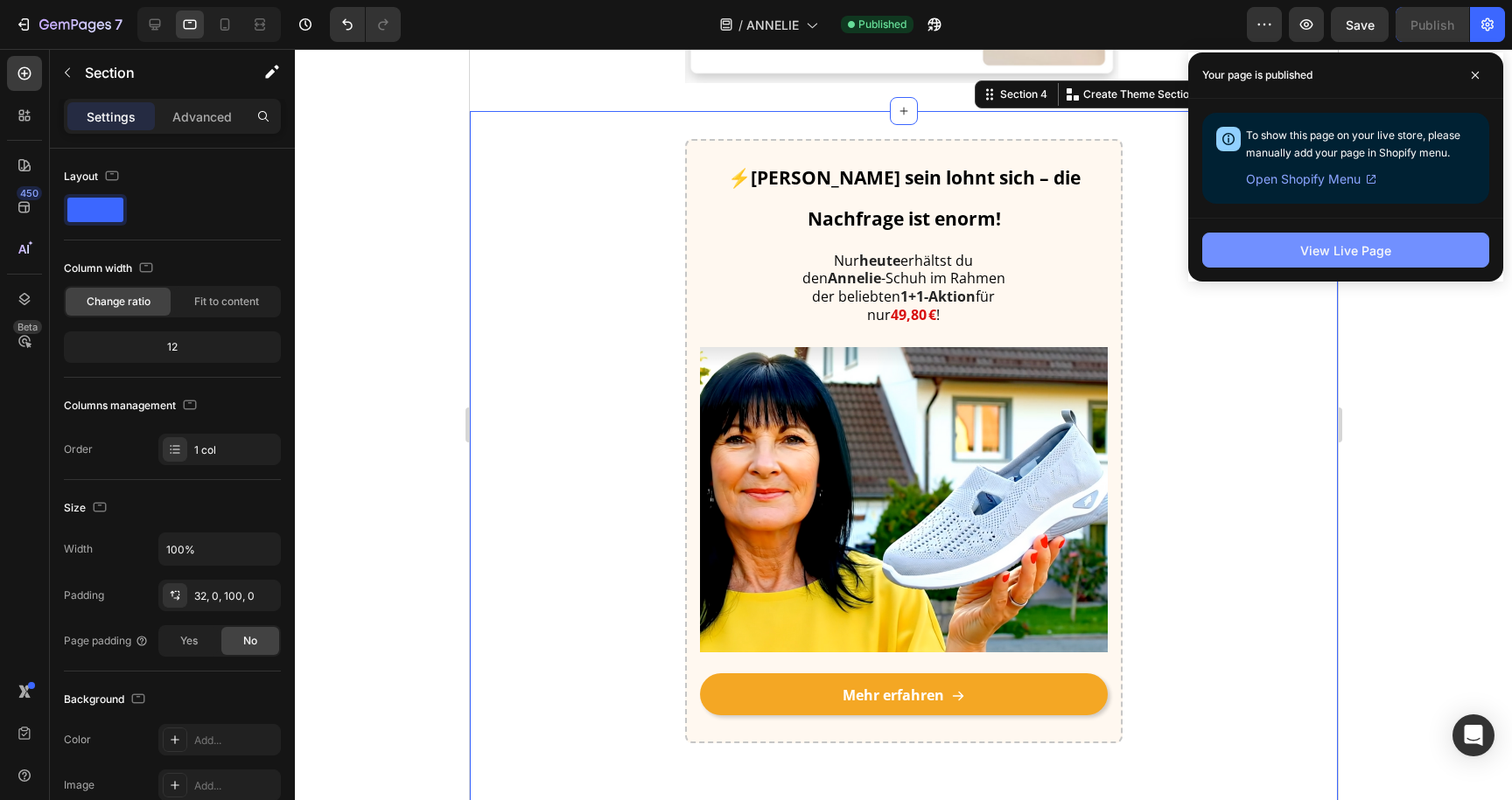
click at [1281, 252] on button "View Live Page" at bounding box center [1346, 250] width 287 height 35
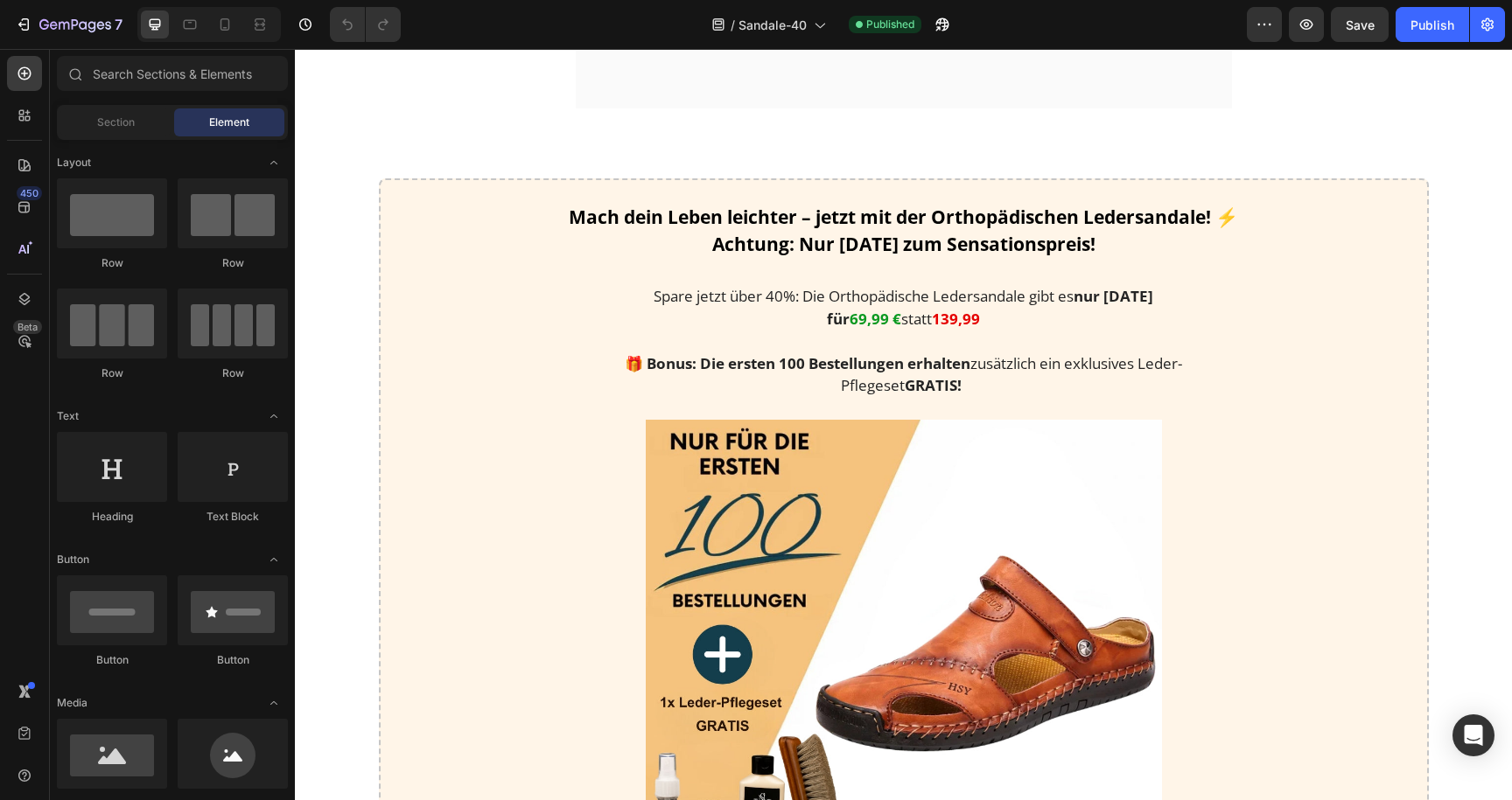
scroll to position [2361, 0]
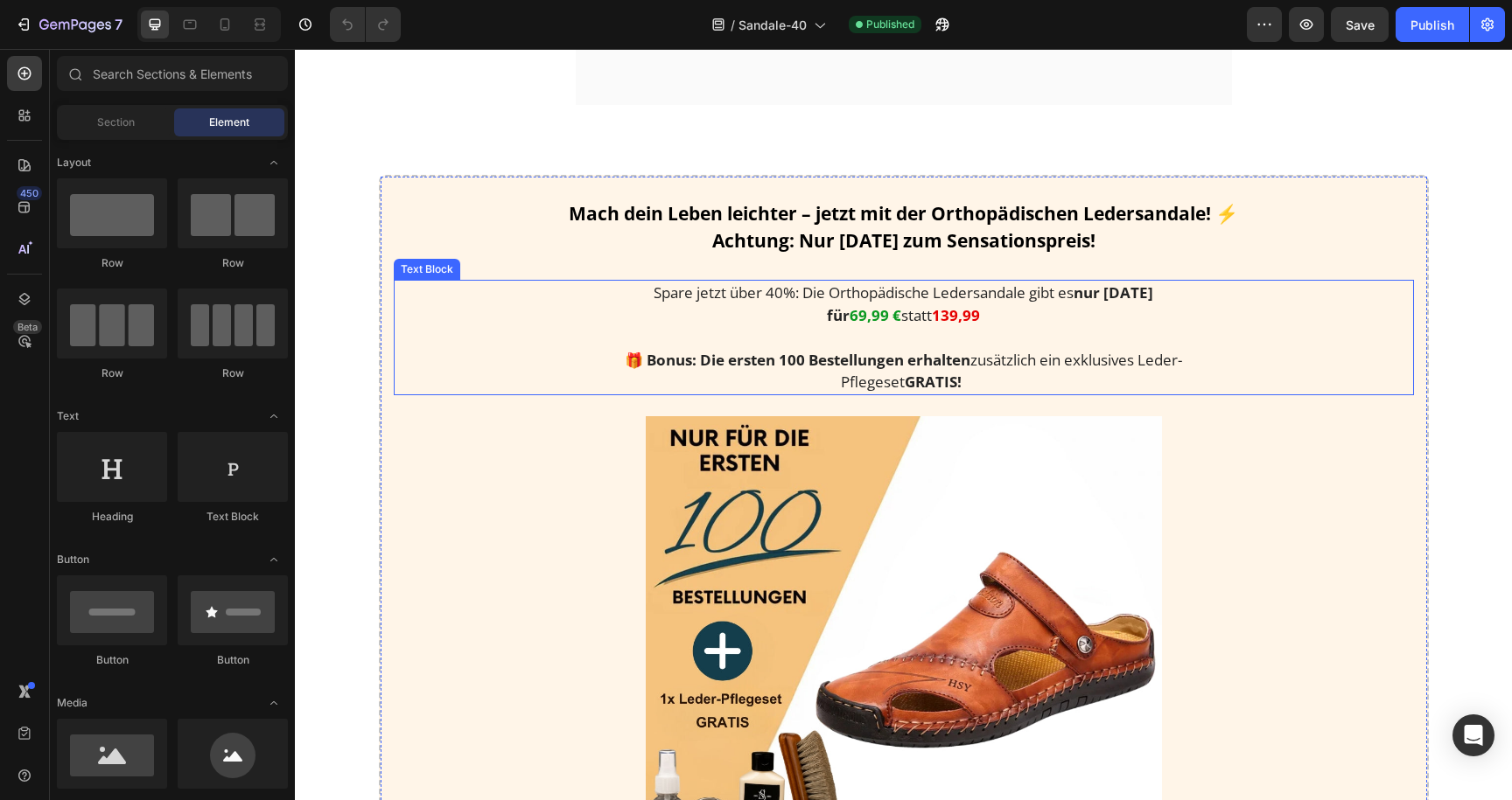
click at [853, 309] on strong "69,99 €" at bounding box center [876, 315] width 51 height 20
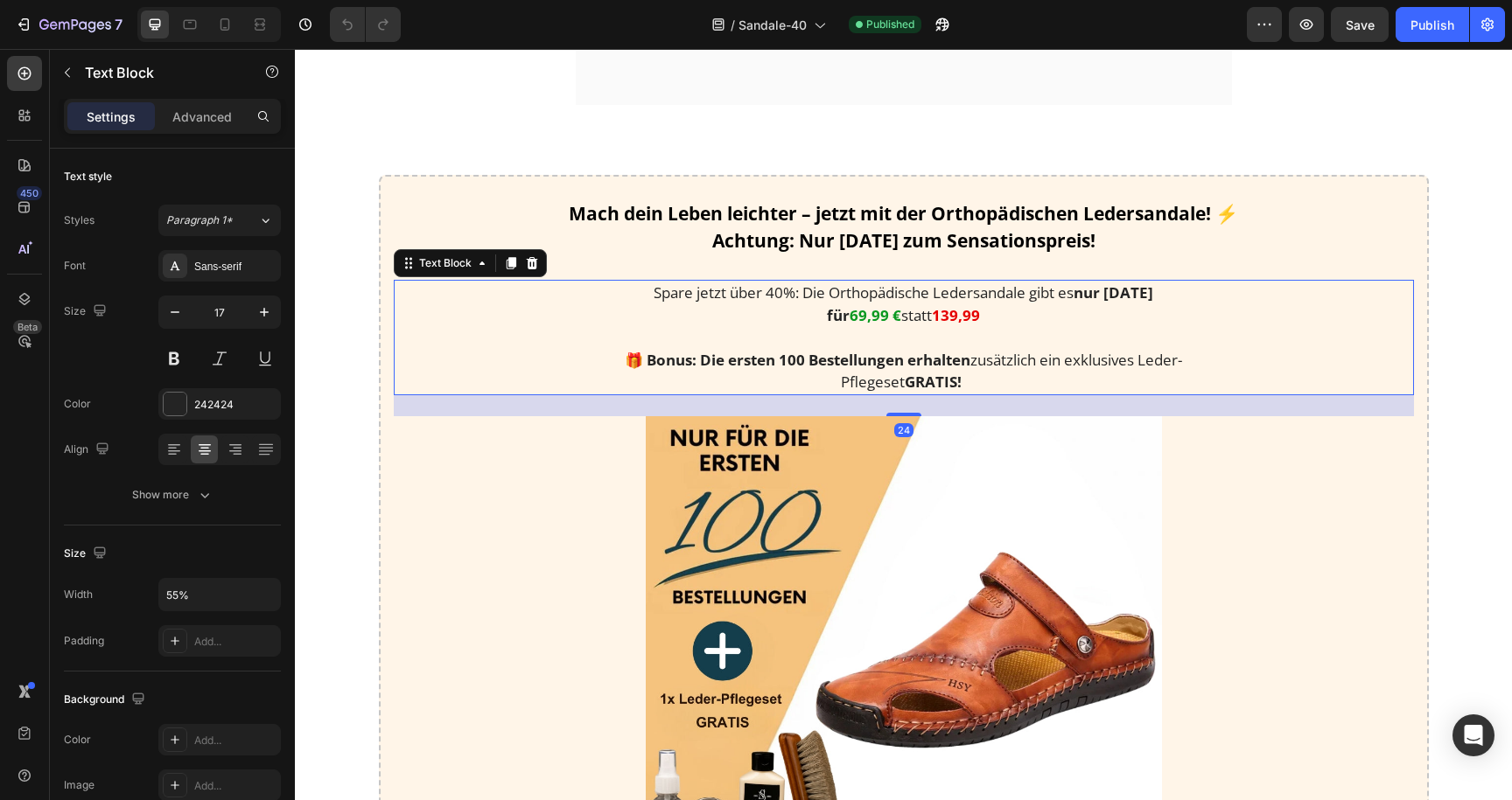
click at [850, 309] on strong "69,99 €" at bounding box center [876, 315] width 51 height 20
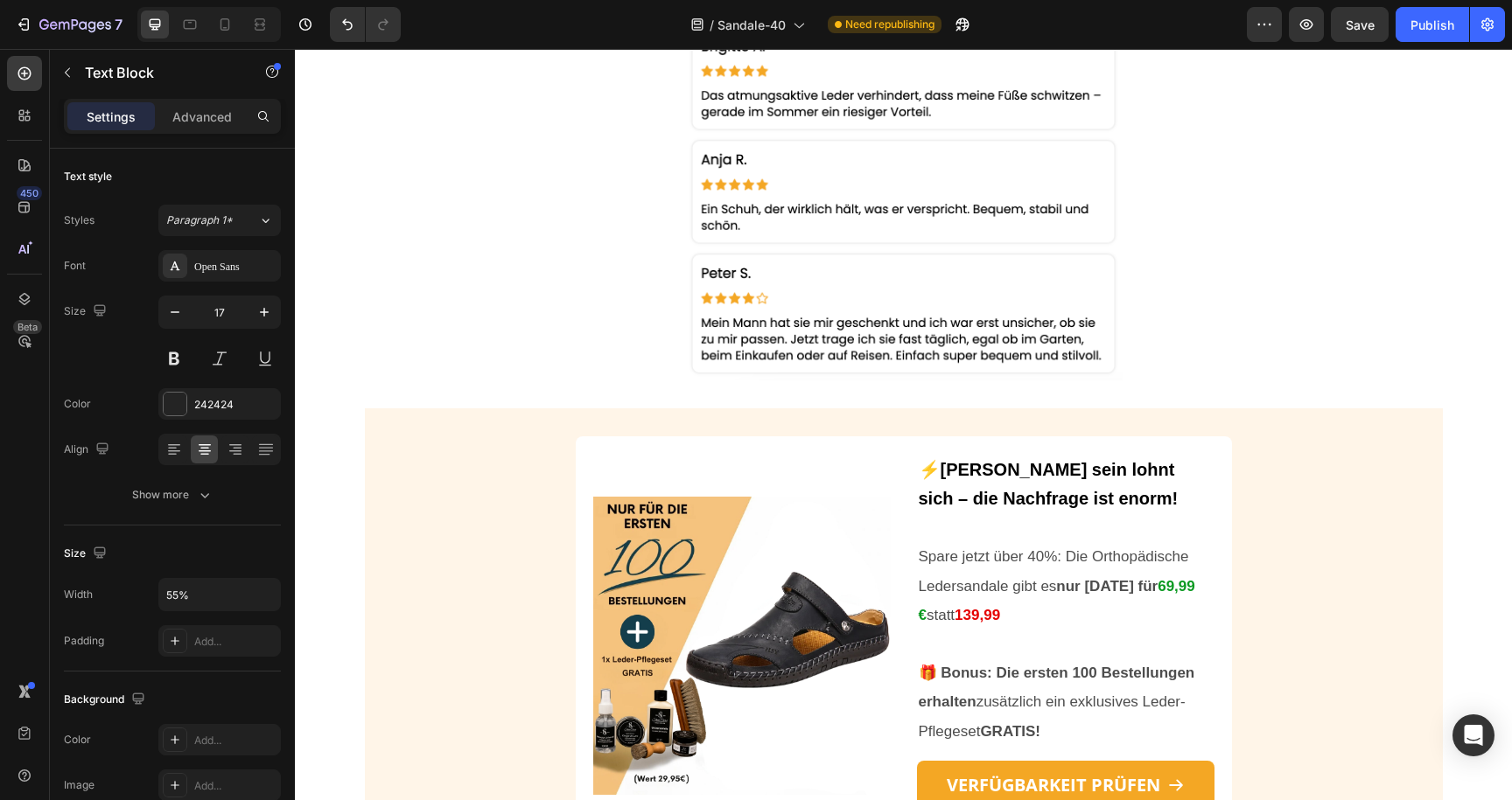
scroll to position [4398, 0]
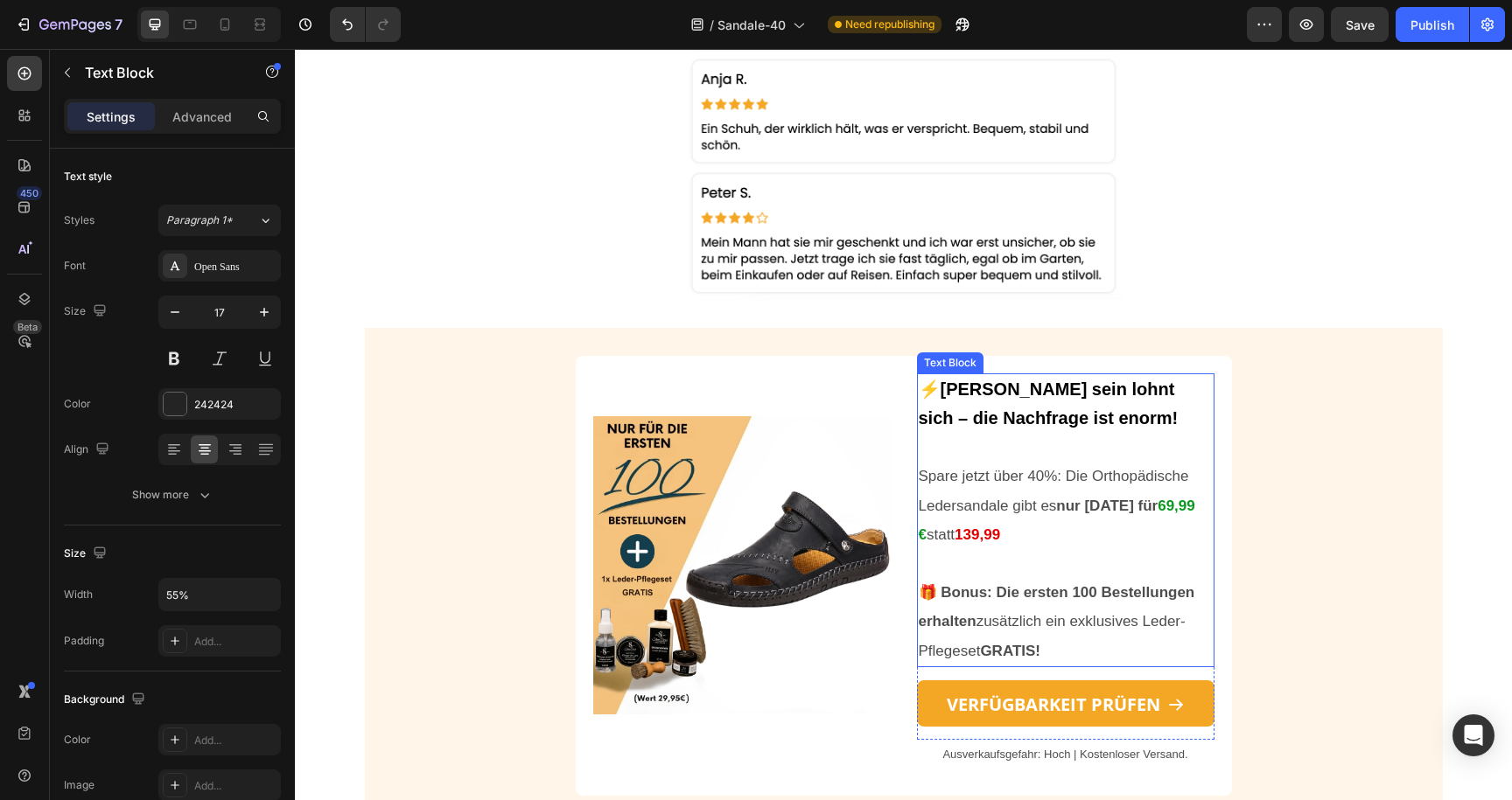
click at [990, 509] on span "Spare jetzt über 40%: Die Orthopädische Ledersandale gibt es nur [DATE] für" at bounding box center [1054, 491] width 271 height 45
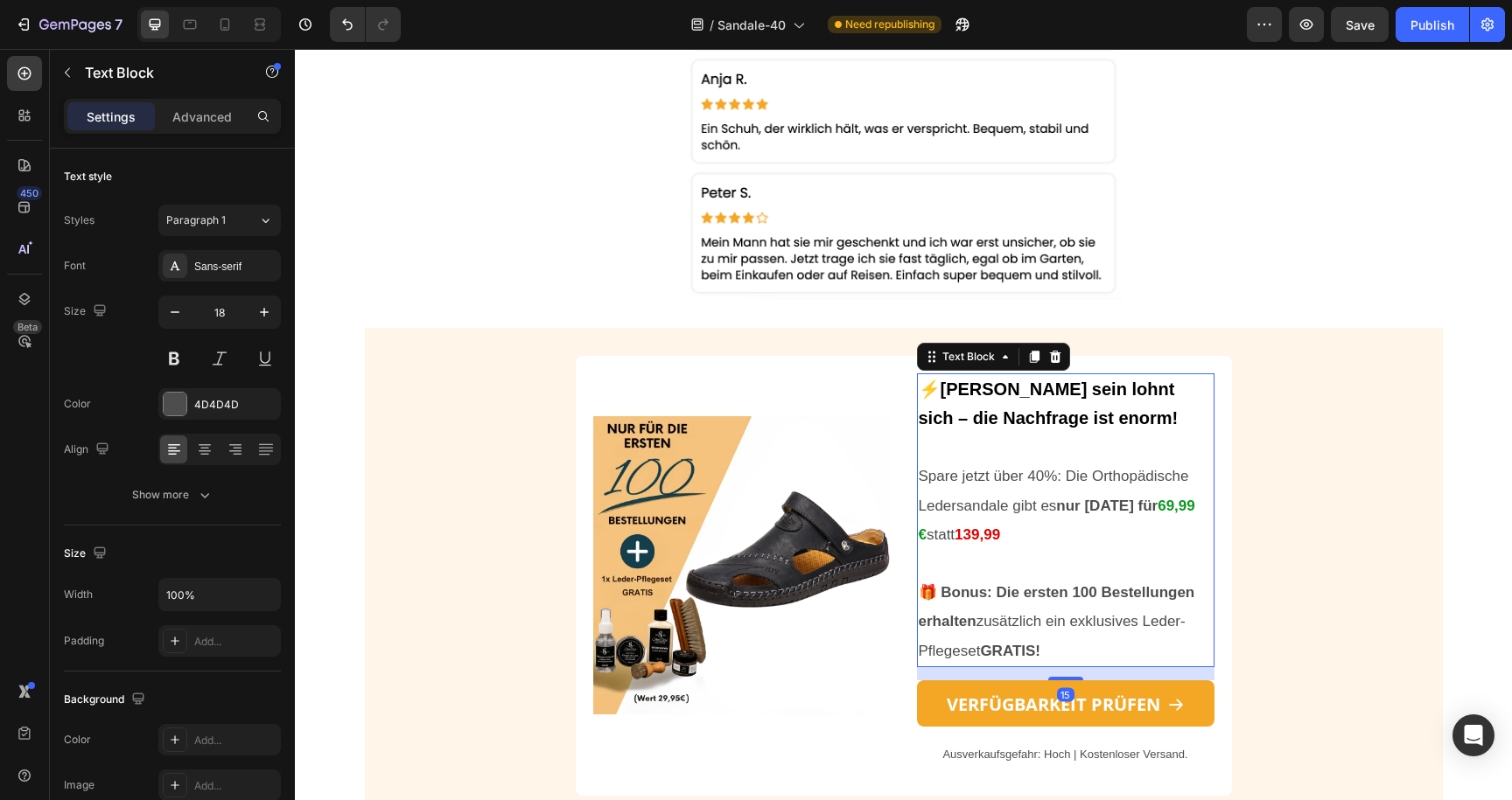
click at [1163, 504] on strong "69,99 €" at bounding box center [1057, 520] width 277 height 45
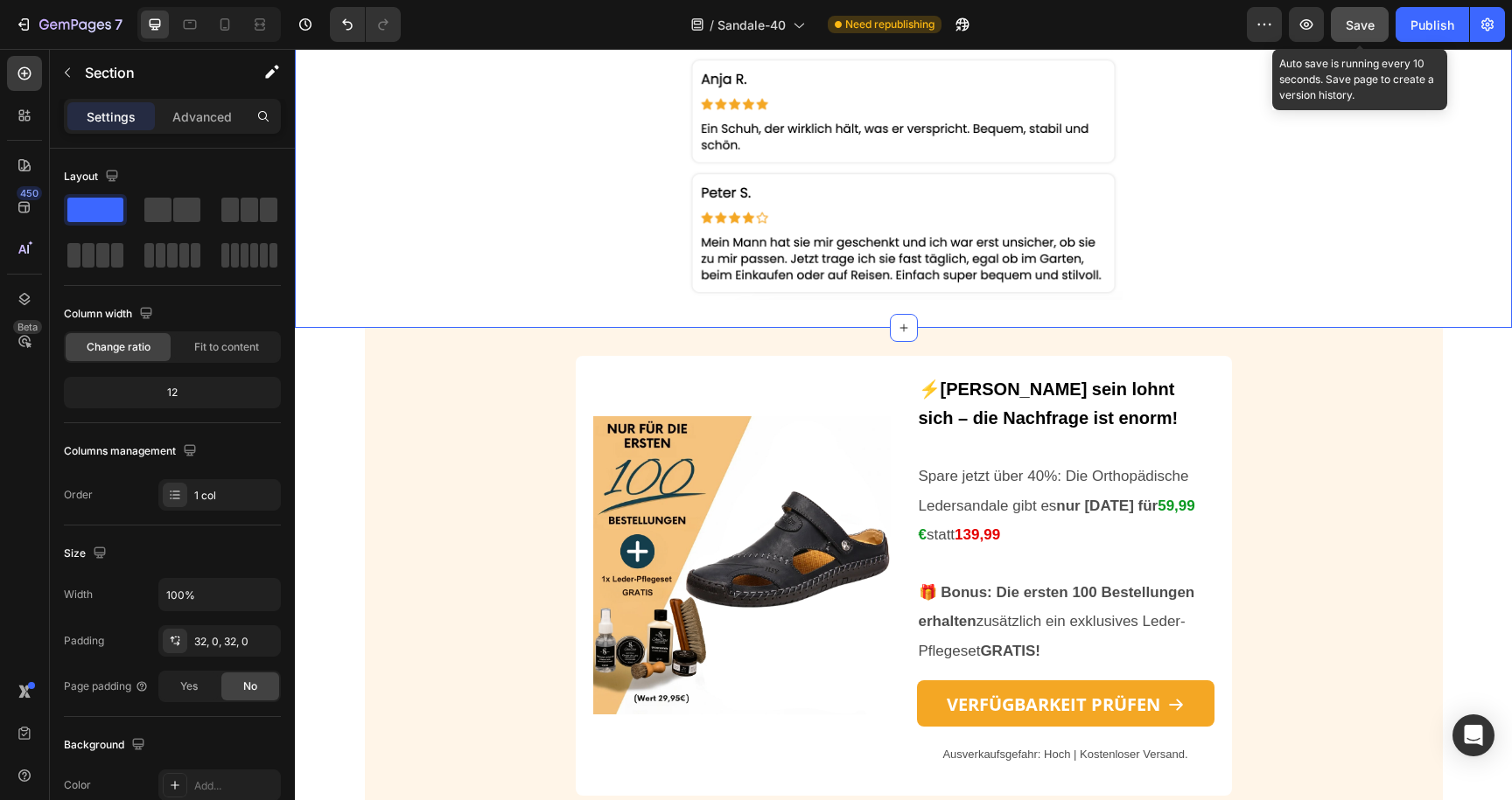
click at [1358, 27] on span "Save" at bounding box center [1360, 25] width 29 height 15
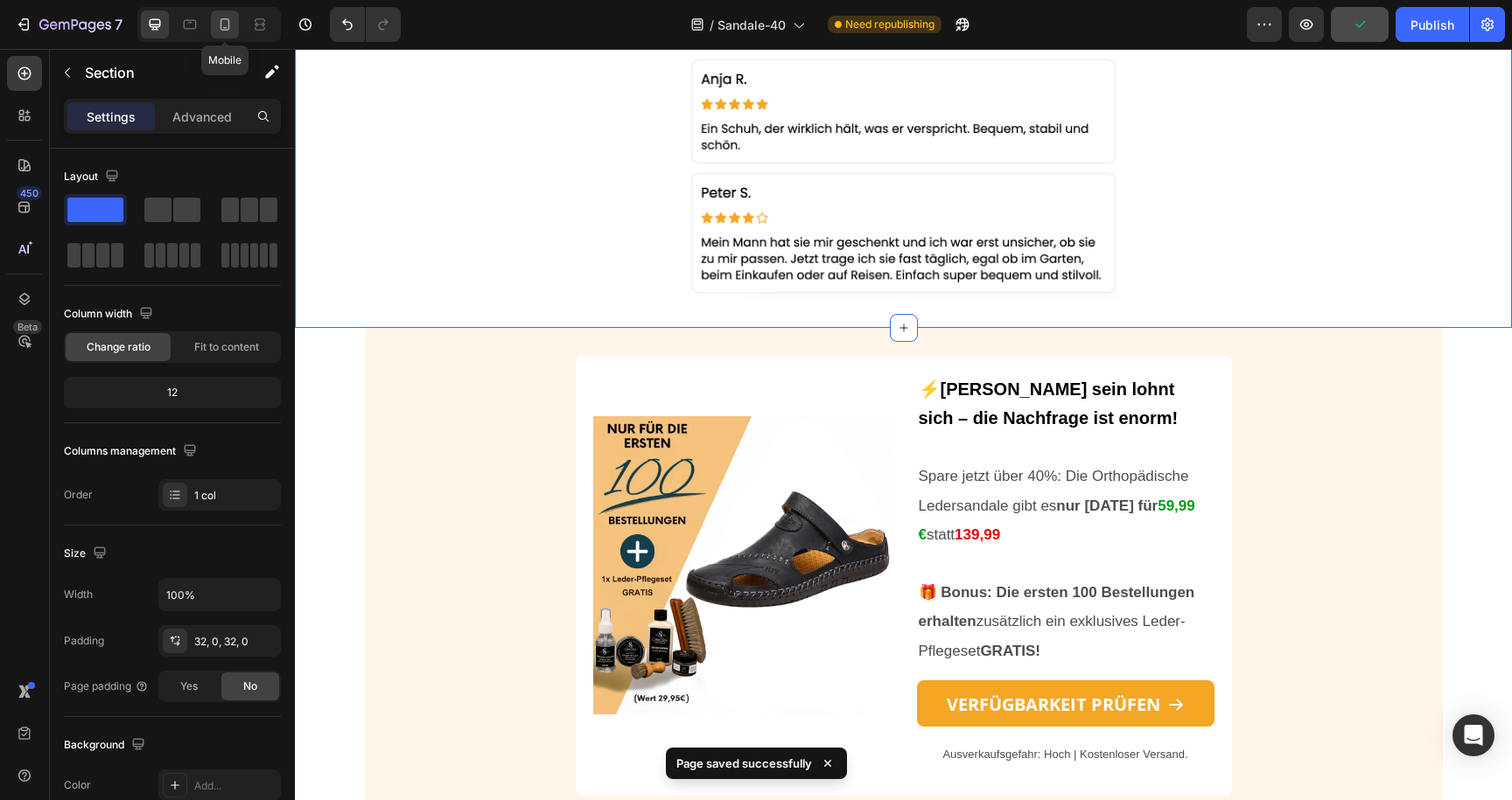
click at [225, 21] on icon at bounding box center [225, 25] width 18 height 18
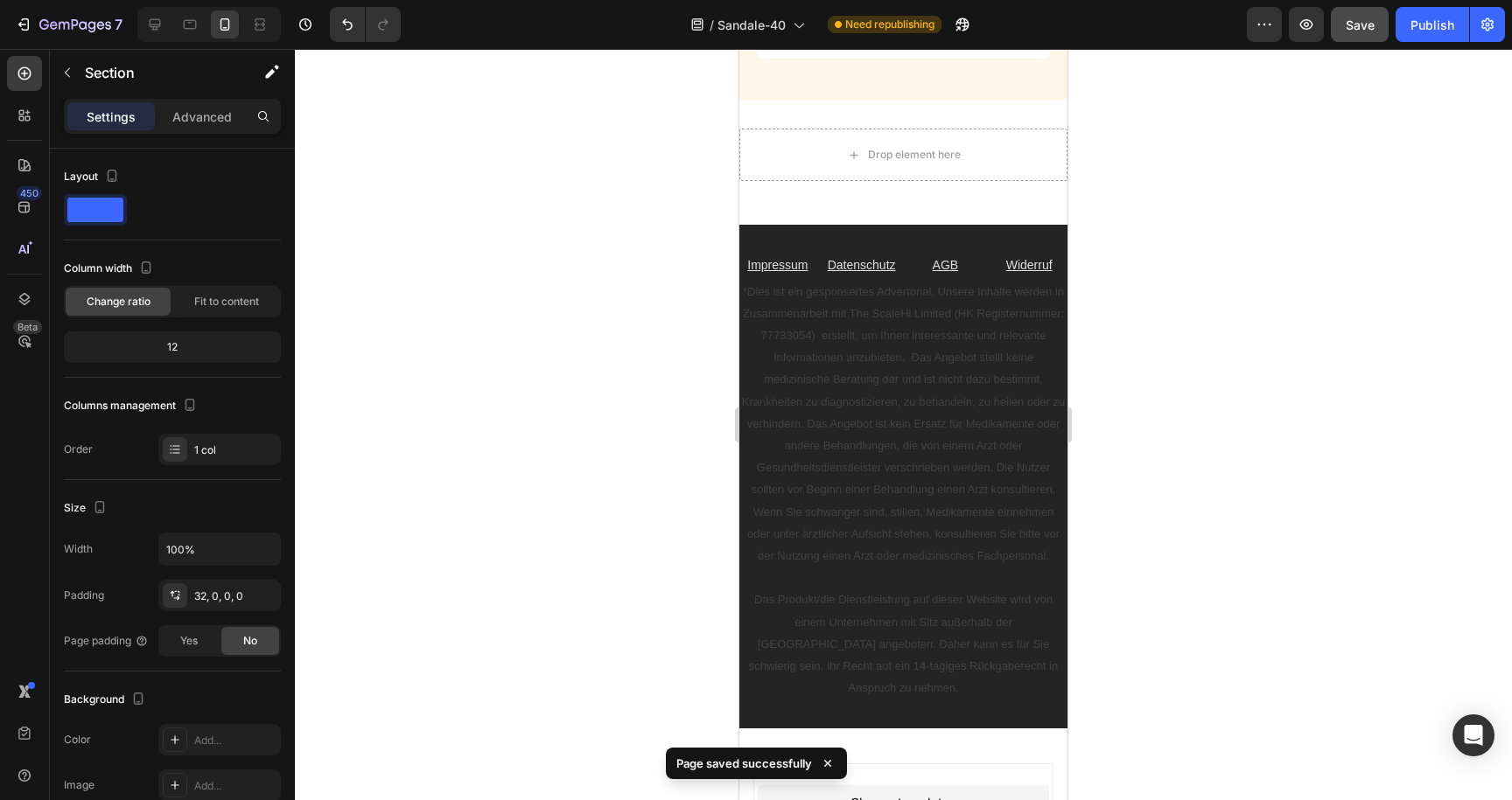
scroll to position [5028, 0]
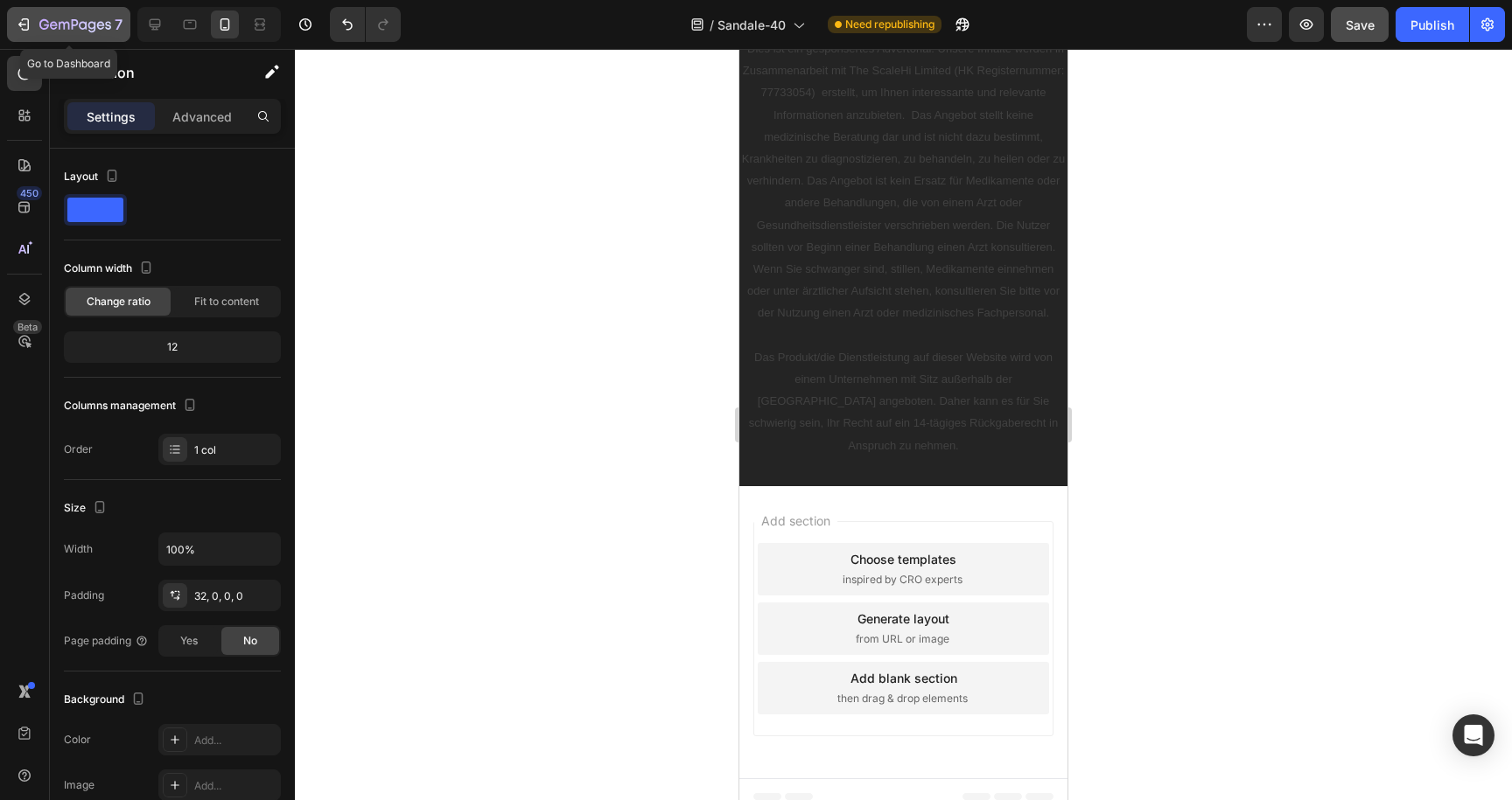
click at [72, 27] on icon "button" at bounding box center [75, 24] width 7 height 11
